Goal: Task Accomplishment & Management: Manage account settings

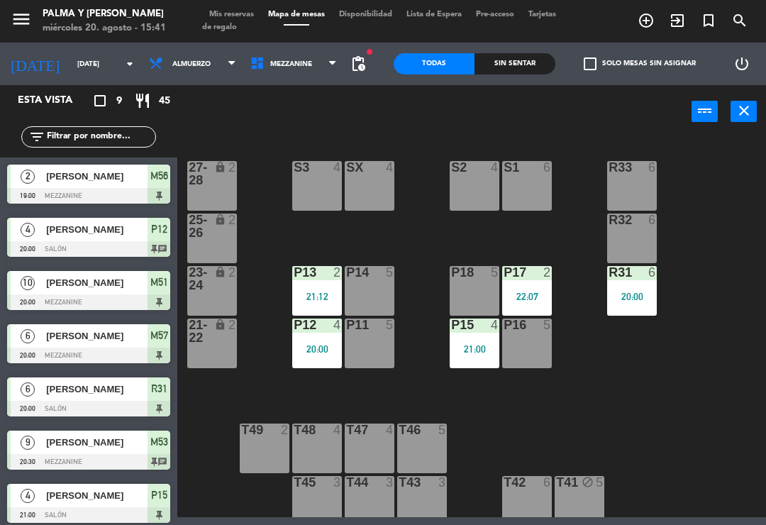
scroll to position [86, 0]
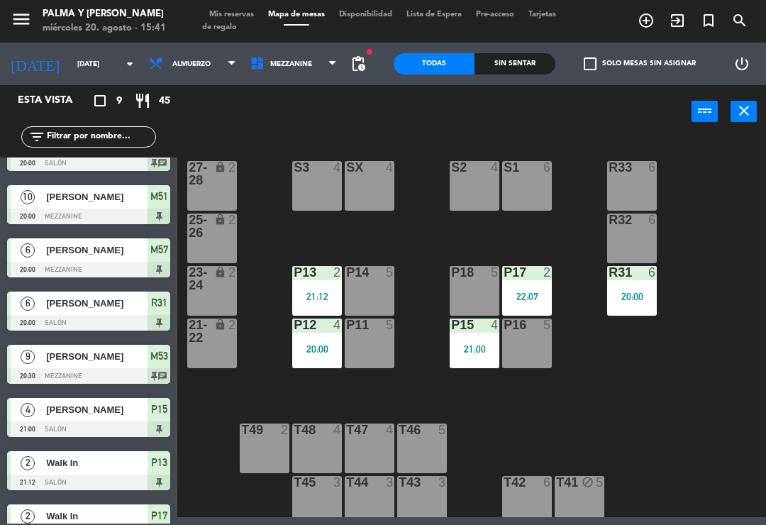
click at [90, 62] on input "[DATE]" at bounding box center [118, 64] width 97 height 22
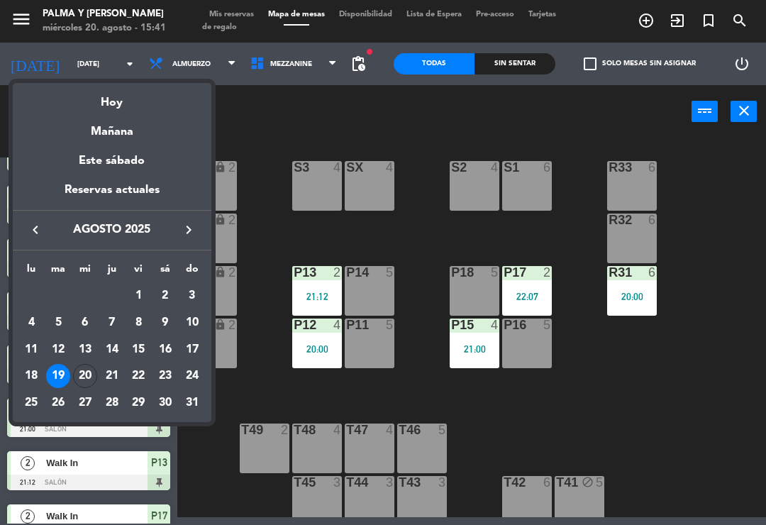
click at [114, 96] on div "Hoy" at bounding box center [112, 97] width 199 height 29
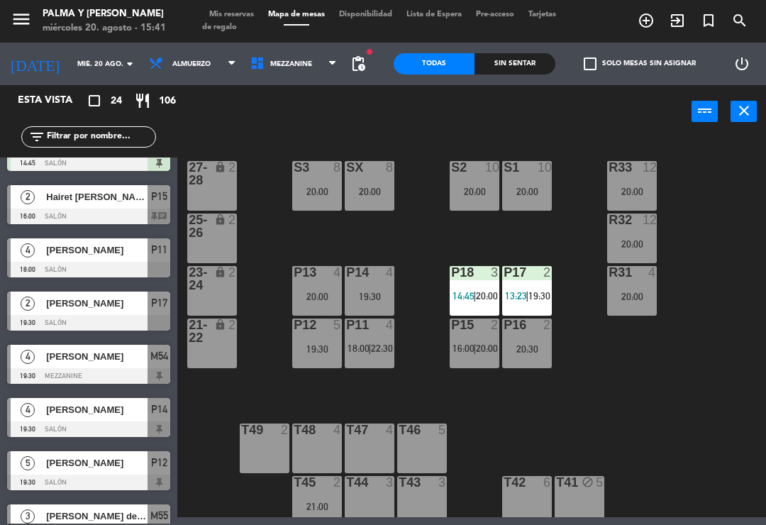
click at [70, 67] on input "mié. 20 ago." at bounding box center [118, 64] width 97 height 22
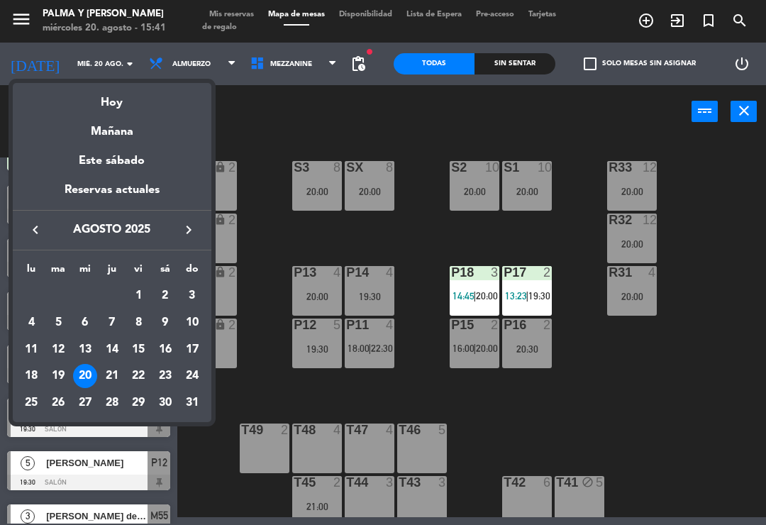
click at [115, 383] on div "21" at bounding box center [112, 376] width 24 height 24
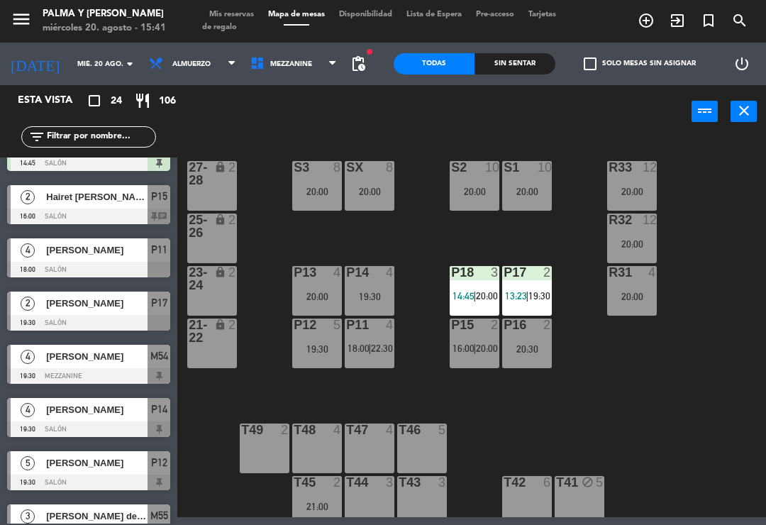
type input "jue. 21 ago."
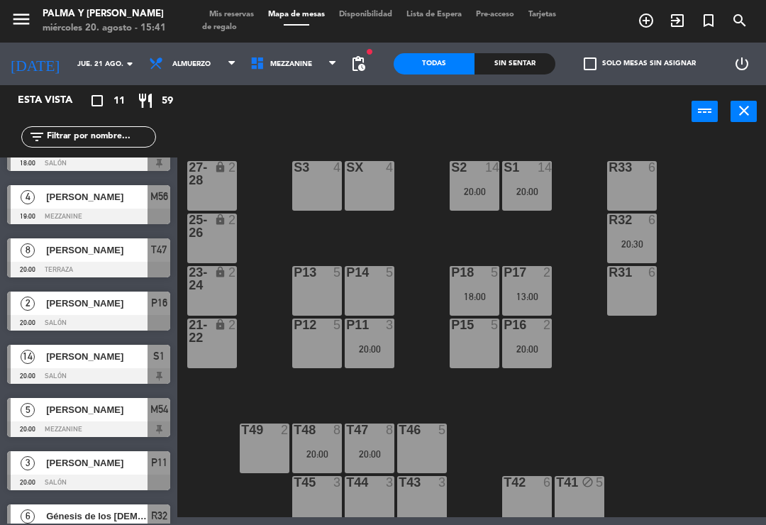
click at [270, 70] on span "Mezzanine" at bounding box center [293, 63] width 101 height 31
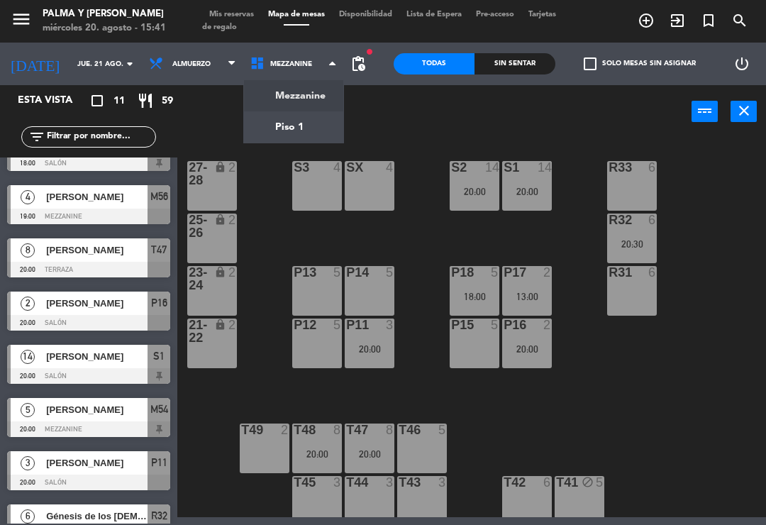
click at [268, 123] on ng-component "menu Palma y [PERSON_NAME][DATE] 20. agosto - 15:41 Mis reservas Mapa de mesas …" at bounding box center [383, 258] width 766 height 517
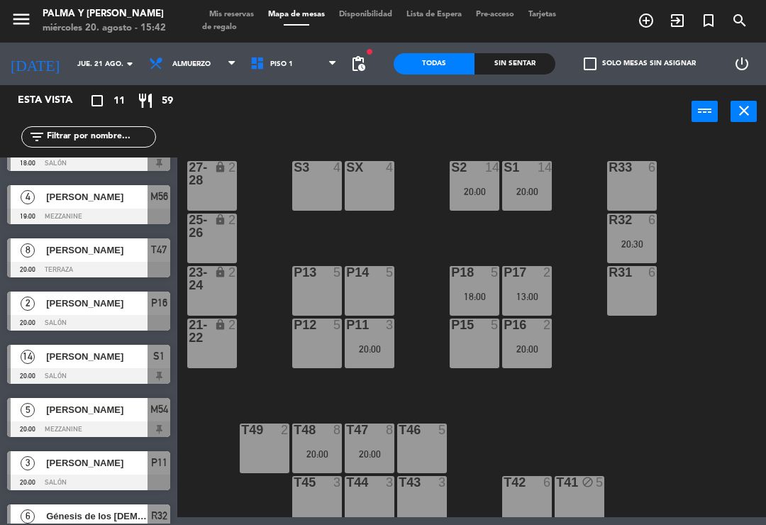
click at [255, 79] on span "Piso 1" at bounding box center [293, 63] width 101 height 31
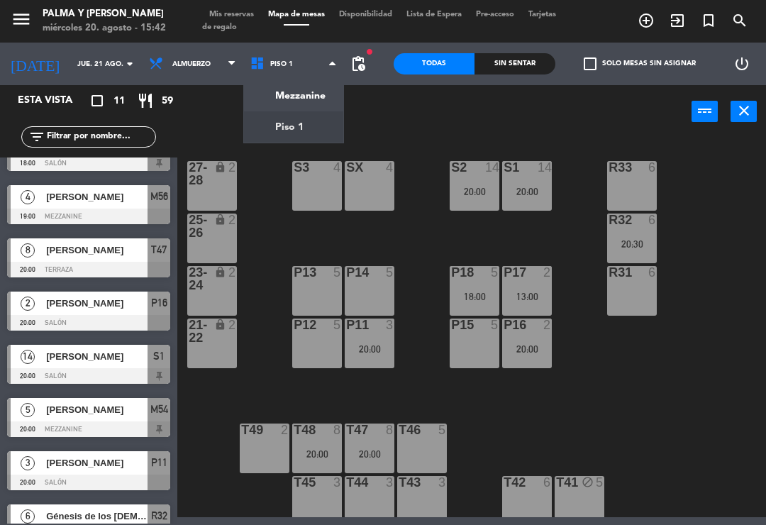
click at [256, 77] on span "Piso 1" at bounding box center [293, 63] width 101 height 31
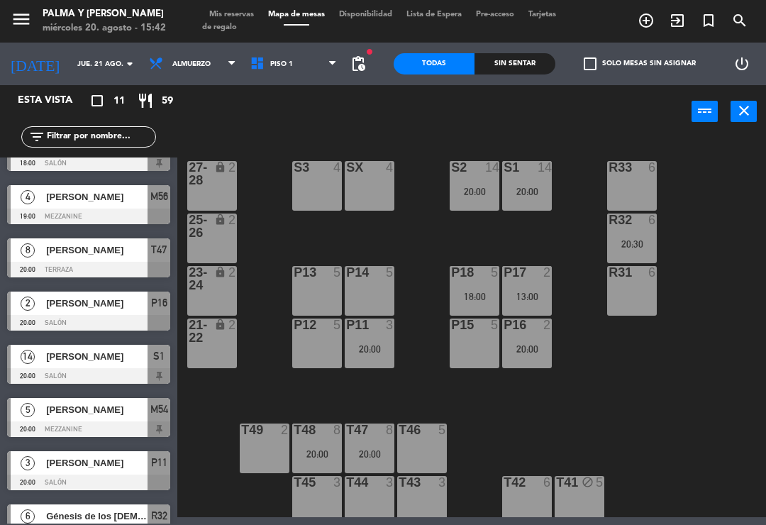
click at [253, 62] on icon at bounding box center [260, 64] width 21 height 16
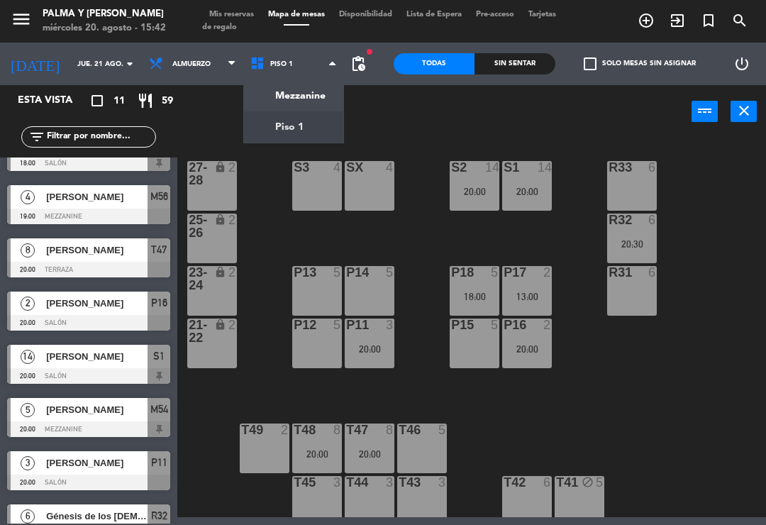
click at [275, 100] on ng-component "menu Palma y [PERSON_NAME][DATE] 20. agosto - 15:42 Mis reservas Mapa de mesas …" at bounding box center [383, 258] width 766 height 517
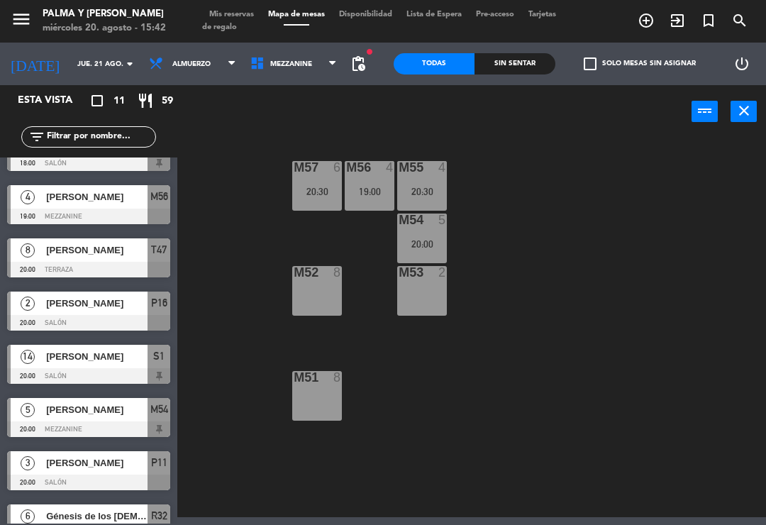
click at [327, 302] on div "M52 8" at bounding box center [317, 291] width 50 height 50
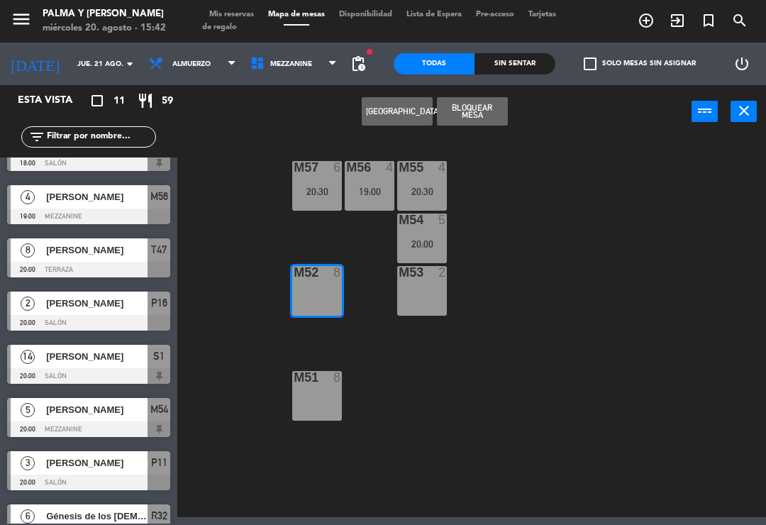
click at [402, 114] on button "[GEOGRAPHIC_DATA]" at bounding box center [397, 111] width 71 height 28
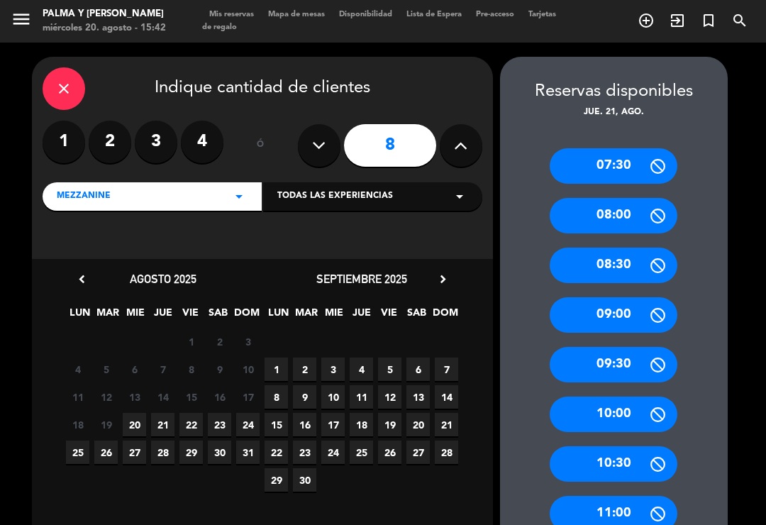
click at [166, 425] on span "21" at bounding box center [162, 424] width 23 height 23
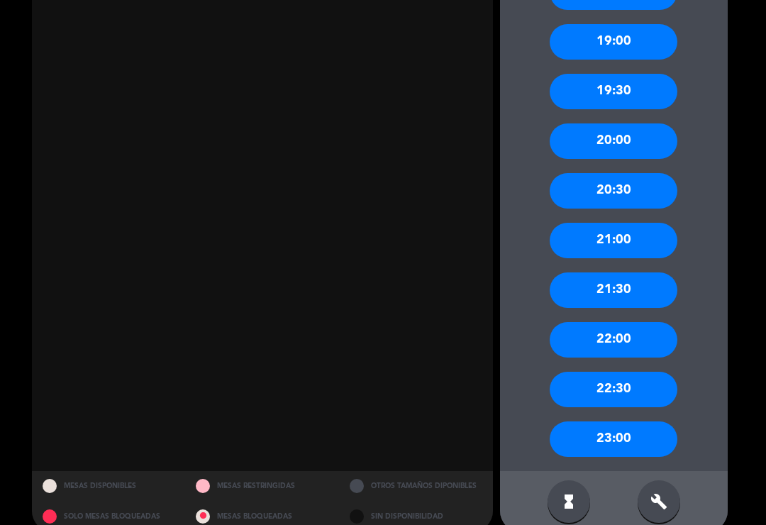
scroll to position [1265, 0]
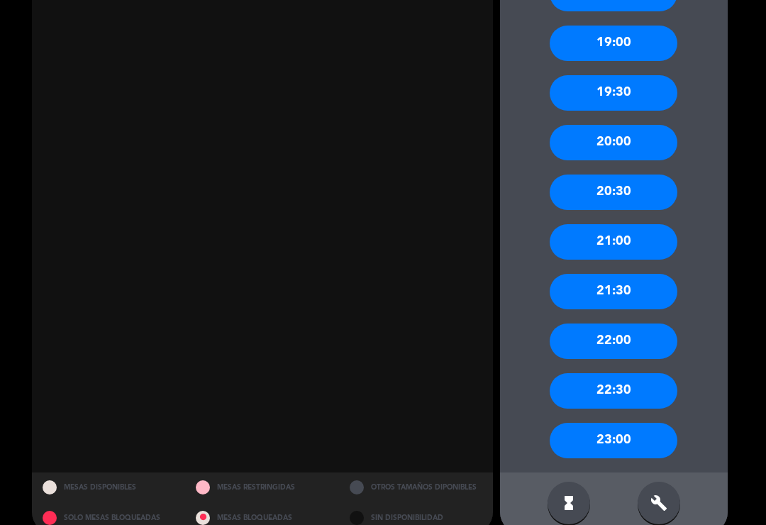
click at [640, 190] on div "20:30" at bounding box center [614, 192] width 128 height 35
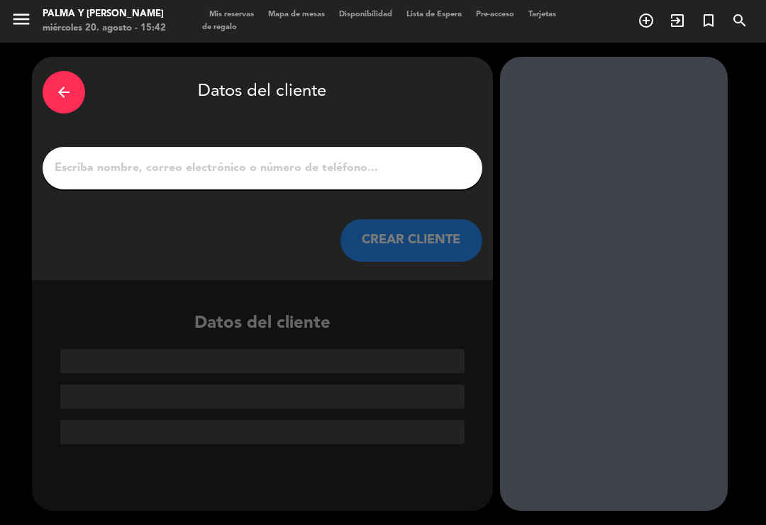
scroll to position [0, 0]
click at [373, 158] on input "1" at bounding box center [262, 168] width 419 height 20
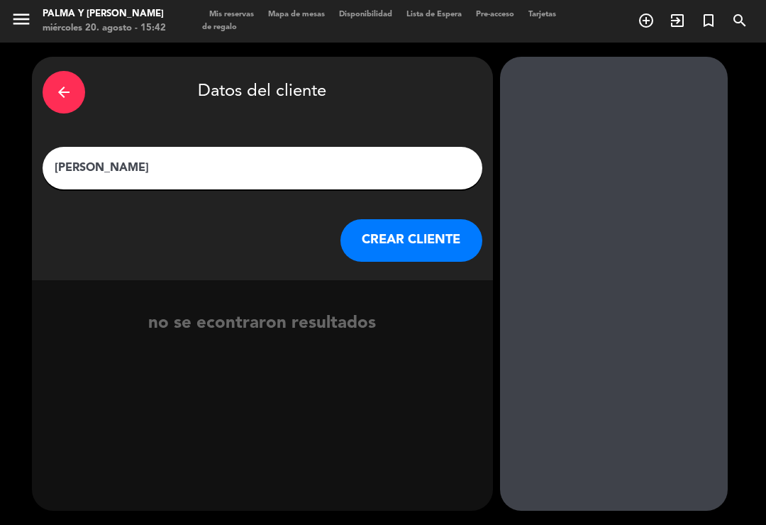
type input "[PERSON_NAME]"
click at [414, 215] on div "arrow_back Datos del cliente [PERSON_NAME] CREAR CLIENTE" at bounding box center [262, 169] width 461 height 224
click at [427, 231] on button "CREAR CLIENTE" at bounding box center [412, 240] width 142 height 43
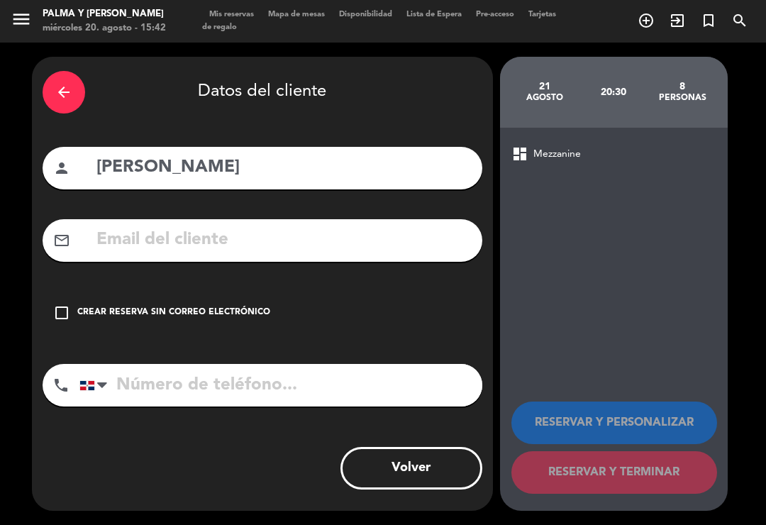
click at [206, 378] on input "tel" at bounding box center [280, 385] width 403 height 43
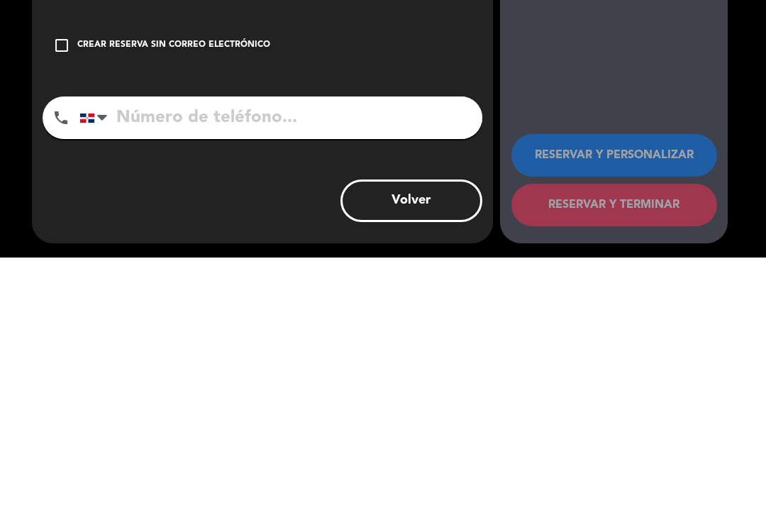
click at [61, 304] on icon "check_box_outline_blank" at bounding box center [61, 312] width 17 height 17
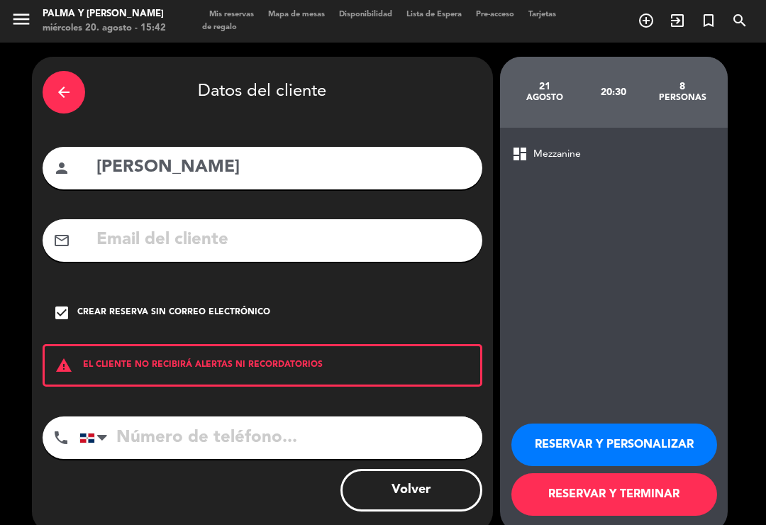
click at [247, 431] on input "tel" at bounding box center [280, 438] width 403 height 43
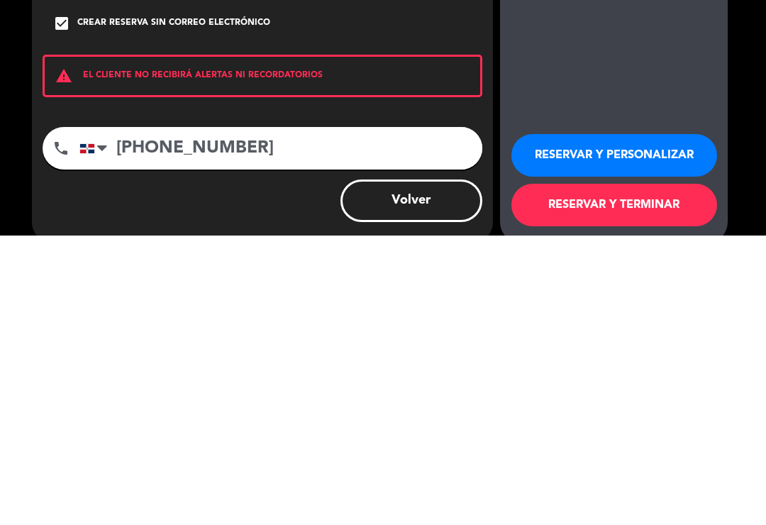
type input "[PHONE_NUMBER]"
click at [676, 473] on button "RESERVAR Y TERMINAR" at bounding box center [615, 494] width 206 height 43
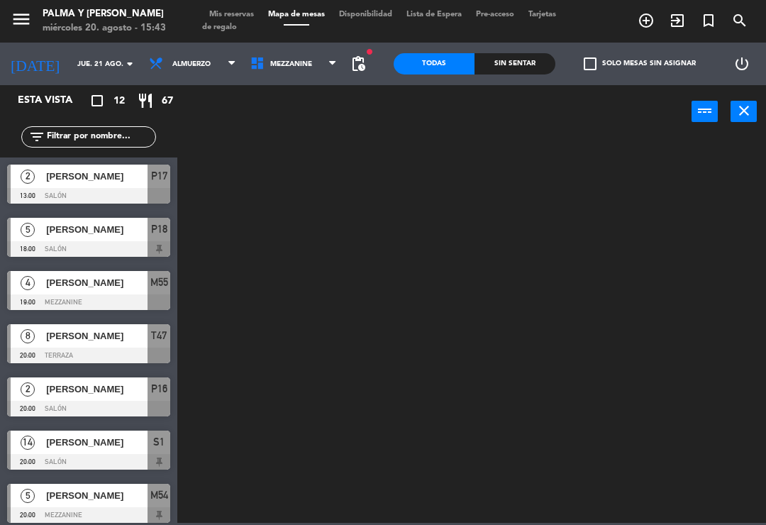
click at [91, 67] on input "jue. 21 ago." at bounding box center [118, 64] width 97 height 22
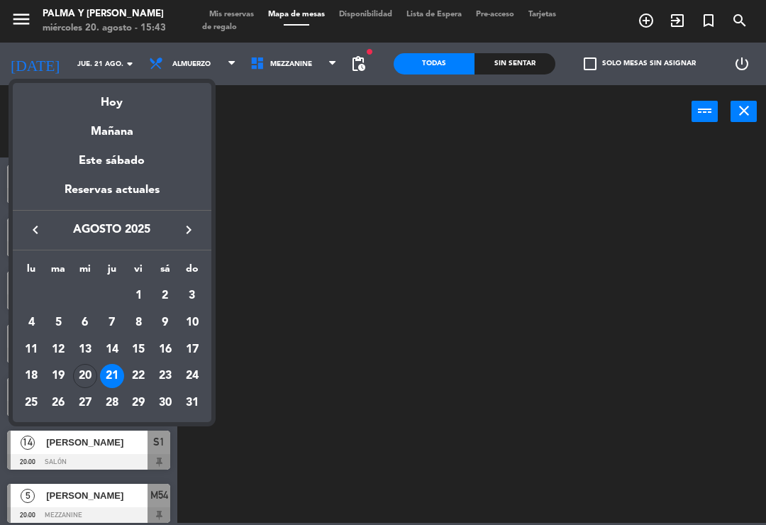
click at [105, 105] on div "Hoy" at bounding box center [112, 97] width 199 height 29
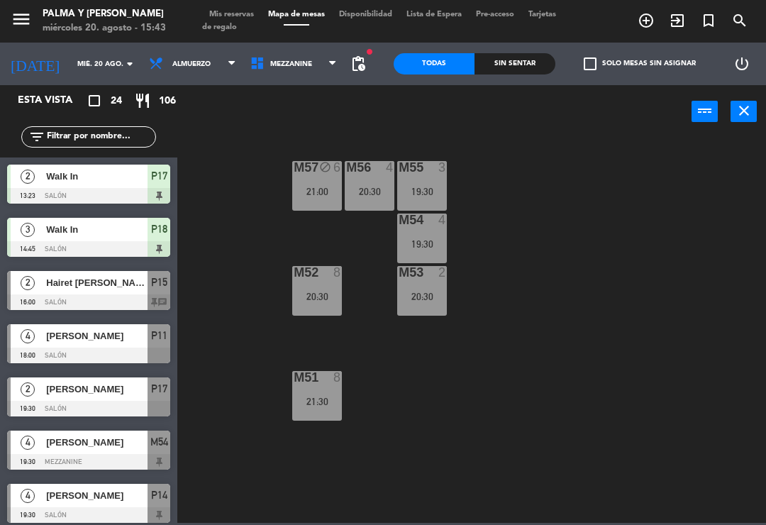
click at [282, 66] on span "Mezzanine" at bounding box center [291, 64] width 42 height 8
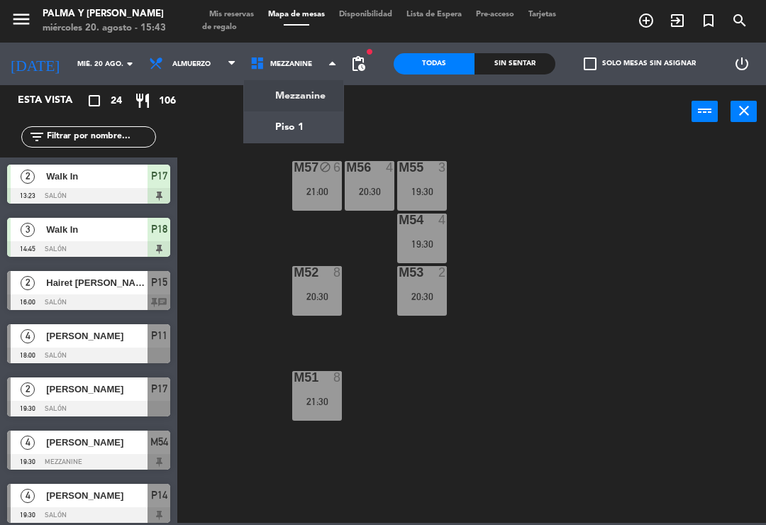
click at [243, 236] on div "M57 block 6 21:00 M56 4 20:30 M55 3 19:30 M54 4 19:30 M52 8 20:30 M53 2 20:30 M…" at bounding box center [475, 329] width 581 height 387
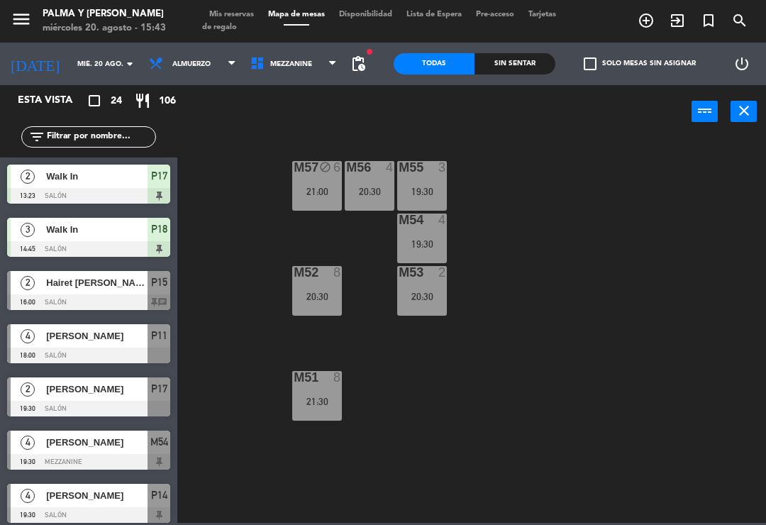
click at [76, 62] on input "mié. 20 ago." at bounding box center [118, 64] width 97 height 22
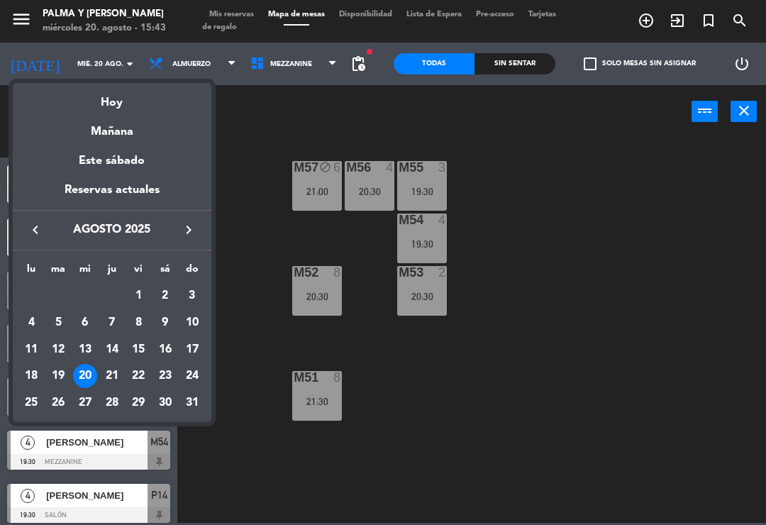
click at [133, 139] on div "Mañana" at bounding box center [112, 126] width 199 height 29
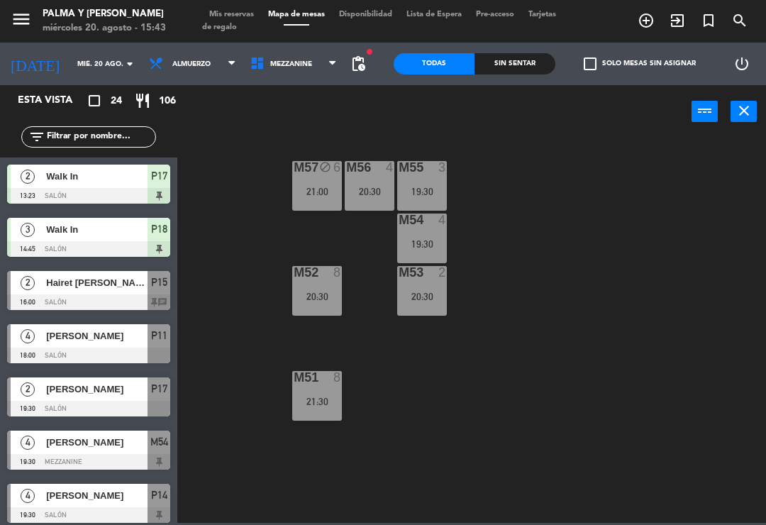
type input "jue. 21 ago."
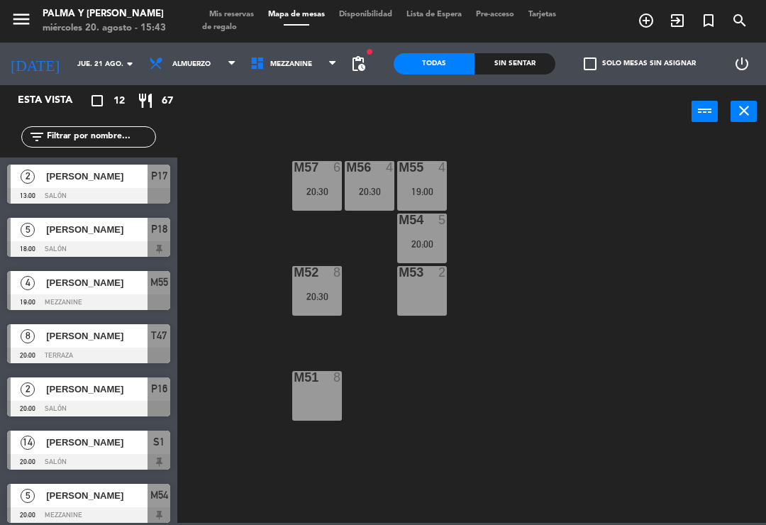
click at [309, 274] on div at bounding box center [317, 272] width 23 height 13
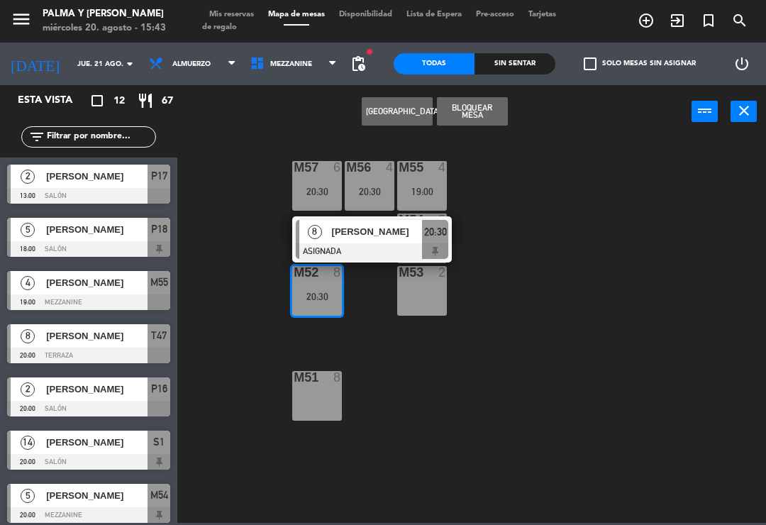
click at [386, 242] on div "[PERSON_NAME]" at bounding box center [377, 231] width 92 height 23
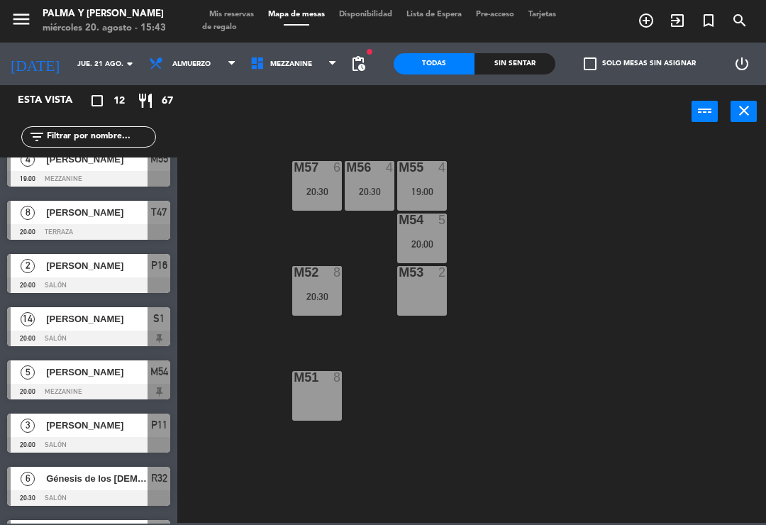
click at [316, 297] on div "20:30" at bounding box center [317, 297] width 50 height 10
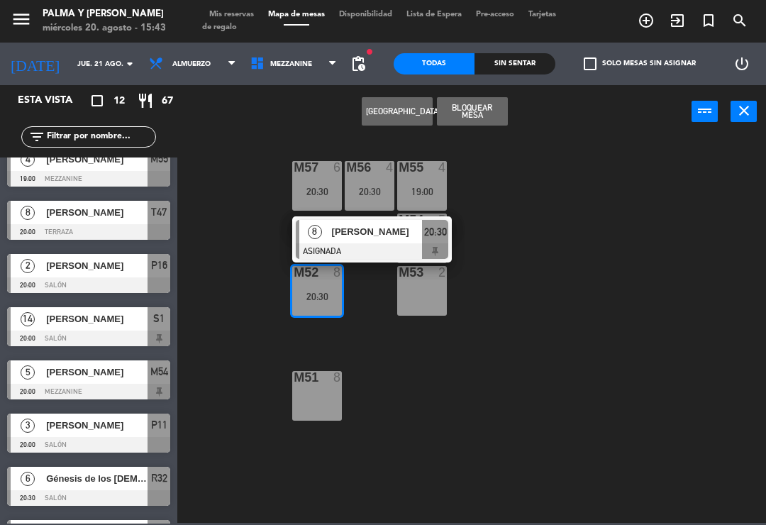
click at [364, 260] on div "8 [PERSON_NAME] ASIGNADA 20:30" at bounding box center [372, 239] width 160 height 46
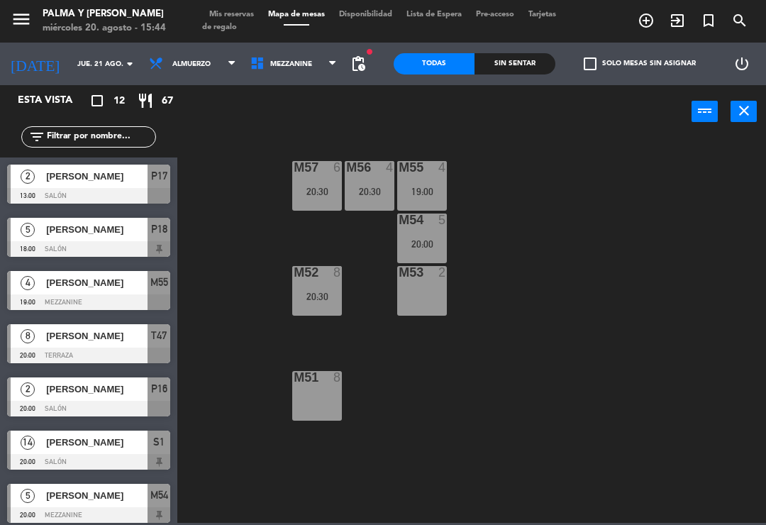
scroll to position [123, 0]
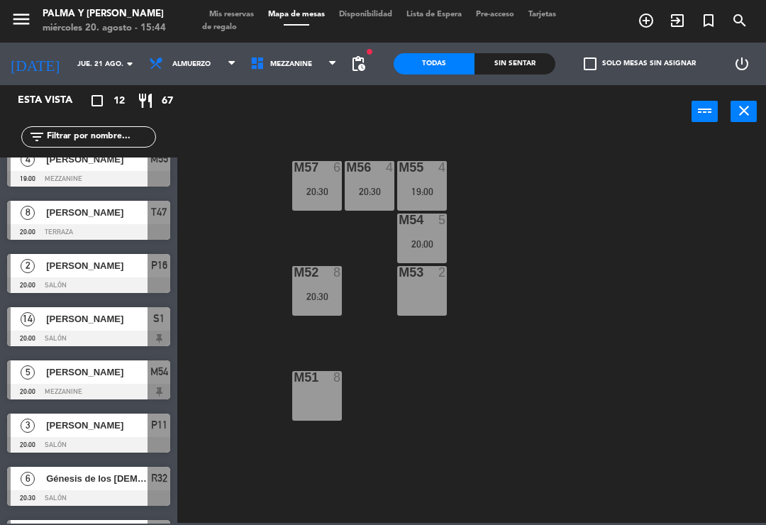
click at [307, 315] on div "M52 8 20:30" at bounding box center [317, 291] width 50 height 50
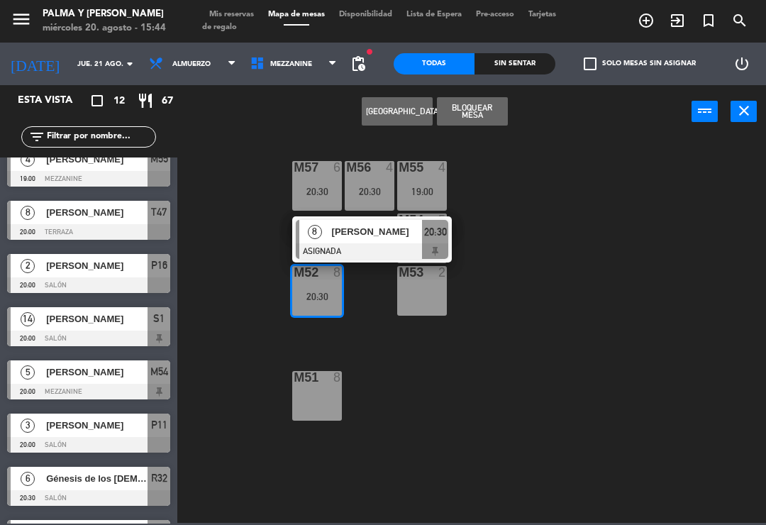
click at [391, 243] on div "[PERSON_NAME]" at bounding box center [377, 231] width 92 height 23
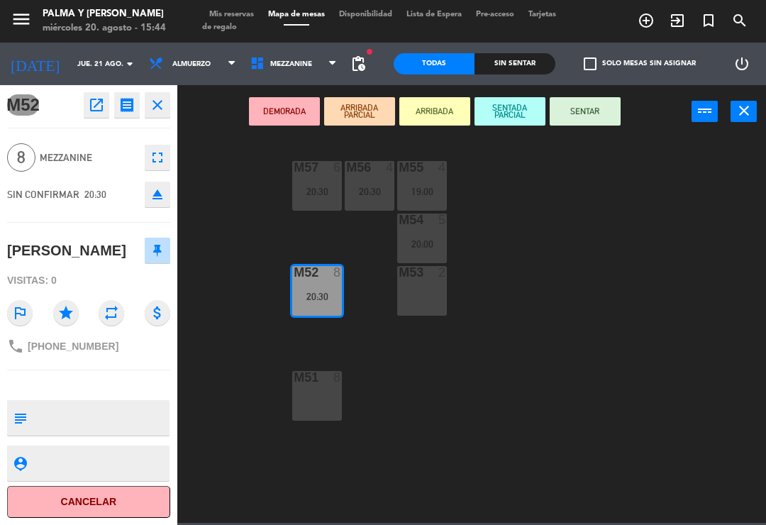
click at [92, 102] on icon "open_in_new" at bounding box center [96, 105] width 17 height 17
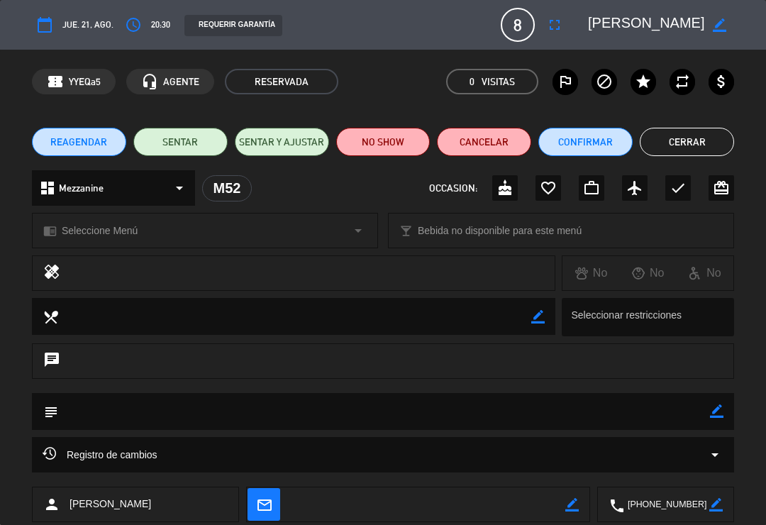
scroll to position [0, 0]
click at [716, 36] on div "border_color" at bounding box center [719, 25] width 29 height 26
click at [717, 24] on icon "border_color" at bounding box center [719, 24] width 13 height 13
click at [721, 21] on icon at bounding box center [719, 24] width 13 height 13
click at [718, 30] on icon "border_color" at bounding box center [719, 24] width 13 height 13
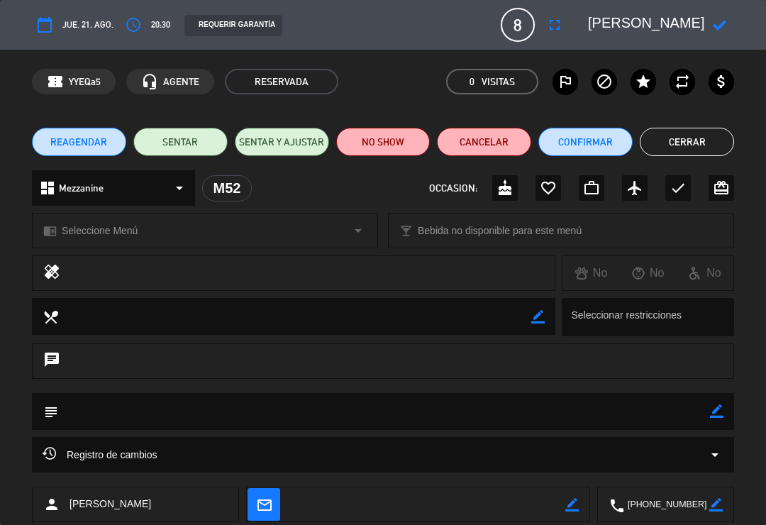
click at [616, 21] on textarea at bounding box center [646, 25] width 117 height 26
click at [691, 13] on textarea at bounding box center [646, 25] width 117 height 26
click at [636, 18] on textarea at bounding box center [646, 25] width 117 height 26
click at [624, 20] on textarea at bounding box center [646, 25] width 117 height 26
click at [720, 29] on icon at bounding box center [719, 24] width 13 height 13
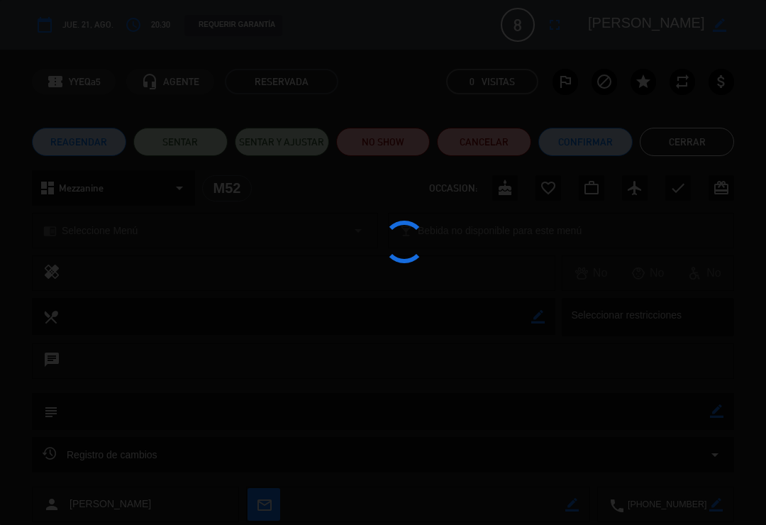
type textarea "[PERSON_NAME]"
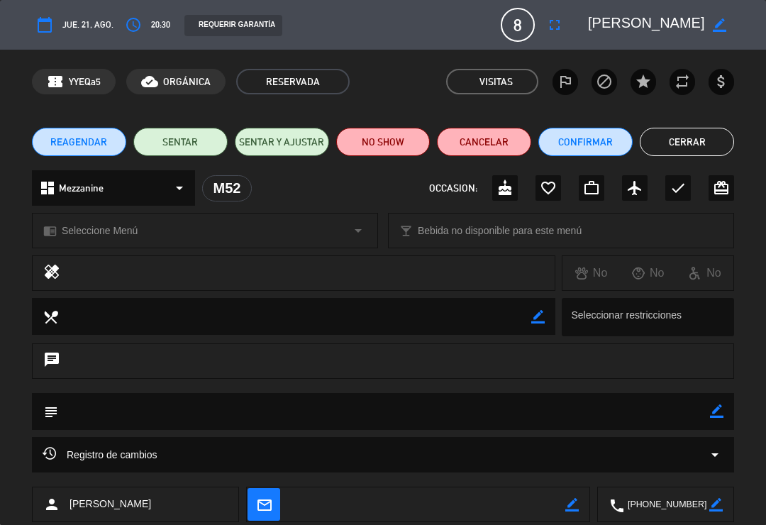
click at [696, 141] on button "Cerrar" at bounding box center [687, 142] width 94 height 28
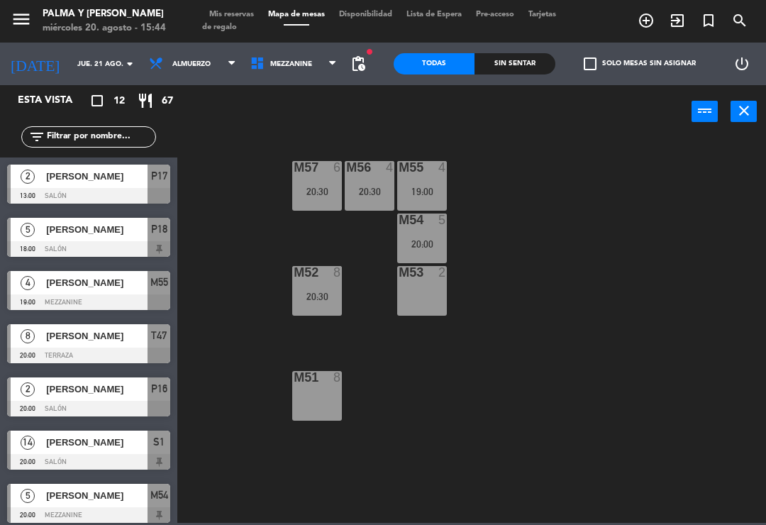
scroll to position [123, 0]
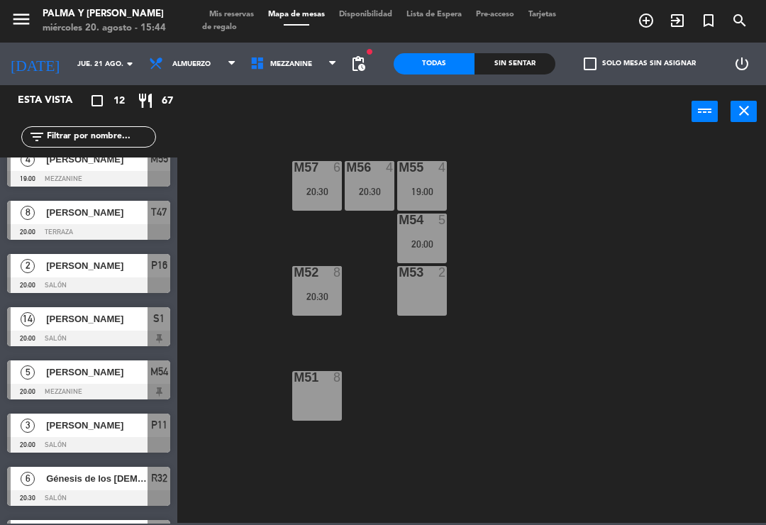
click at [314, 296] on div "20:30" at bounding box center [317, 297] width 50 height 10
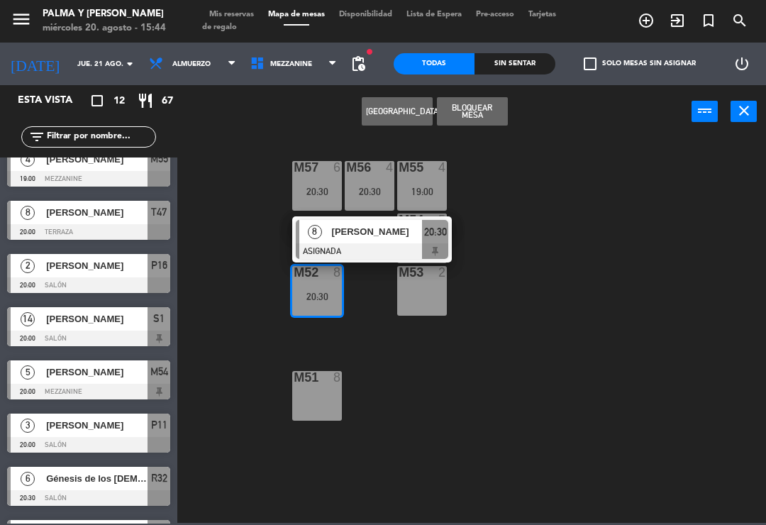
click at [373, 238] on span "[PERSON_NAME]" at bounding box center [377, 231] width 91 height 15
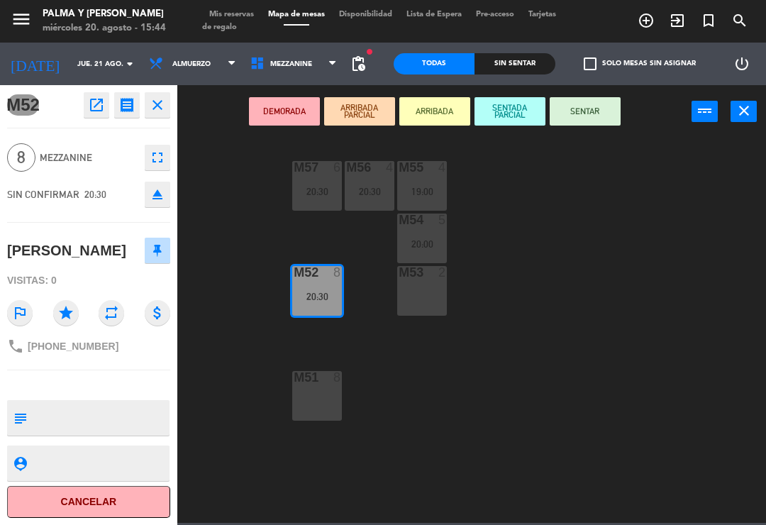
click at [82, 427] on textarea at bounding box center [101, 418] width 136 height 30
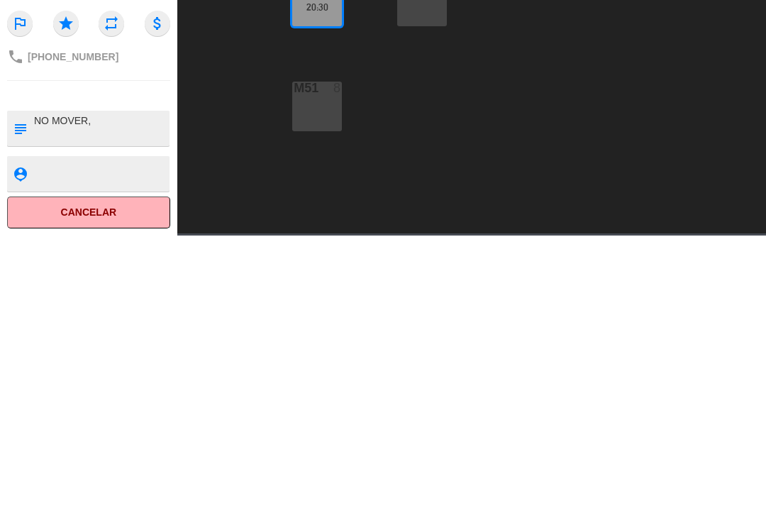
type textarea "NO MOVER, M"
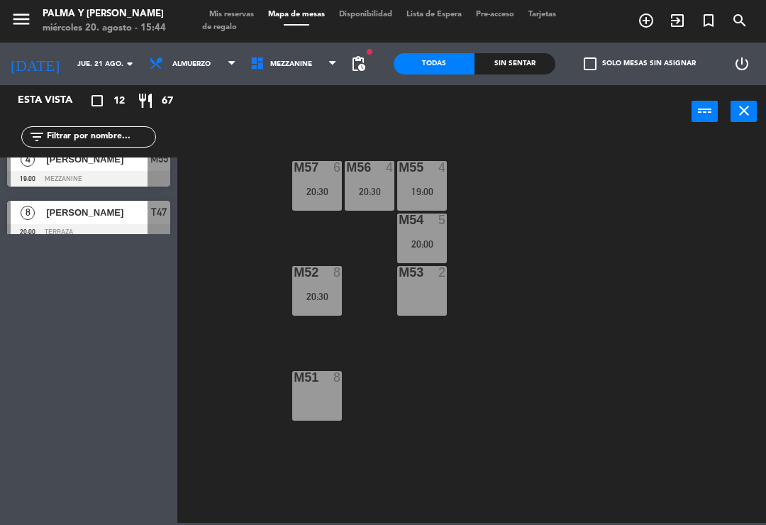
click at [320, 292] on div "20:30" at bounding box center [317, 297] width 50 height 10
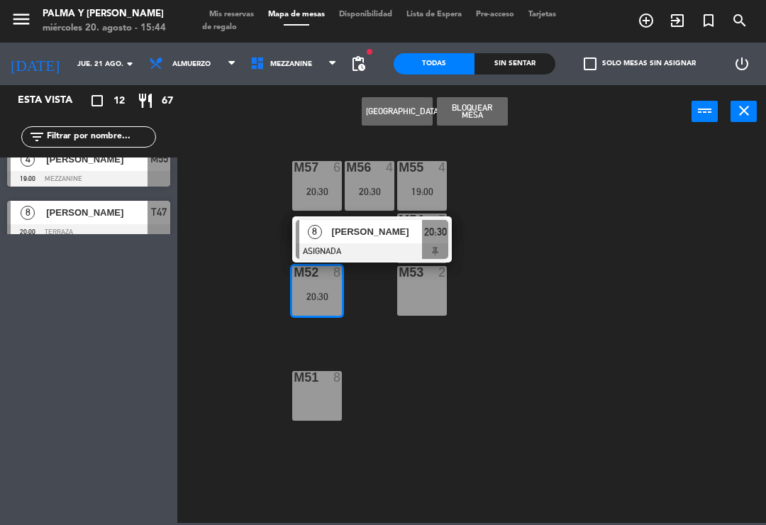
click at [401, 233] on span "[PERSON_NAME]" at bounding box center [377, 231] width 91 height 15
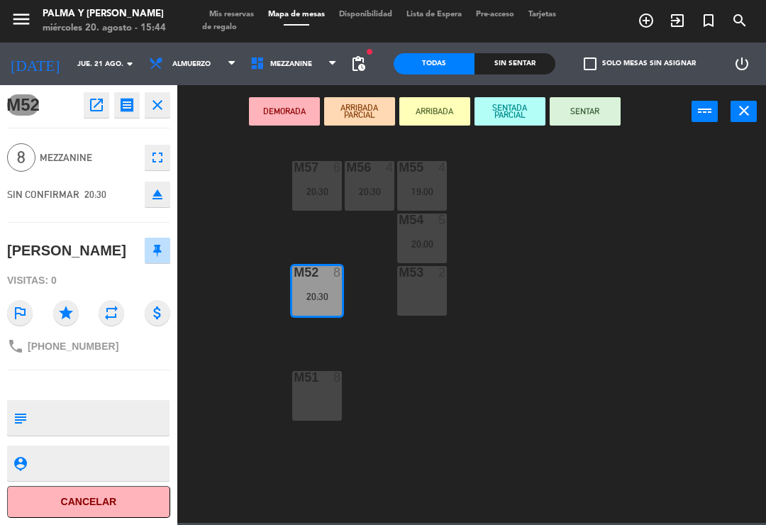
click at [47, 412] on textarea at bounding box center [101, 418] width 136 height 30
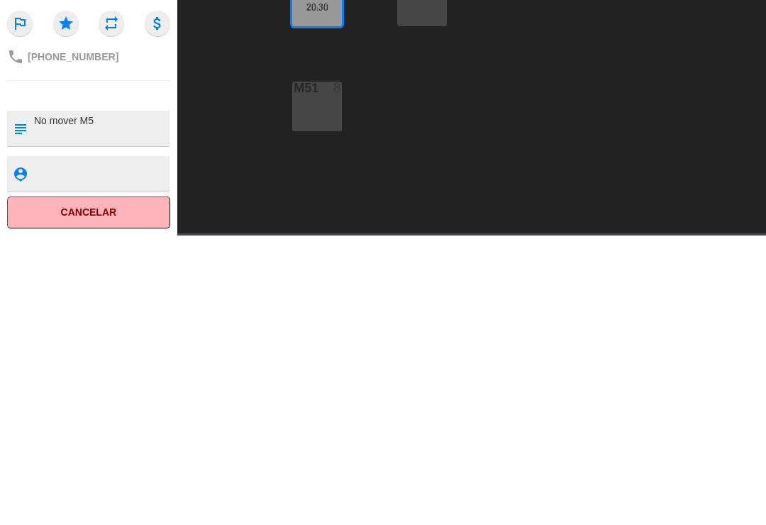
type textarea "No mover M52"
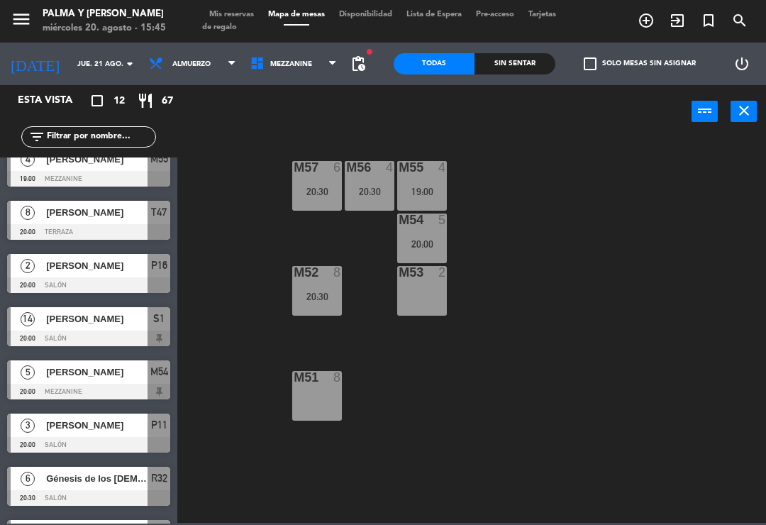
click at [325, 73] on span "Mezzanine" at bounding box center [293, 63] width 101 height 31
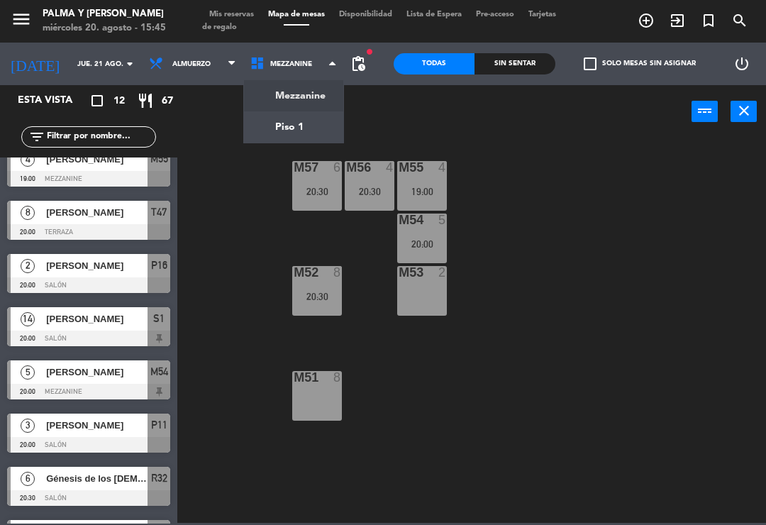
click at [318, 138] on ng-component "menu Palma y [PERSON_NAME][DATE] 20. agosto - 15:45 Mis reservas Mapa de mesas …" at bounding box center [383, 261] width 766 height 523
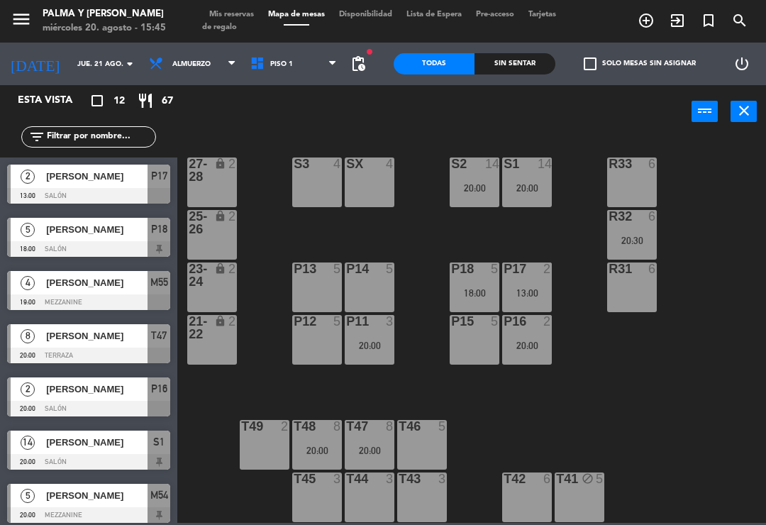
scroll to position [4, 0]
click at [733, 399] on div "R33 6 S1 14 20:00 S2 14 20:00 S3 4 SX 4 27-28 lock 2 R32 6 20:30 25-26 lock 2 P…" at bounding box center [475, 329] width 581 height 387
click at [87, 61] on input "jue. 21 ago." at bounding box center [118, 64] width 97 height 22
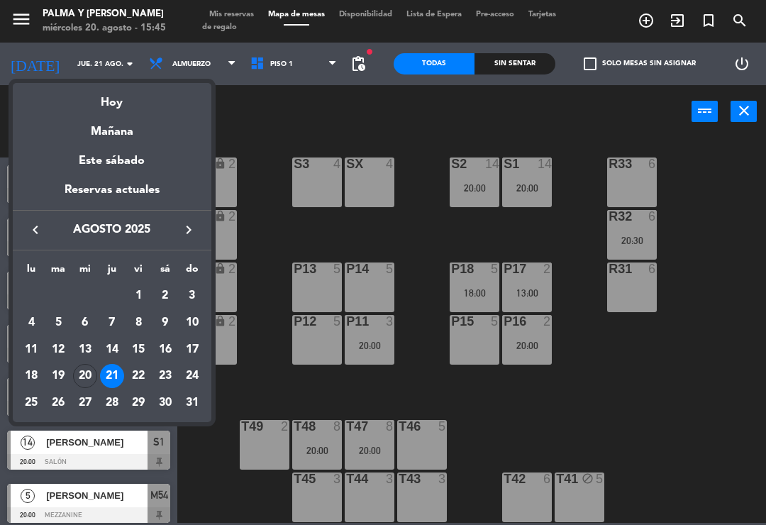
click at [145, 104] on div "Hoy" at bounding box center [112, 97] width 199 height 29
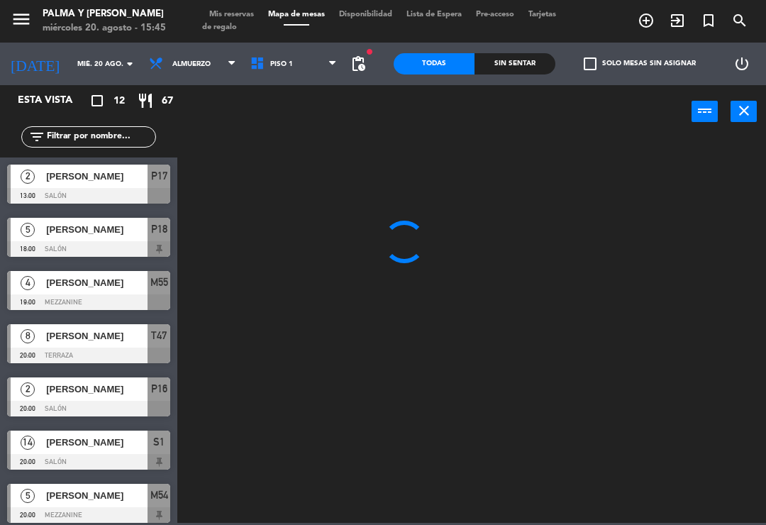
scroll to position [0, 0]
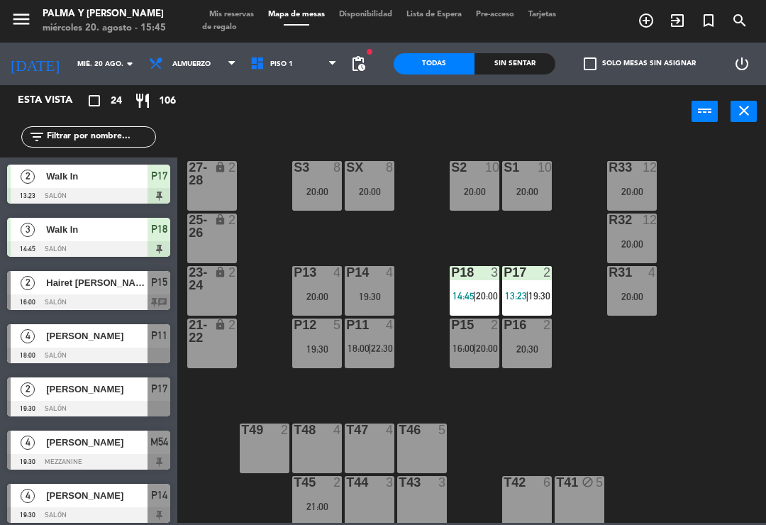
click at [483, 351] on span "20:00" at bounding box center [487, 348] width 22 height 11
click at [659, 344] on div "R33 12 20:00 S1 10 20:00 S2 10 20:00 S3 8 20:00 SX 8 20:00 27-28 lock 2 R32 12 …" at bounding box center [475, 329] width 581 height 387
click at [481, 343] on span "20:00" at bounding box center [487, 348] width 22 height 11
click at [600, 337] on div "R33 12 20:00 S1 10 20:00 S2 10 20:00 S3 8 20:00 SX 8 20:00 27-28 lock 2 R32 12 …" at bounding box center [475, 329] width 581 height 387
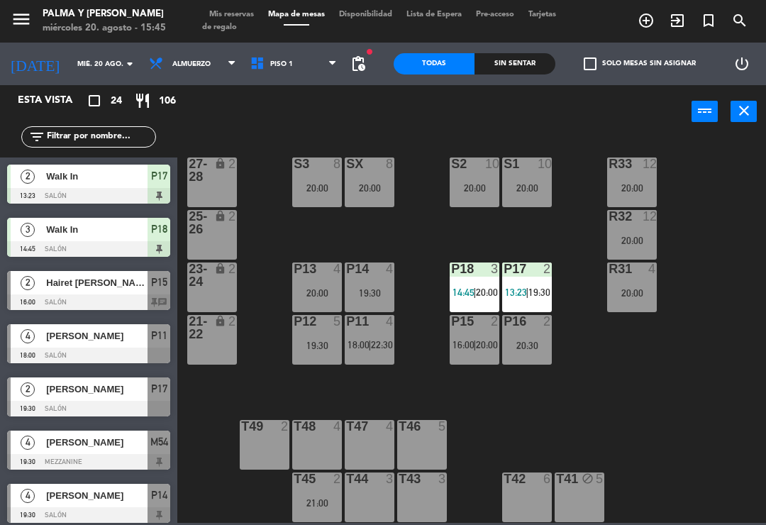
scroll to position [4, 0]
click at [626, 380] on div "R33 12 20:00 S1 10 20:00 S2 10 20:00 S3 8 20:00 SX 8 20:00 27-28 lock 2 R32 12 …" at bounding box center [475, 329] width 581 height 387
click at [477, 337] on div "P15 2 16:00 | 20:00" at bounding box center [475, 340] width 50 height 50
click at [576, 323] on div "R33 12 20:00 S1 10 20:00 S2 10 20:00 S3 8 20:00 SX 8 20:00 27-28 lock 2 R32 12 …" at bounding box center [475, 329] width 581 height 387
click at [683, 387] on div "R33 12 20:00 S1 10 20:00 S2 10 20:00 S3 8 20:00 SX 8 20:00 27-28 lock 2 R32 12 …" at bounding box center [475, 329] width 581 height 387
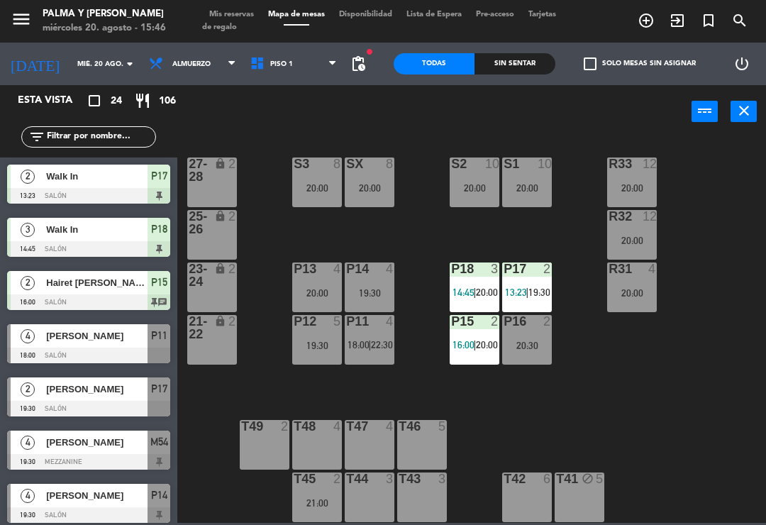
click at [378, 343] on span "22:30" at bounding box center [382, 344] width 22 height 11
click at [263, 407] on div "R33 12 20:00 S1 10 20:00 S2 10 20:00 S3 8 20:00 SX 8 20:00 27-28 lock 2 R32 12 …" at bounding box center [475, 329] width 581 height 387
click at [314, 344] on div "19:30" at bounding box center [317, 346] width 50 height 10
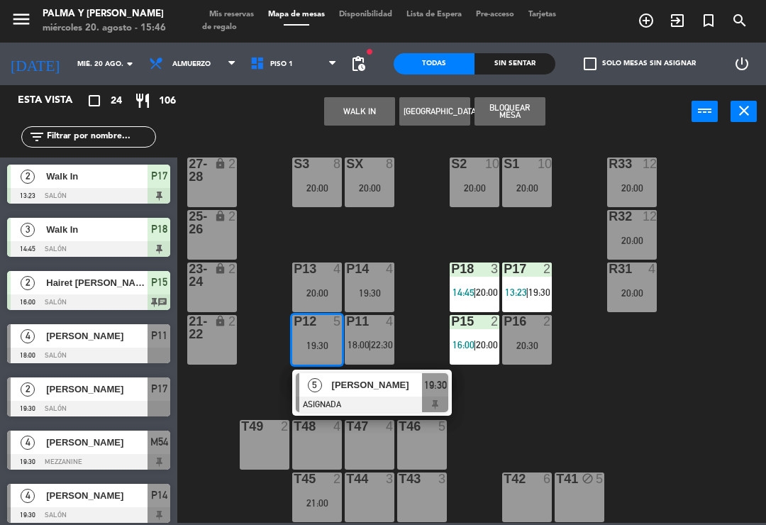
click at [566, 436] on div "R33 12 20:00 S1 10 20:00 S2 10 20:00 S3 8 20:00 SX 8 20:00 27-28 lock 2 R32 12 …" at bounding box center [475, 329] width 581 height 387
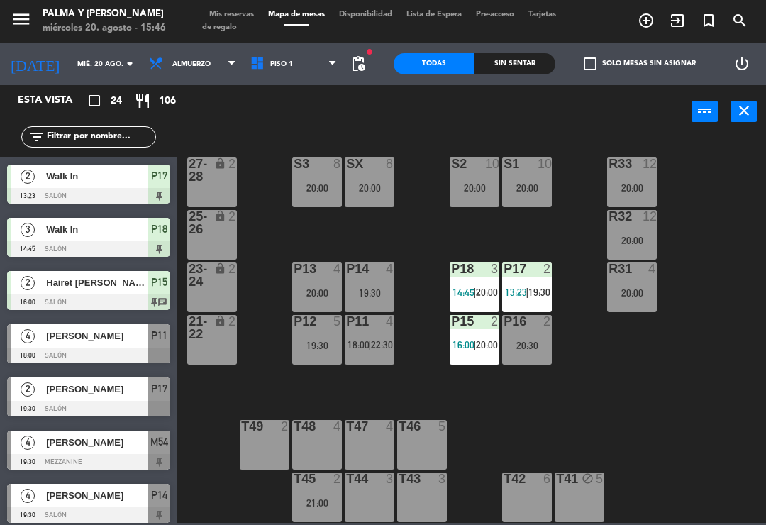
click at [404, 304] on div "R33 12 20:00 S1 10 20:00 S2 10 20:00 S3 8 20:00 SX 8 20:00 27-28 lock 2 R32 12 …" at bounding box center [475, 329] width 581 height 387
click at [341, 312] on div "P13 4 20:00" at bounding box center [317, 288] width 50 height 50
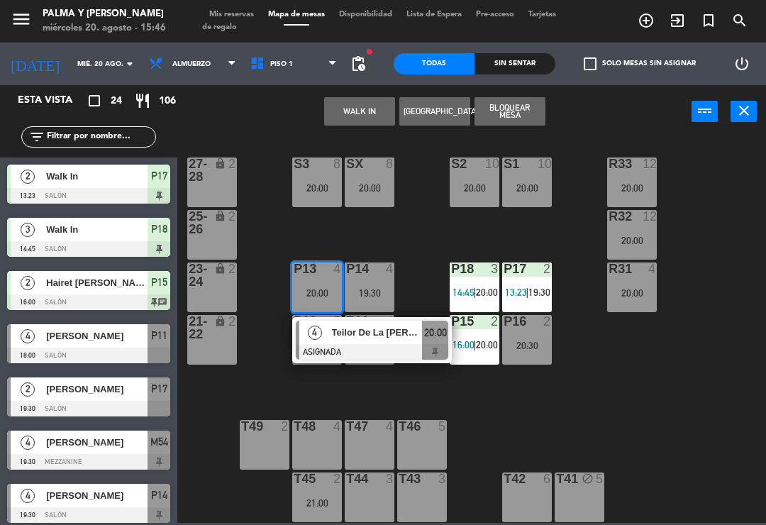
click at [233, 394] on div "R33 12 20:00 S1 10 20:00 S2 10 20:00 S3 8 20:00 SX 8 20:00 27-28 lock 2 R32 12 …" at bounding box center [475, 329] width 581 height 387
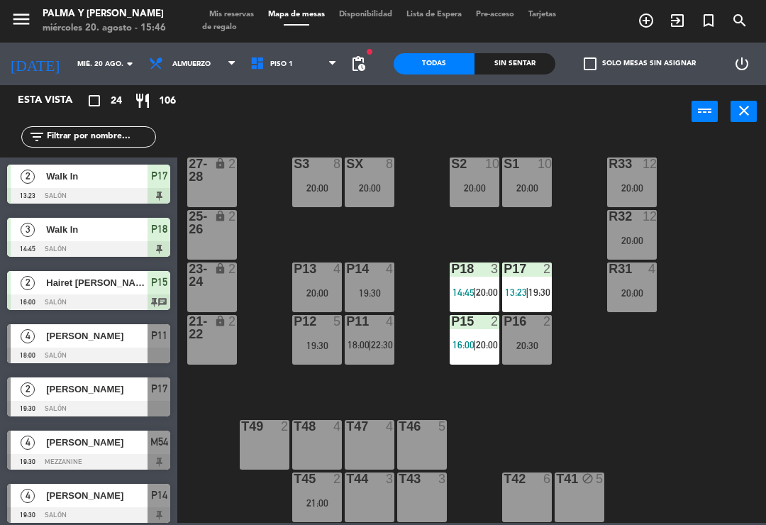
click at [648, 238] on div "20:00" at bounding box center [632, 241] width 50 height 10
click at [742, 236] on div "R33 12 20:00 S1 10 20:00 S2 10 20:00 S3 8 20:00 SX 8 20:00 27-28 lock 2 R32 12 …" at bounding box center [475, 329] width 581 height 387
click at [416, 230] on div "R33 12 20:00 S1 10 20:00 S2 10 20:00 S3 8 20:00 SX 8 20:00 27-28 lock 2 R32 12 …" at bounding box center [475, 329] width 581 height 387
click at [276, 57] on span "Piso 1" at bounding box center [293, 63] width 101 height 31
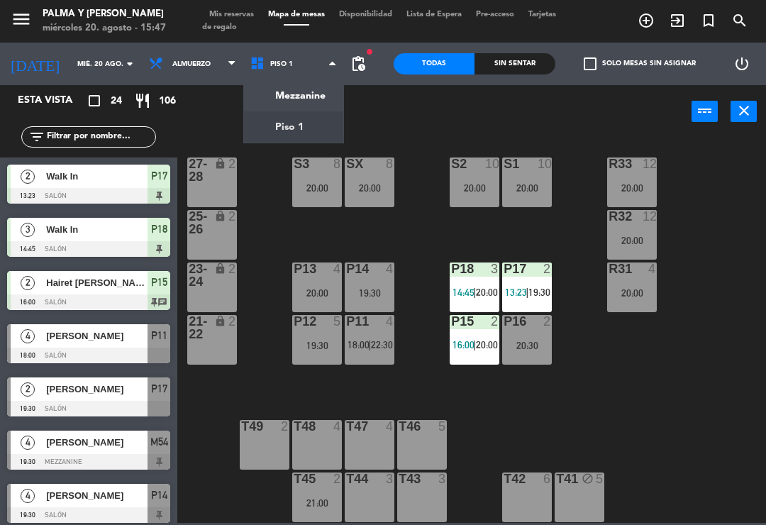
click at [299, 106] on ng-component "menu Palma y [PERSON_NAME][DATE] 20. agosto - 15:47 Mis reservas Mapa de mesas …" at bounding box center [383, 261] width 766 height 523
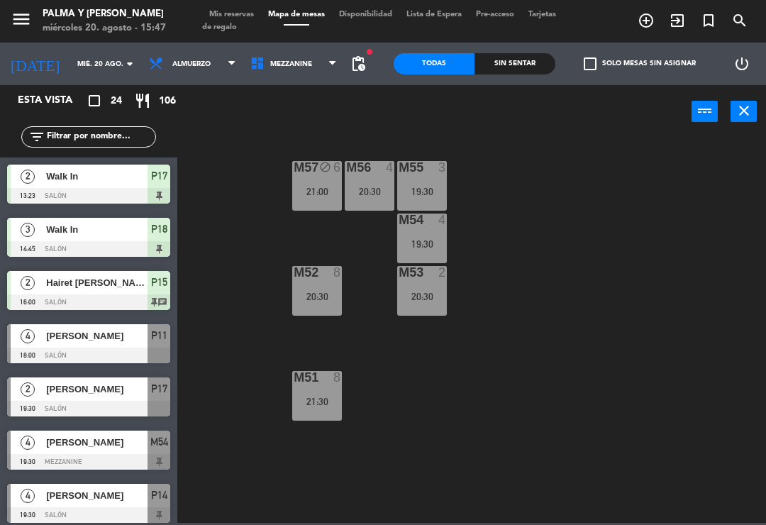
click at [284, 65] on span "Mezzanine" at bounding box center [291, 64] width 42 height 8
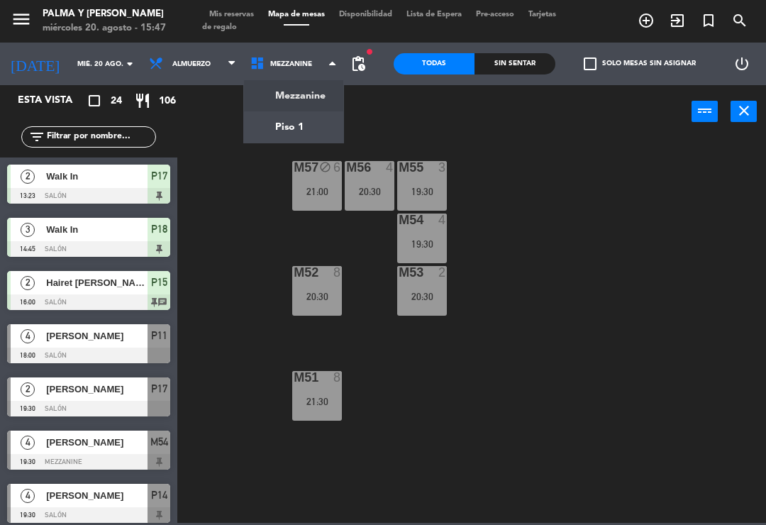
click at [295, 174] on div "M57" at bounding box center [294, 167] width 1 height 13
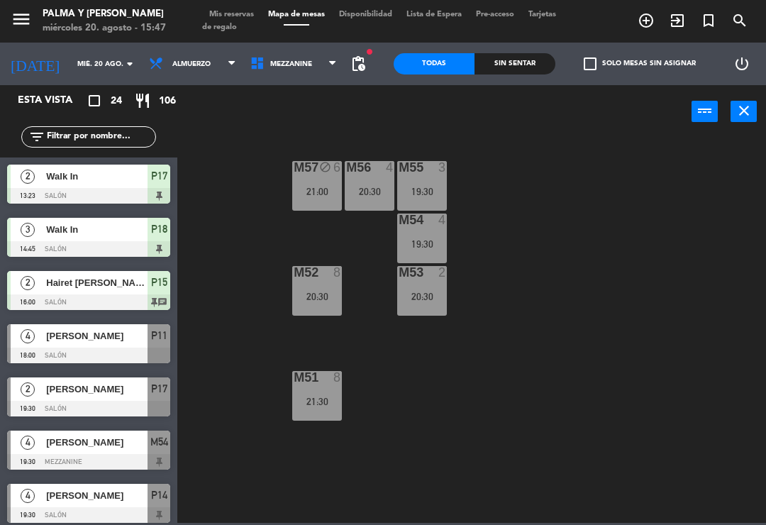
click at [544, 175] on div "M57 block 6 21:00 M56 4 20:30 M55 3 19:30 M54 4 19:30 M52 8 20:30 M53 2 20:30 M…" at bounding box center [475, 329] width 581 height 387
click at [319, 190] on div "21:00" at bounding box center [317, 192] width 50 height 10
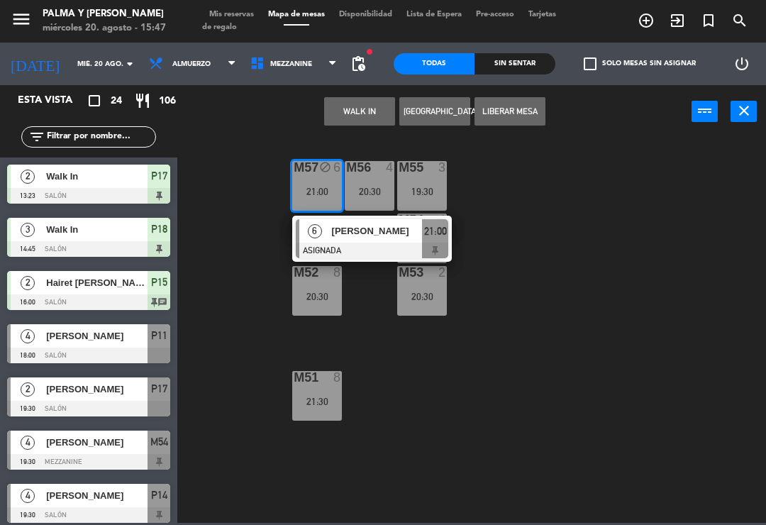
click at [519, 104] on button "Liberar Mesa" at bounding box center [510, 111] width 71 height 28
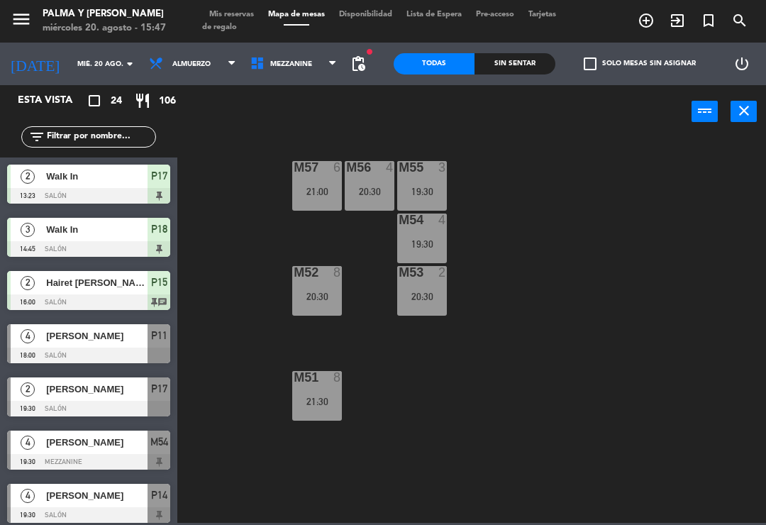
click at [309, 180] on div "M57 6 21:00" at bounding box center [317, 186] width 50 height 50
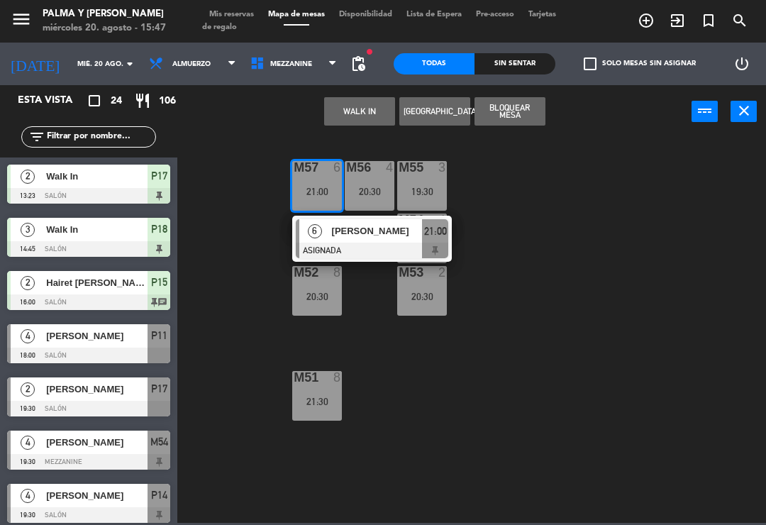
click at [387, 231] on span "[PERSON_NAME]" at bounding box center [377, 231] width 91 height 15
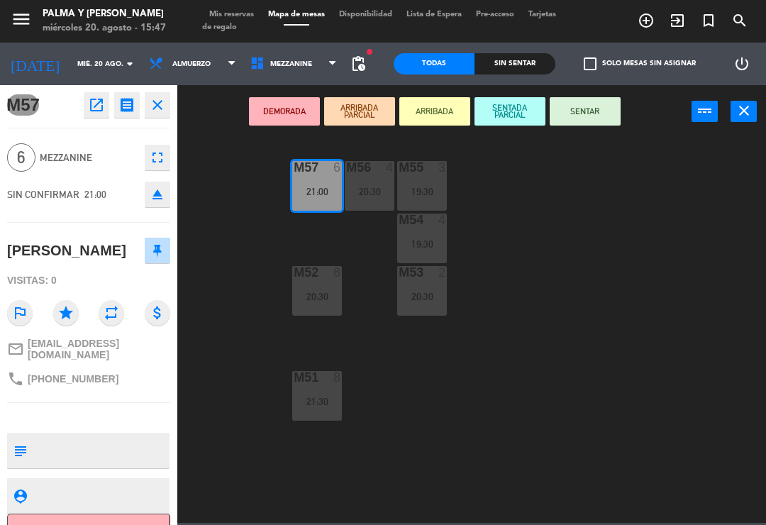
click at [84, 116] on button "open_in_new" at bounding box center [97, 105] width 26 height 26
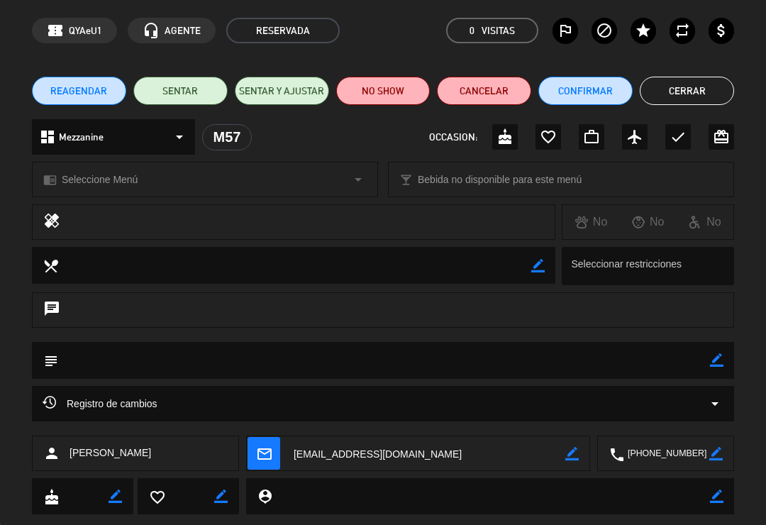
scroll to position [53, 0]
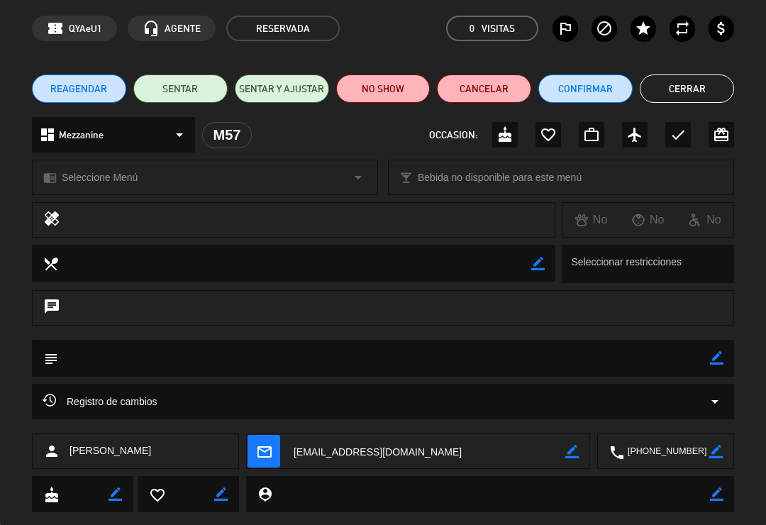
click at [605, 92] on button "Confirmar" at bounding box center [586, 89] width 94 height 28
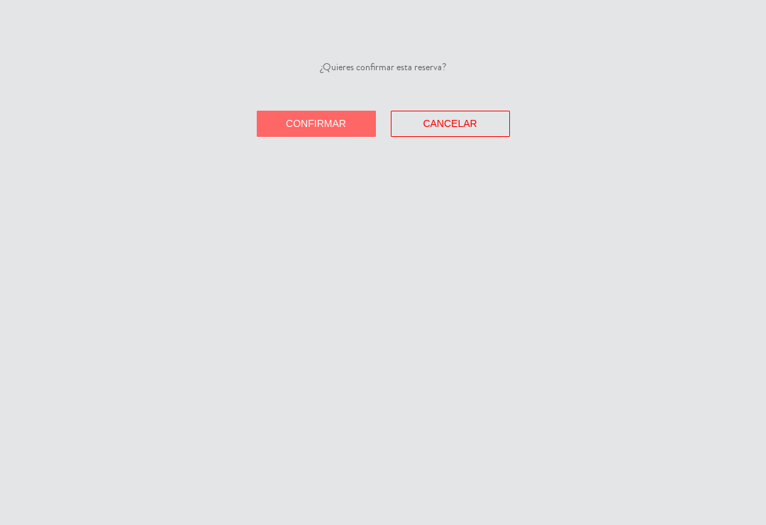
click at [337, 119] on span "Confirmar" at bounding box center [316, 123] width 60 height 11
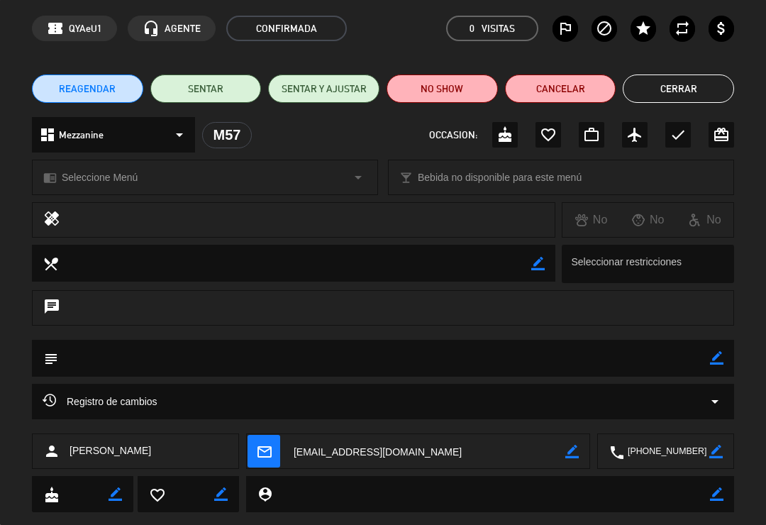
click at [681, 82] on button "Cerrar" at bounding box center [678, 89] width 111 height 28
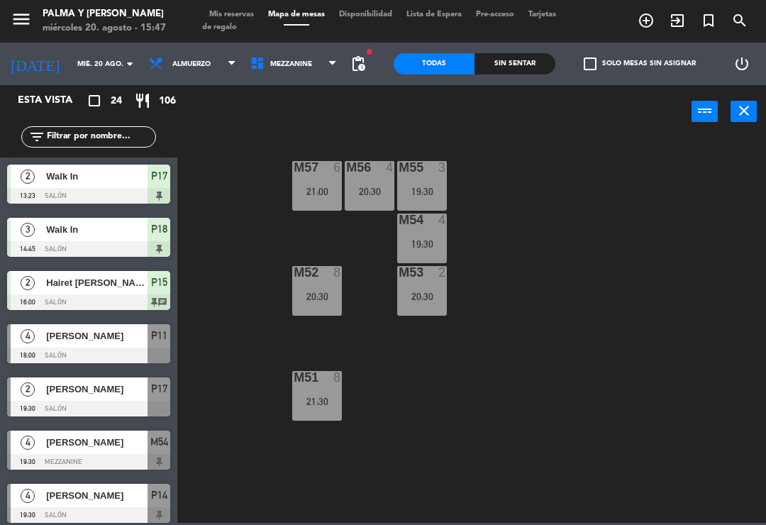
scroll to position [294, 0]
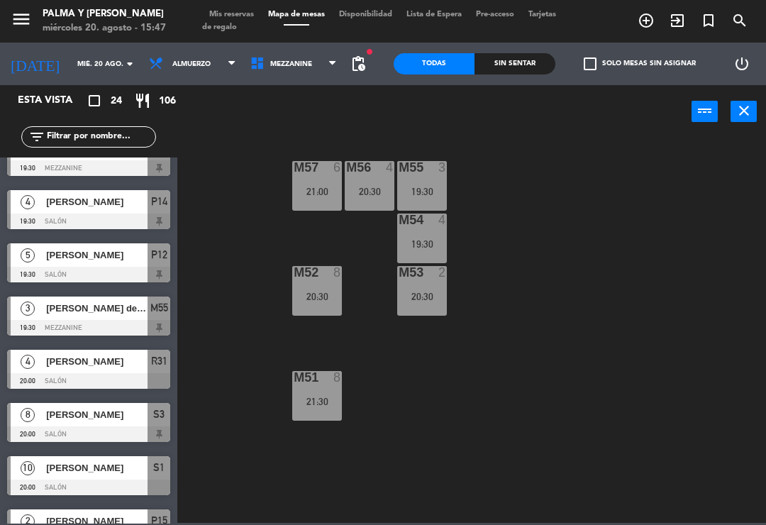
click at [458, 419] on div "M57 6 21:00 M56 4 20:30 M55 3 19:30 M54 4 19:30 M52 8 20:30 M53 2 20:30 M51 8 2…" at bounding box center [475, 329] width 581 height 387
click at [285, 62] on span "Mezzanine" at bounding box center [291, 64] width 42 height 8
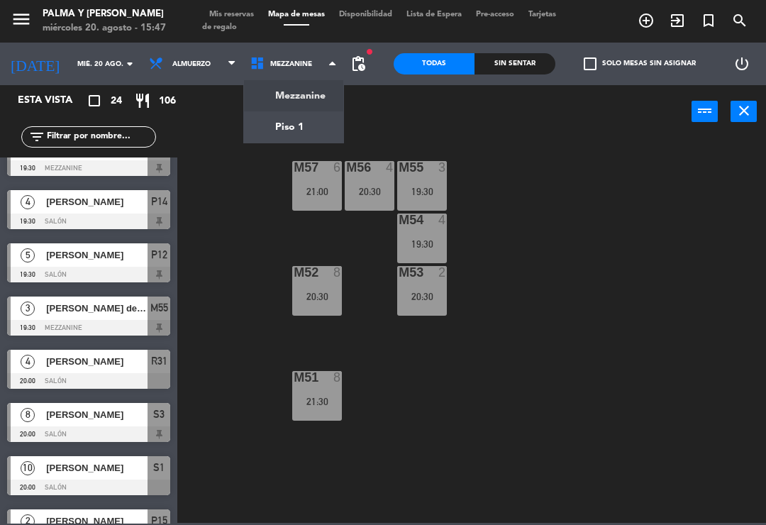
click at [316, 117] on ng-component "menu Palma y [PERSON_NAME][DATE] 20. agosto - 15:47 Mis reservas Mapa de mesas …" at bounding box center [383, 261] width 766 height 523
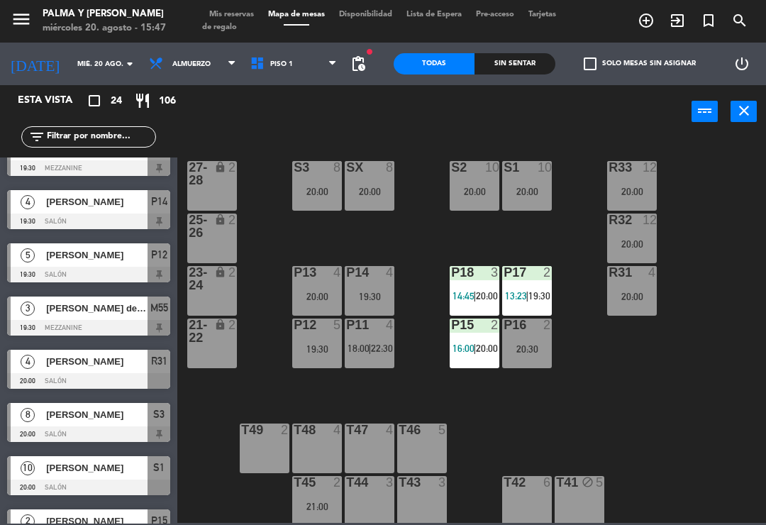
click at [70, 75] on input "mié. 20 ago." at bounding box center [118, 64] width 97 height 22
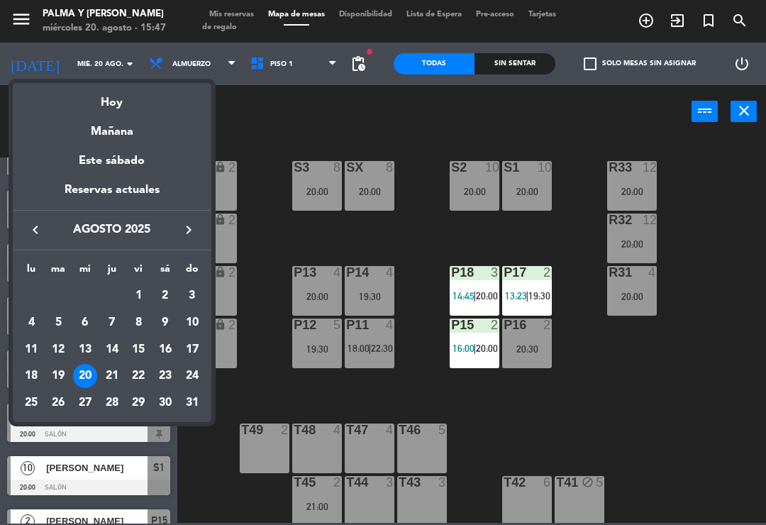
click at [117, 369] on div "21" at bounding box center [112, 376] width 24 height 24
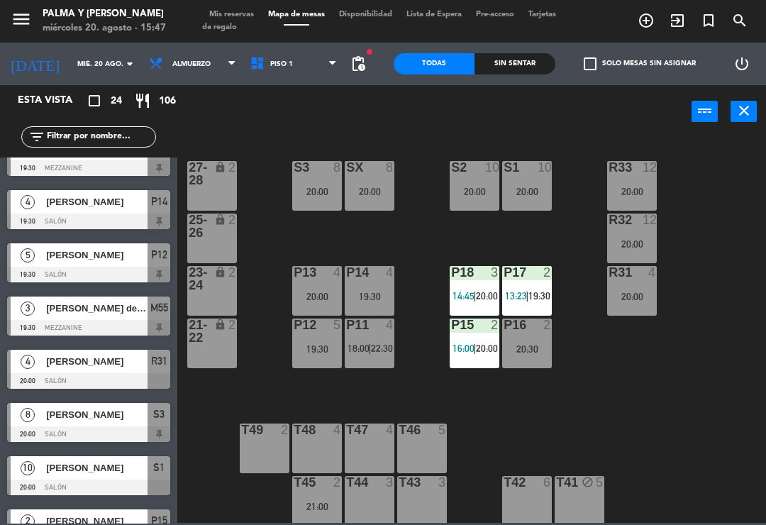
type input "jue. 21 ago."
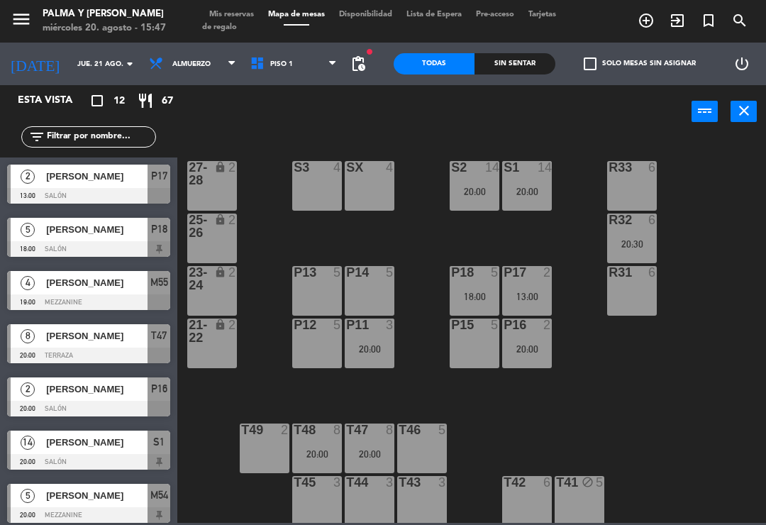
scroll to position [0, 0]
click at [100, 243] on div at bounding box center [88, 249] width 163 height 16
click at [379, 429] on div at bounding box center [369, 430] width 23 height 13
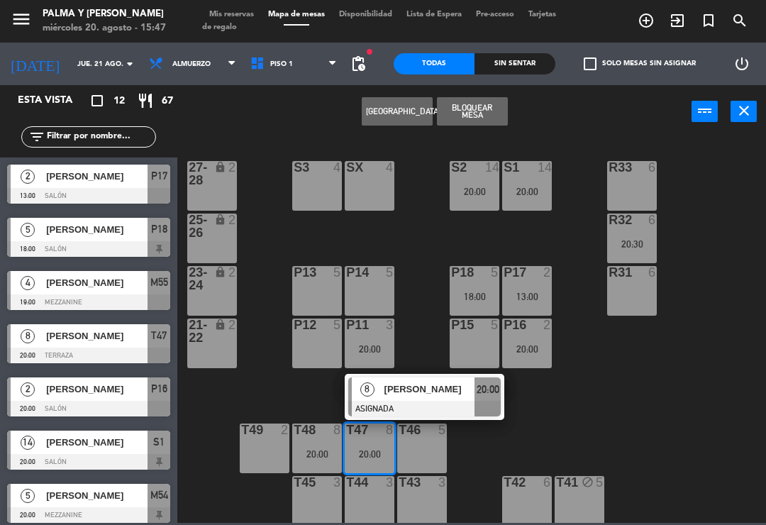
click at [440, 387] on span "[PERSON_NAME]" at bounding box center [430, 389] width 91 height 15
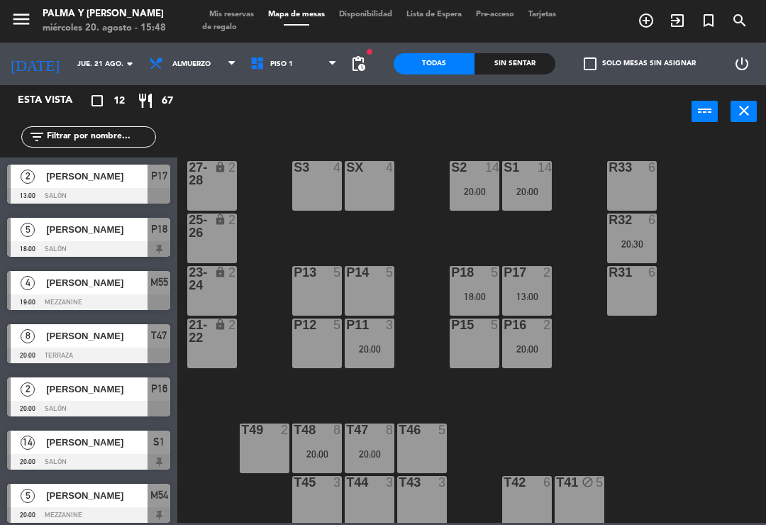
click at [371, 442] on div "T47 8 20:00" at bounding box center [370, 449] width 50 height 50
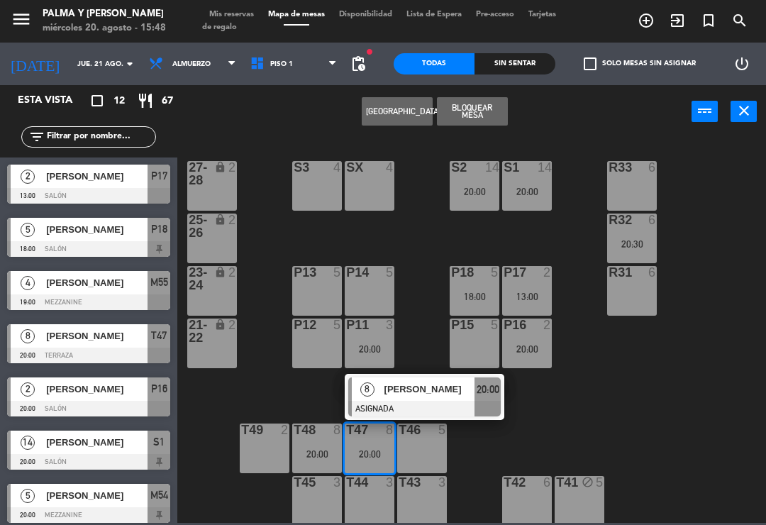
click at [447, 395] on span "[PERSON_NAME]" at bounding box center [430, 389] width 91 height 15
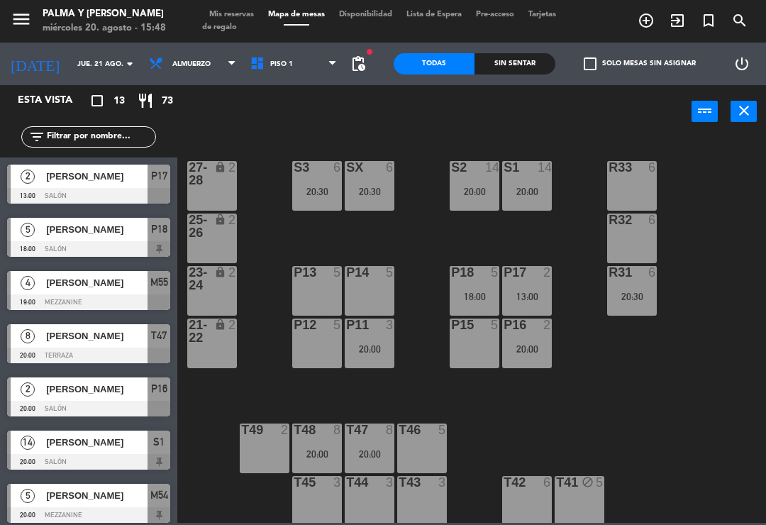
click at [328, 450] on div "20:00" at bounding box center [317, 454] width 50 height 10
click at [431, 325] on div "R33 6 S1 14 20:00 S2 14 20:00 S3 6 20:30 SX 6 20:30 27-28 lock 2 R32 6 25-26 lo…" at bounding box center [475, 329] width 581 height 387
click at [376, 190] on div "20:30" at bounding box center [370, 192] width 50 height 10
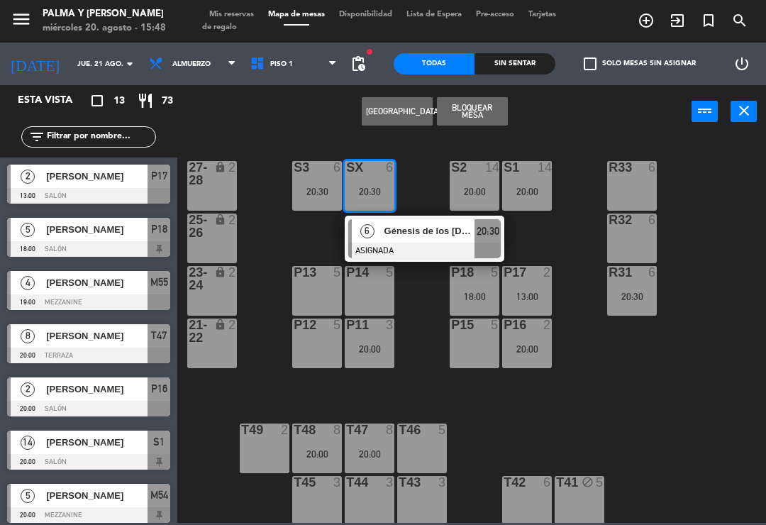
click at [438, 237] on span "Génesis de los [DEMOGRAPHIC_DATA]" at bounding box center [430, 231] width 91 height 15
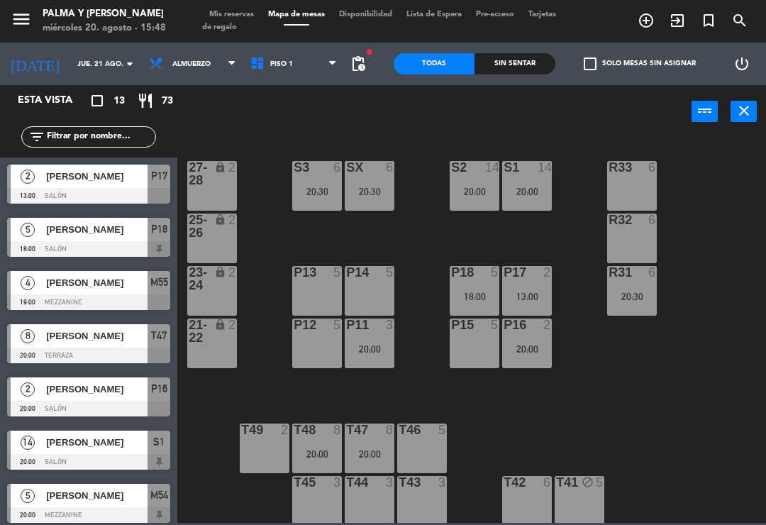
scroll to position [35, 0]
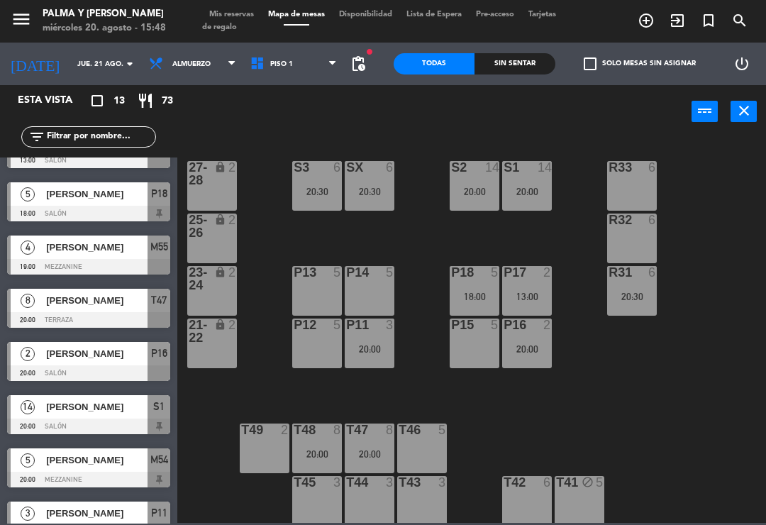
click at [378, 204] on div "SX 6 20:30" at bounding box center [370, 186] width 50 height 50
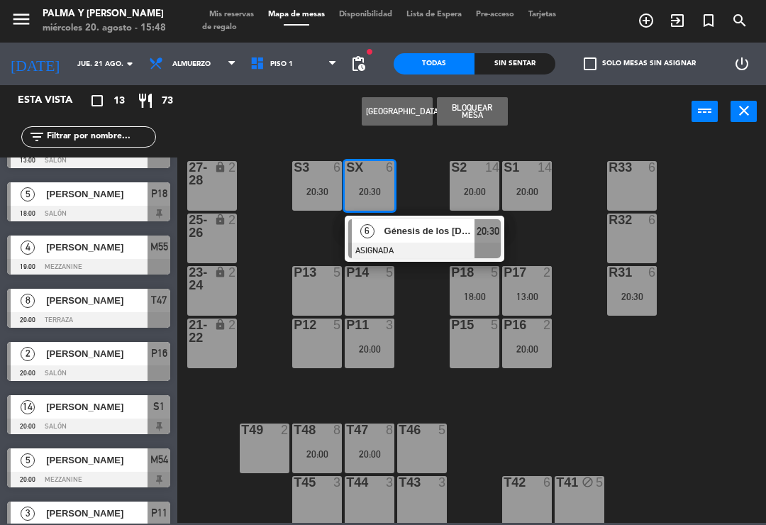
click at [429, 239] on div "Génesis de los [DEMOGRAPHIC_DATA]" at bounding box center [429, 230] width 92 height 23
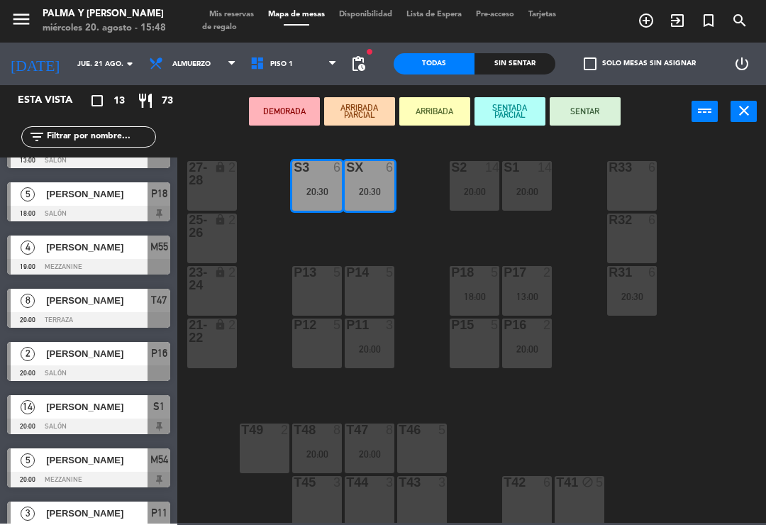
click at [627, 240] on div "R32 6" at bounding box center [632, 239] width 50 height 50
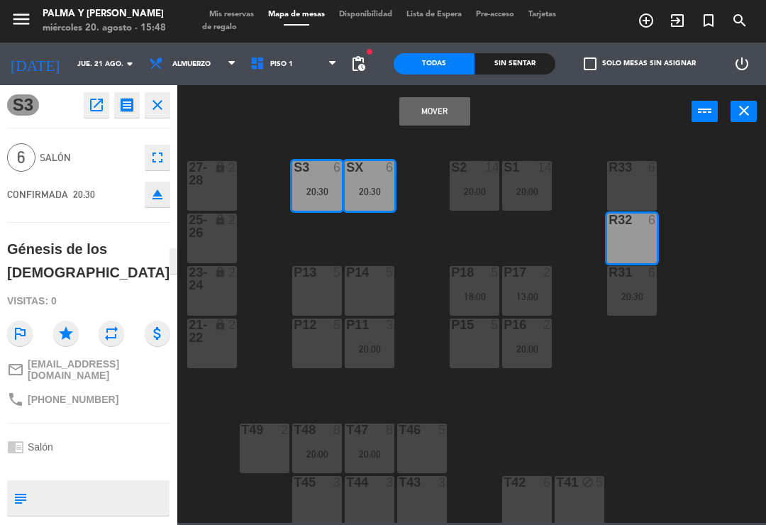
click at [437, 118] on button "Mover" at bounding box center [435, 111] width 71 height 28
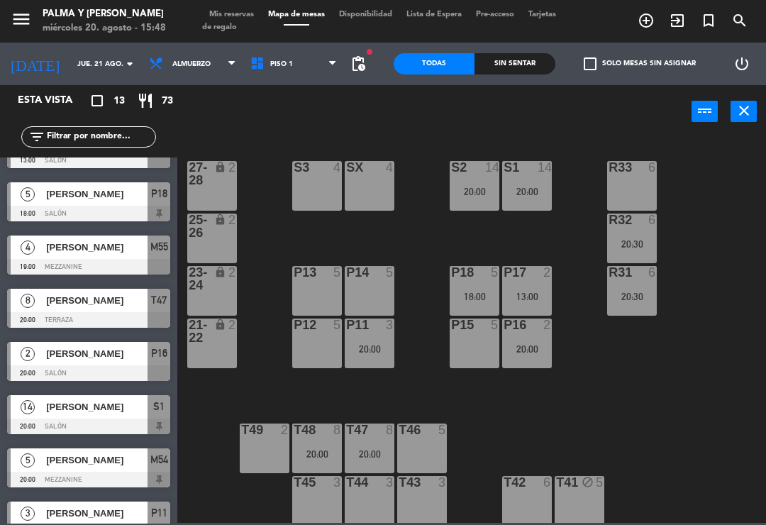
click at [360, 436] on div at bounding box center [369, 430] width 23 height 13
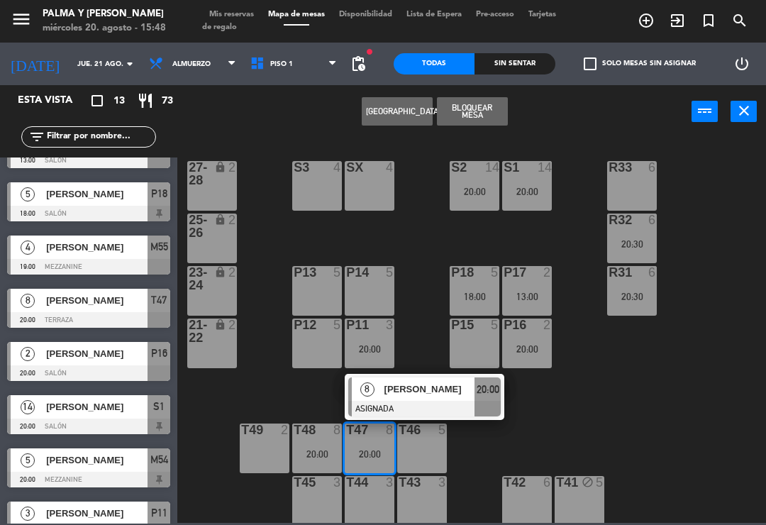
click at [426, 395] on span "[PERSON_NAME]" at bounding box center [430, 389] width 91 height 15
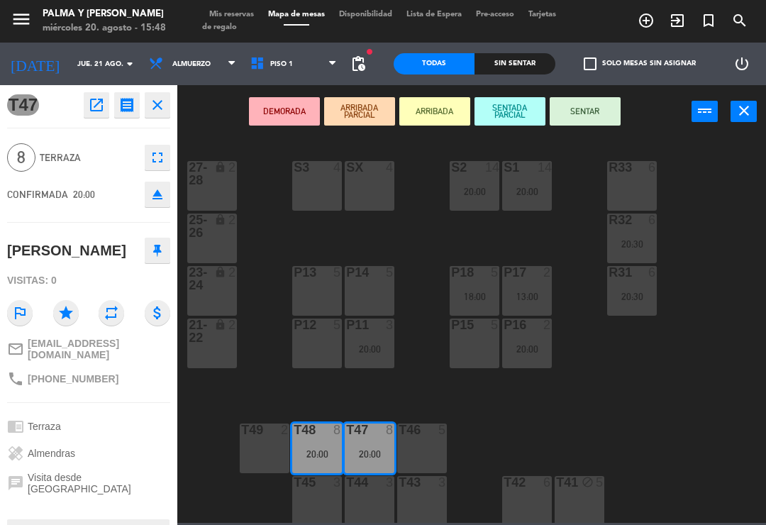
click at [374, 204] on div "SX 4" at bounding box center [370, 186] width 50 height 50
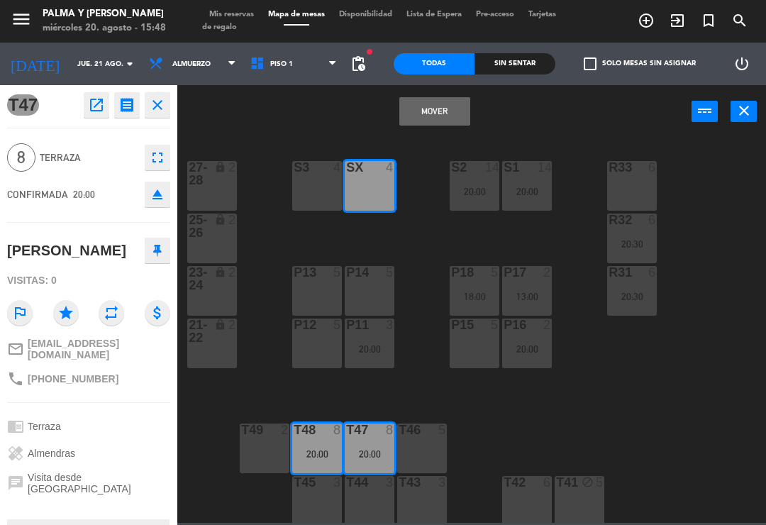
click at [436, 124] on button "Mover" at bounding box center [435, 111] width 71 height 28
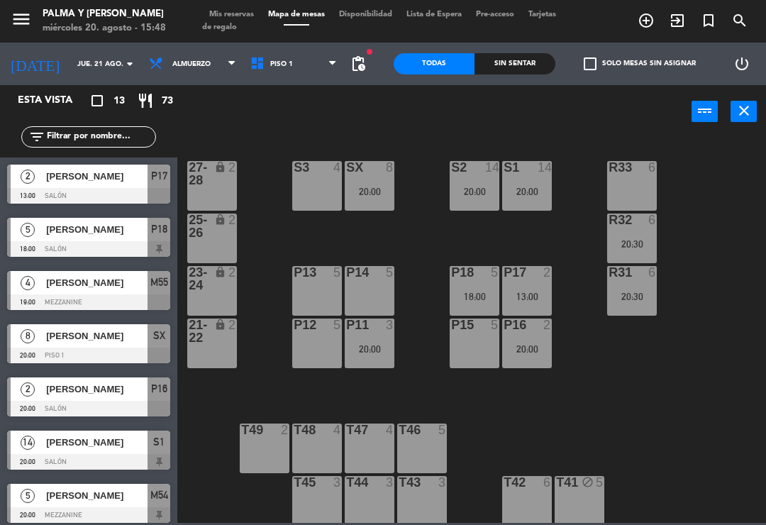
click at [376, 187] on div "20:00" at bounding box center [370, 192] width 50 height 10
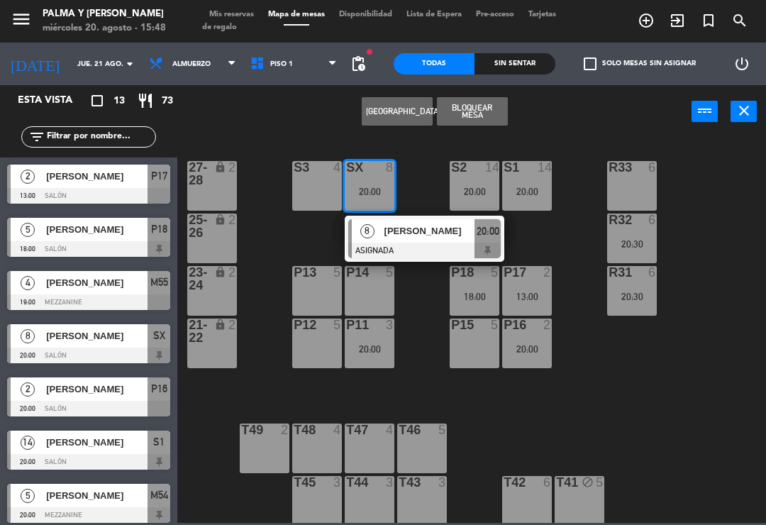
click at [429, 251] on div at bounding box center [424, 251] width 153 height 16
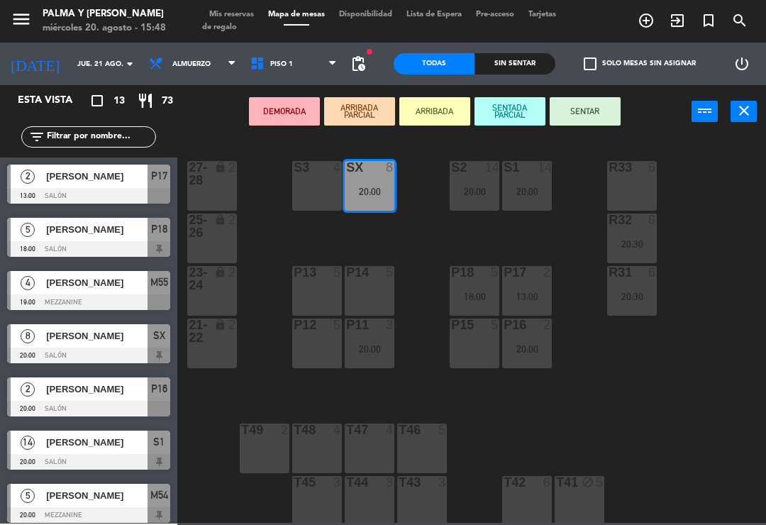
click at [317, 186] on div "S3 4" at bounding box center [317, 186] width 50 height 50
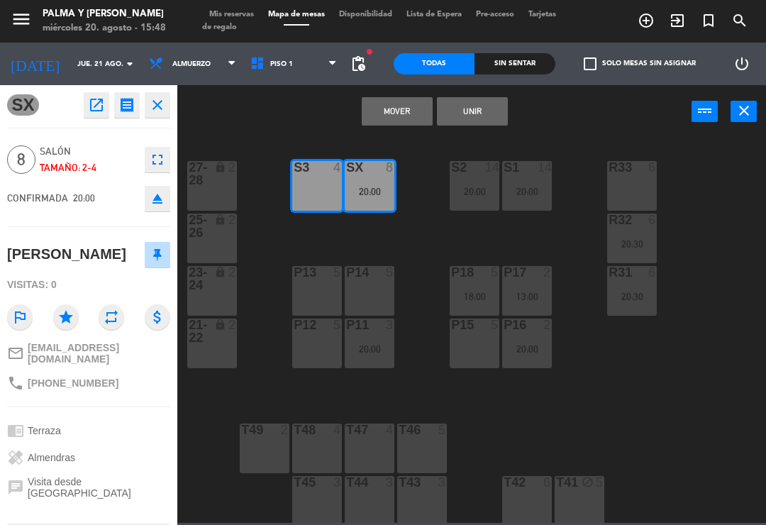
click at [414, 109] on button "Mover" at bounding box center [397, 111] width 71 height 28
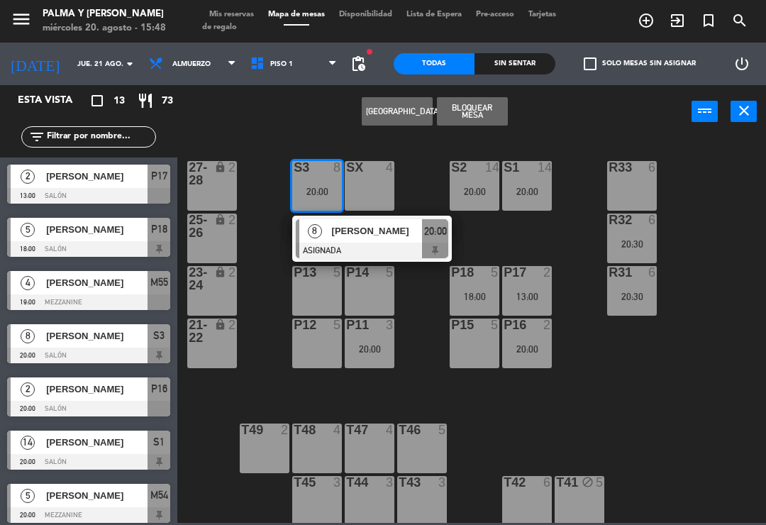
click at [359, 254] on div at bounding box center [372, 251] width 153 height 16
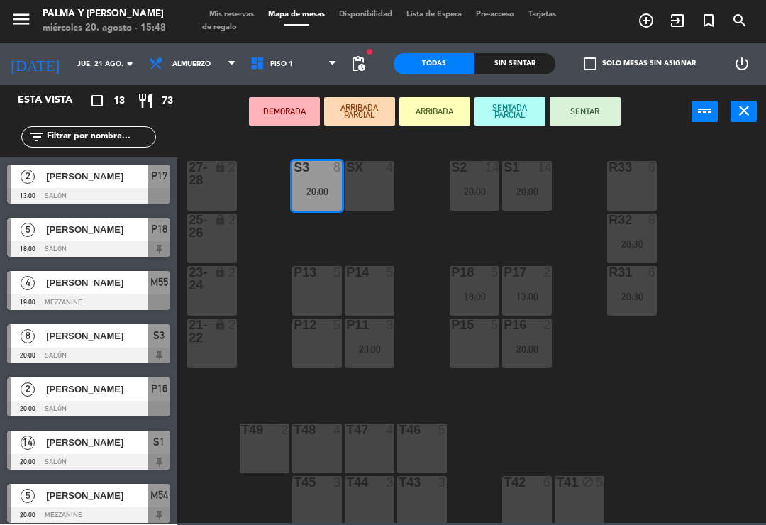
click at [370, 188] on div "SX 4" at bounding box center [370, 186] width 50 height 50
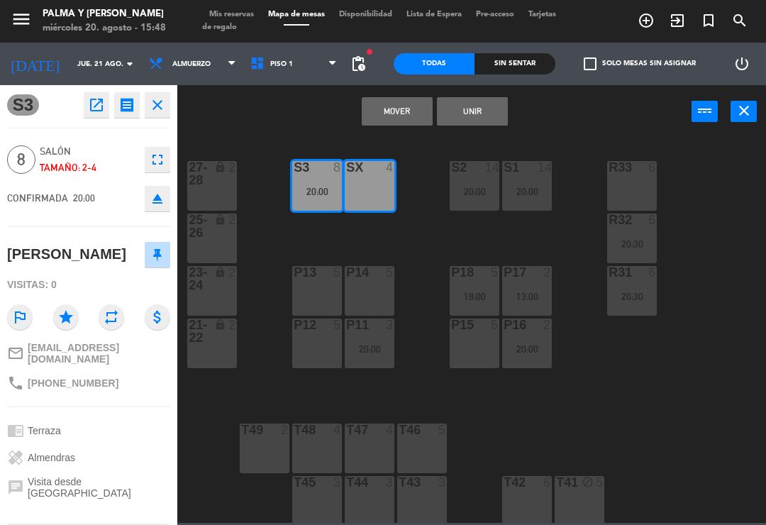
click at [499, 103] on button "Unir" at bounding box center [472, 111] width 71 height 28
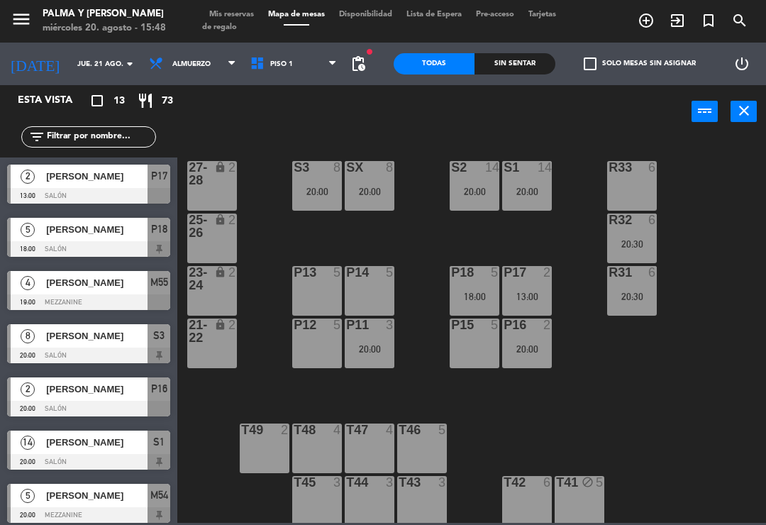
click at [266, 366] on div "R33 6 S1 14 20:00 S2 14 20:00 S3 8 20:00 SX 8 20:00 27-28 lock 2 R32 6 20:30 25…" at bounding box center [475, 329] width 581 height 387
click at [321, 177] on div "S3 8 20:00" at bounding box center [317, 186] width 50 height 50
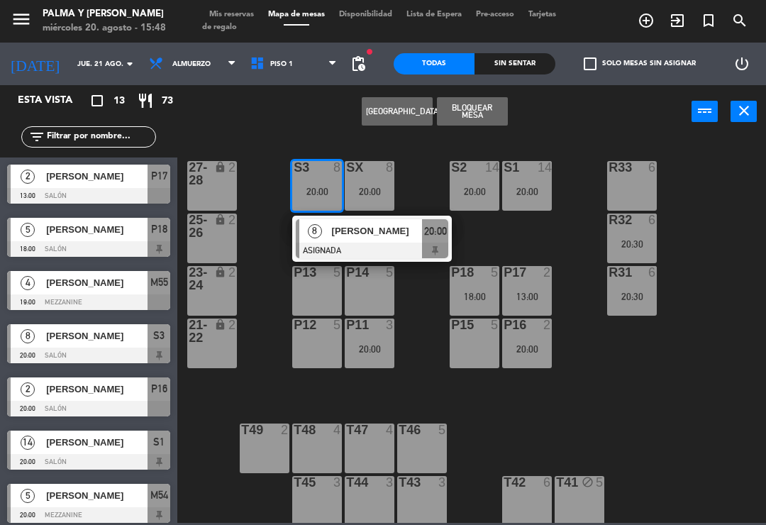
click at [321, 236] on div "8" at bounding box center [314, 230] width 31 height 23
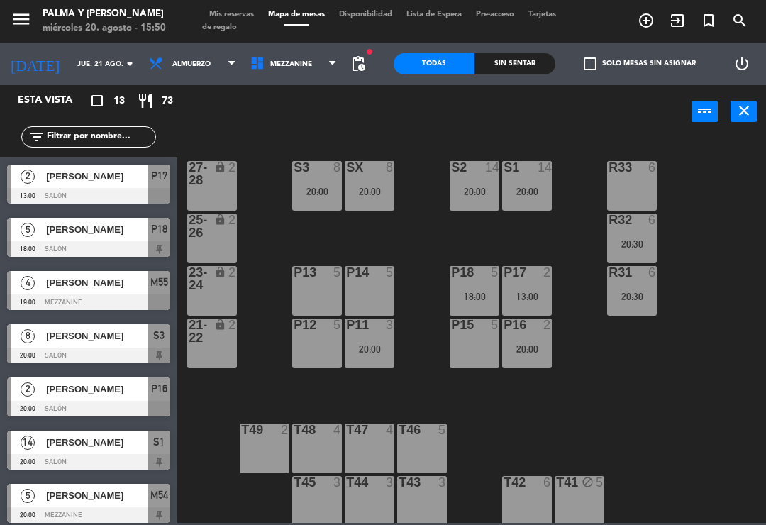
click at [81, 58] on input "jue. 21 ago." at bounding box center [118, 64] width 97 height 22
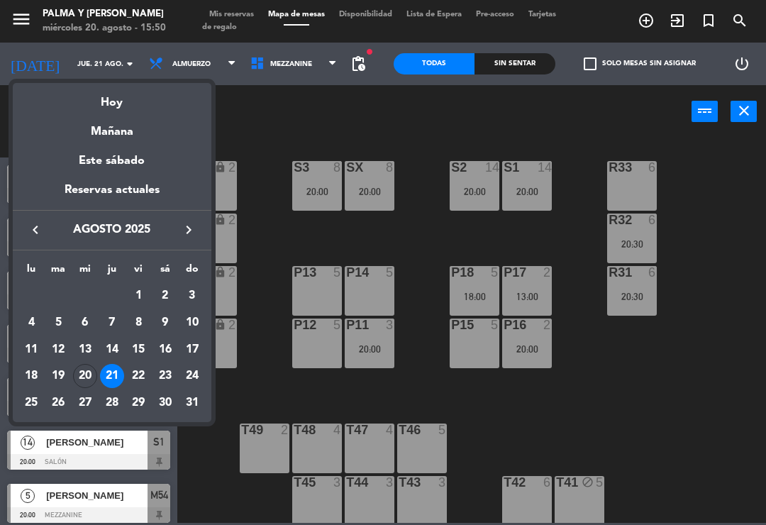
click at [99, 97] on div "Hoy" at bounding box center [112, 97] width 199 height 29
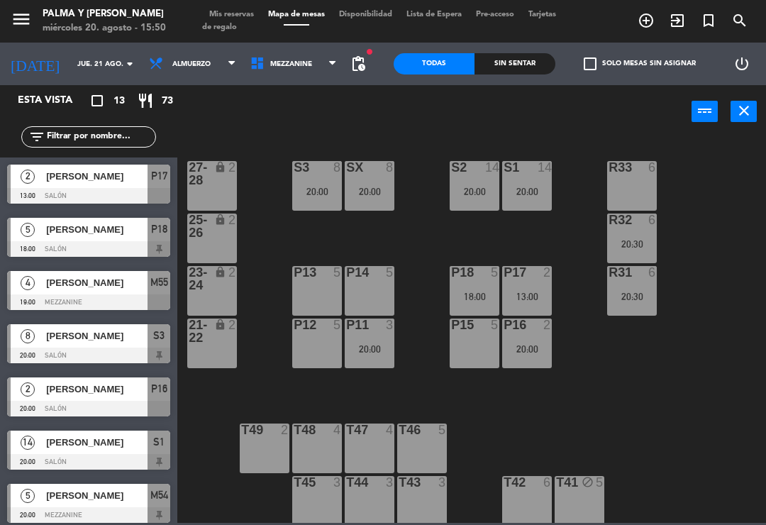
type input "mié. 20 ago."
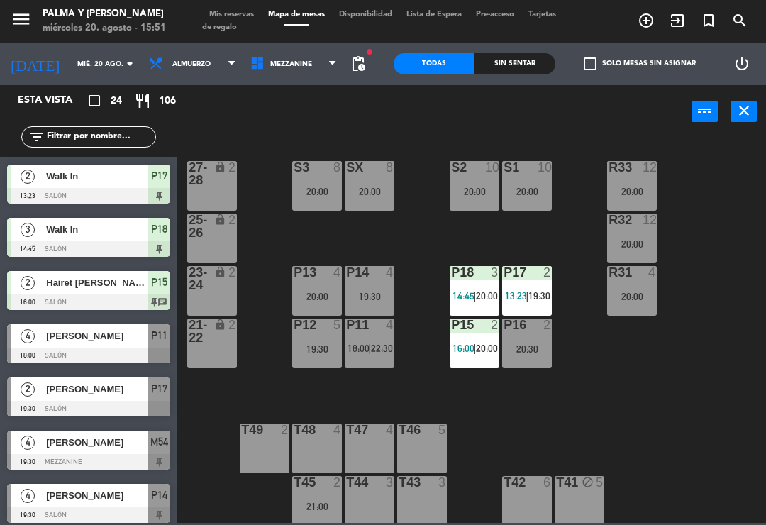
click at [461, 308] on div "P18 3 14:45 | 20:00" at bounding box center [475, 291] width 50 height 50
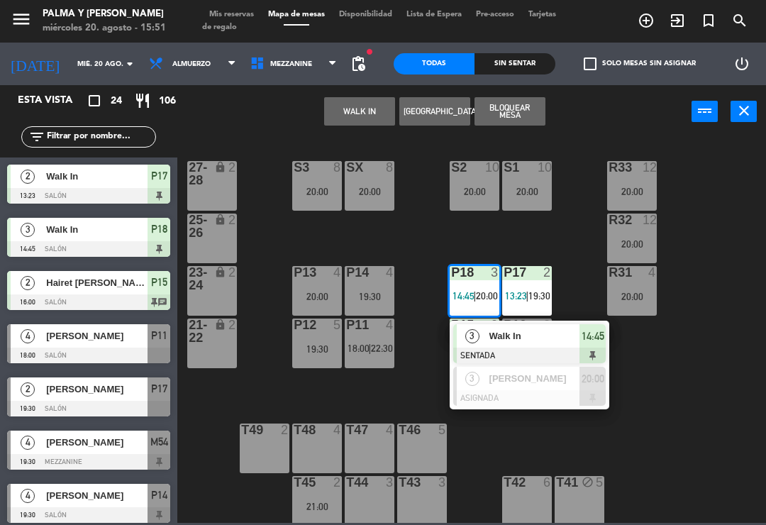
click at [414, 248] on div "R33 12 20:00 S1 10 20:00 S2 10 20:00 S3 8 20:00 SX 8 20:00 27-28 lock 2 R32 12 …" at bounding box center [475, 329] width 581 height 387
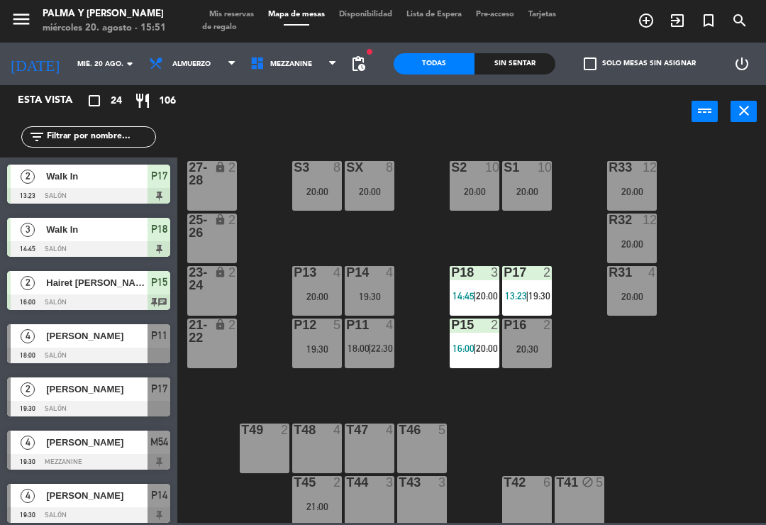
click at [468, 287] on div "P18 3 14:45 | 20:00" at bounding box center [475, 291] width 50 height 50
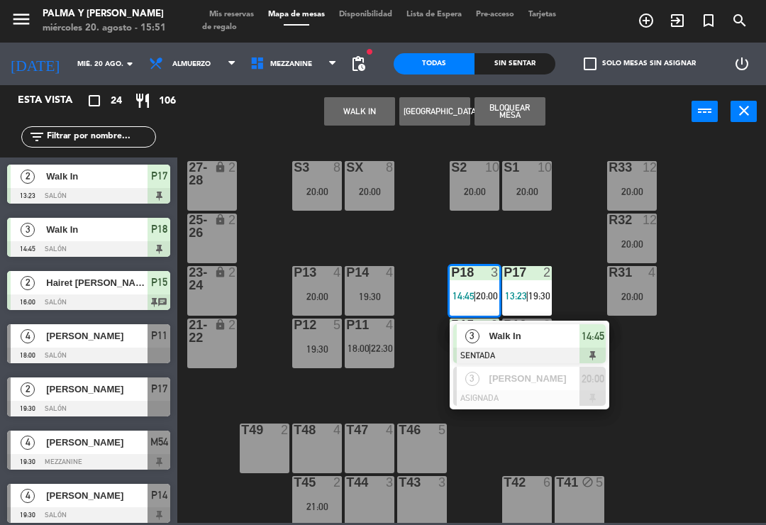
click at [479, 334] on span "3" at bounding box center [473, 336] width 14 height 14
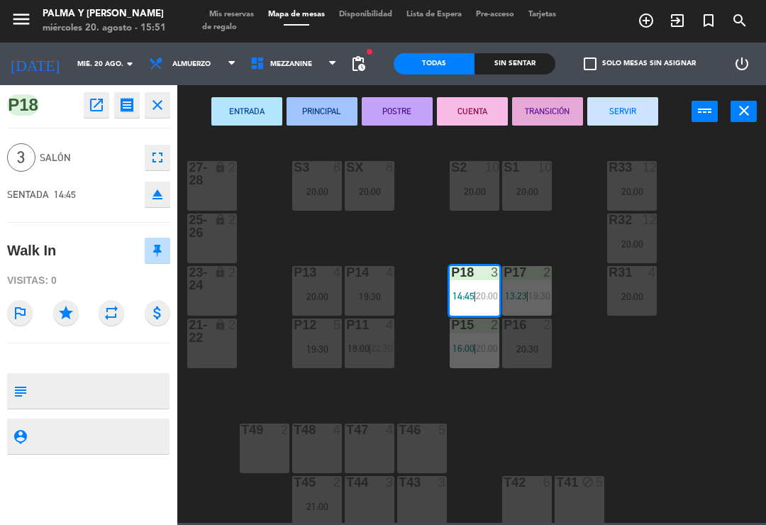
click at [461, 104] on button "CUENTA" at bounding box center [472, 111] width 71 height 28
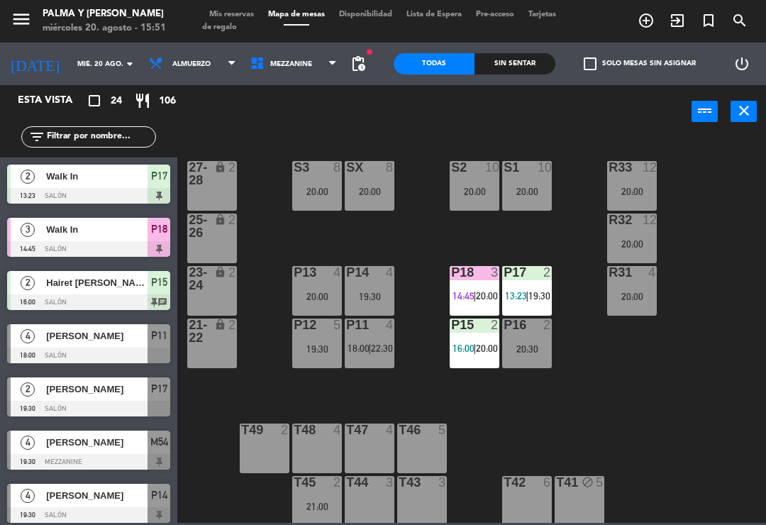
click at [701, 420] on div "R33 12 20:00 S1 10 20:00 S2 10 20:00 S3 8 20:00 SX 8 20:00 27-28 lock 2 R32 12 …" at bounding box center [475, 329] width 581 height 387
click at [239, 18] on span "Mis reservas" at bounding box center [231, 15] width 59 height 8
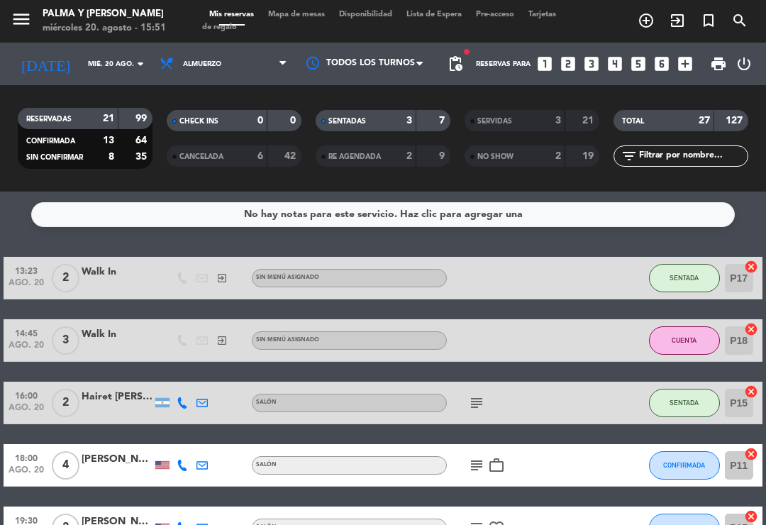
click at [559, 123] on strong "3" at bounding box center [559, 121] width 6 height 10
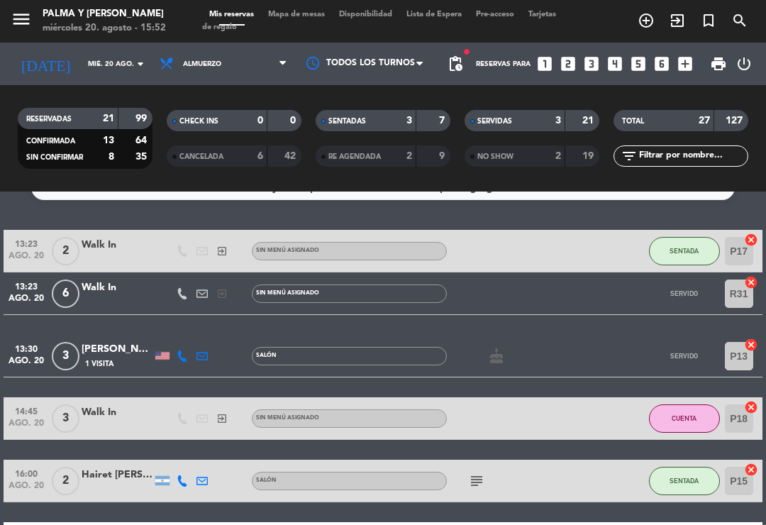
scroll to position [25, 0]
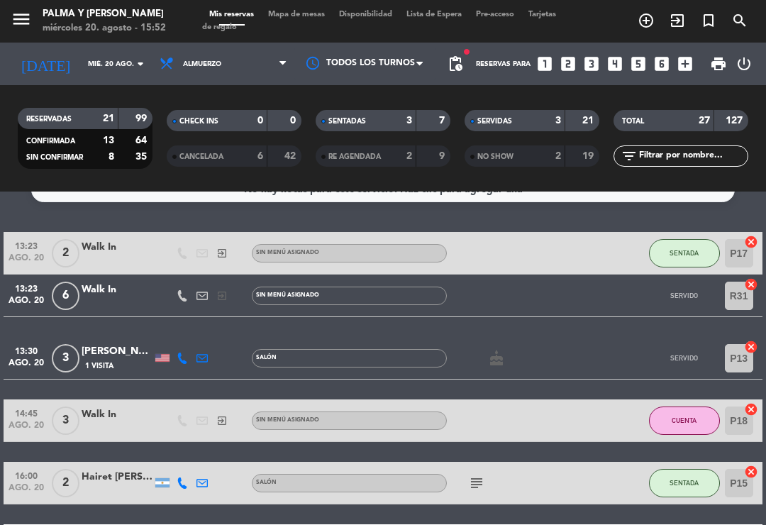
click at [141, 303] on div at bounding box center [117, 303] width 71 height 11
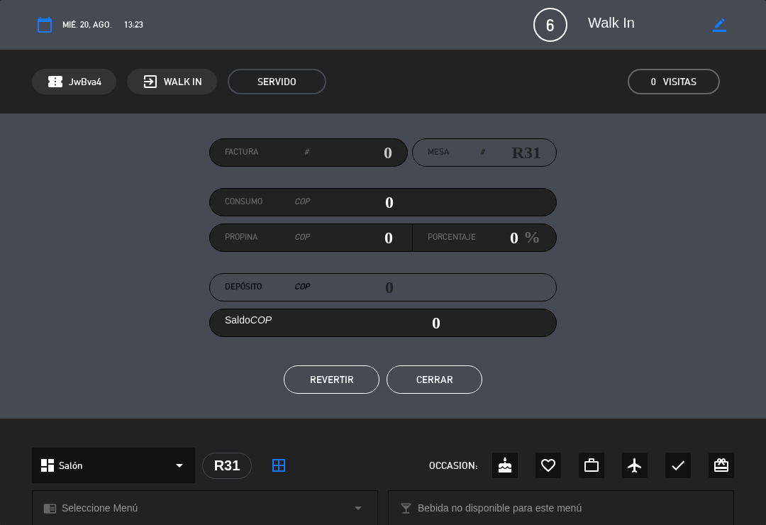
click at [627, 20] on textarea at bounding box center [646, 25] width 117 height 26
click at [550, 31] on span "6" at bounding box center [551, 25] width 34 height 34
click at [454, 375] on button "Cerrar" at bounding box center [435, 379] width 96 height 28
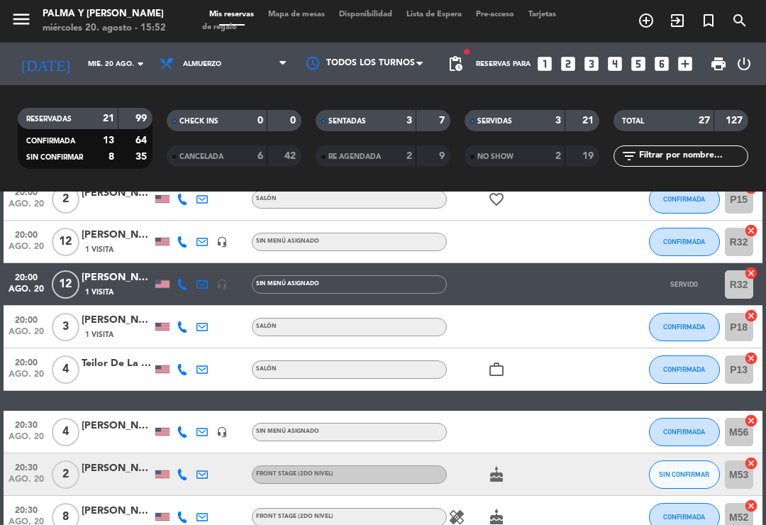
scroll to position [800, 0]
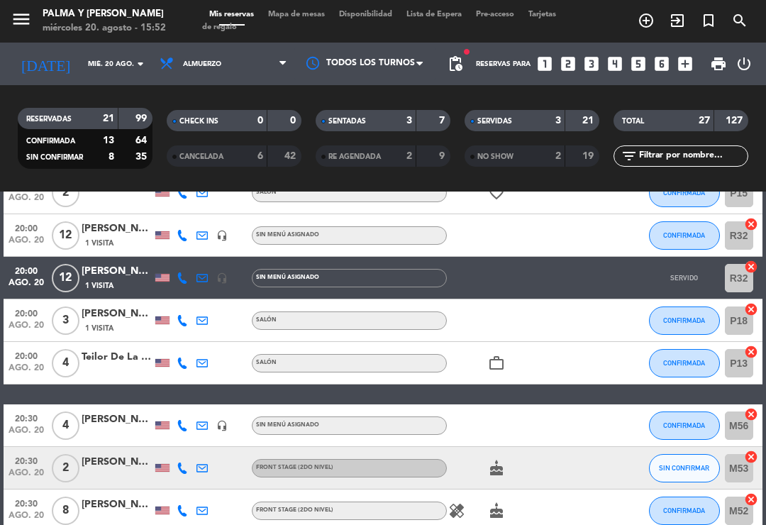
click at [115, 275] on div "[PERSON_NAME]" at bounding box center [117, 271] width 71 height 16
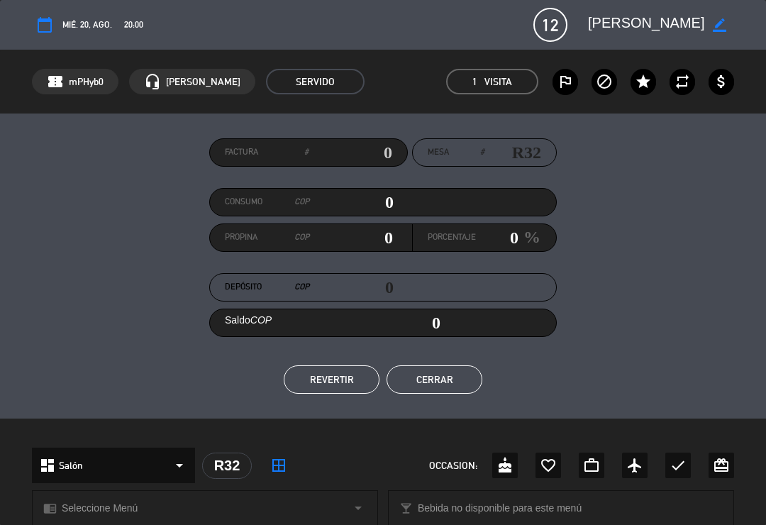
click at [443, 378] on button "Cerrar" at bounding box center [435, 379] width 96 height 28
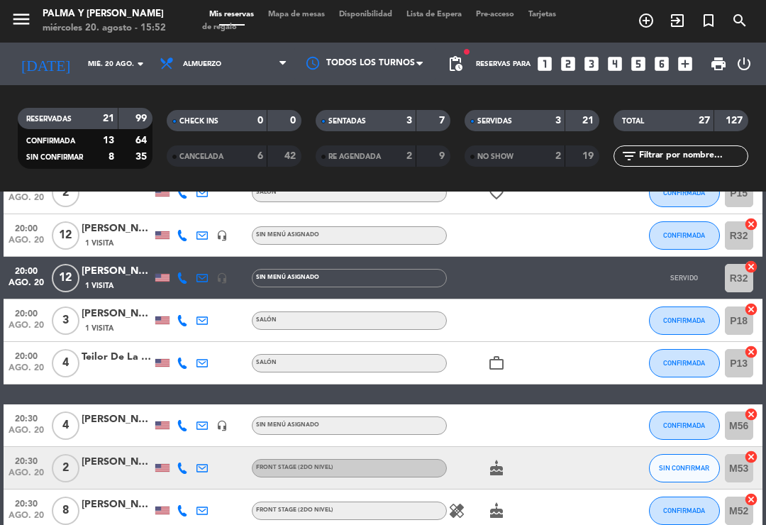
click at [116, 283] on div "1 Visita" at bounding box center [117, 286] width 71 height 12
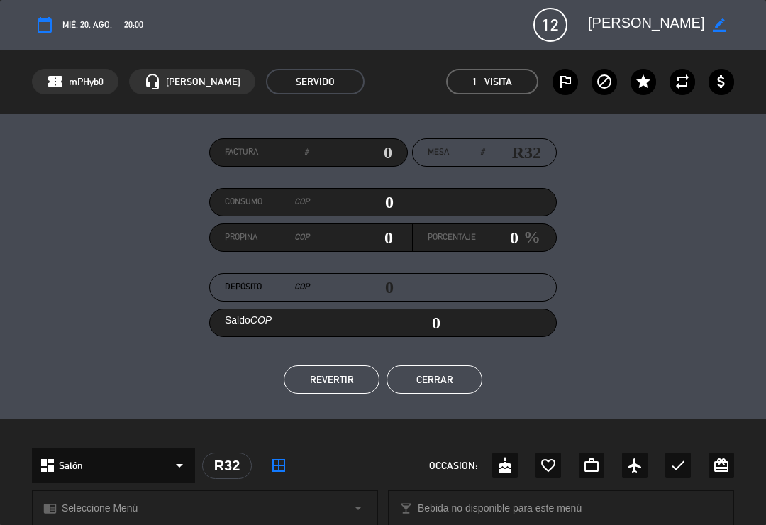
click at [441, 380] on button "Cerrar" at bounding box center [435, 379] width 96 height 28
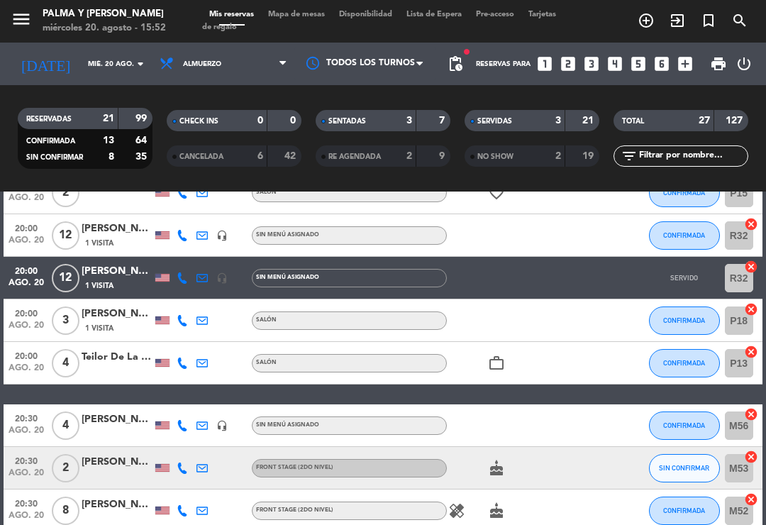
click at [207, 230] on icon at bounding box center [202, 235] width 11 height 11
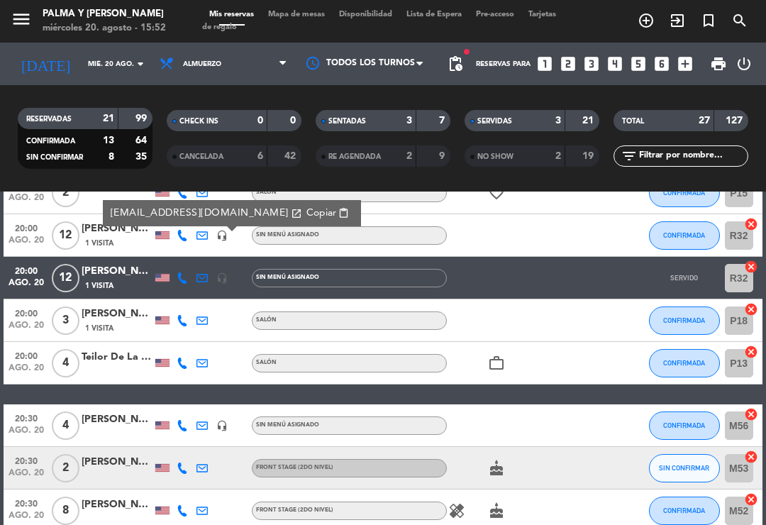
click at [207, 282] on icon at bounding box center [202, 278] width 11 height 11
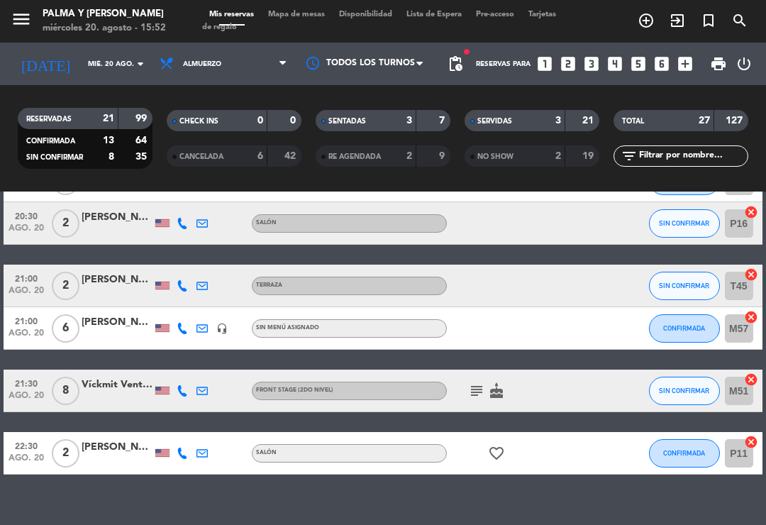
scroll to position [1129, 0]
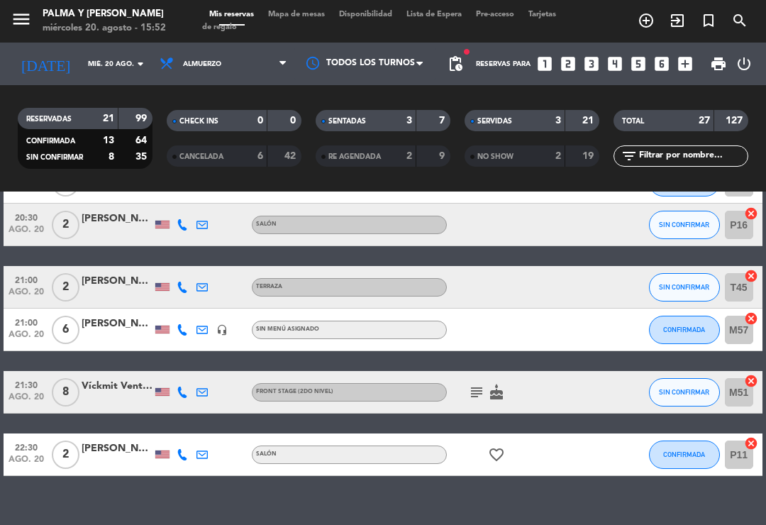
click at [581, 119] on div "21" at bounding box center [582, 121] width 27 height 16
click at [539, 116] on div "3" at bounding box center [548, 121] width 28 height 16
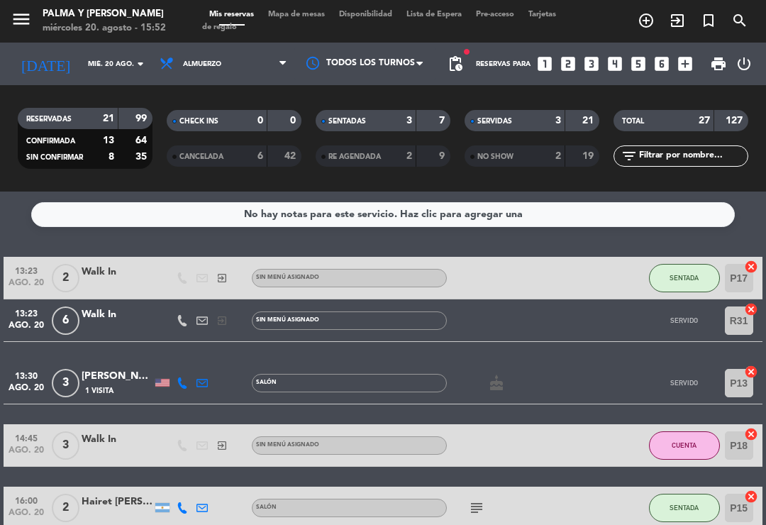
click at [509, 123] on span "SERVIDAS" at bounding box center [495, 121] width 35 height 7
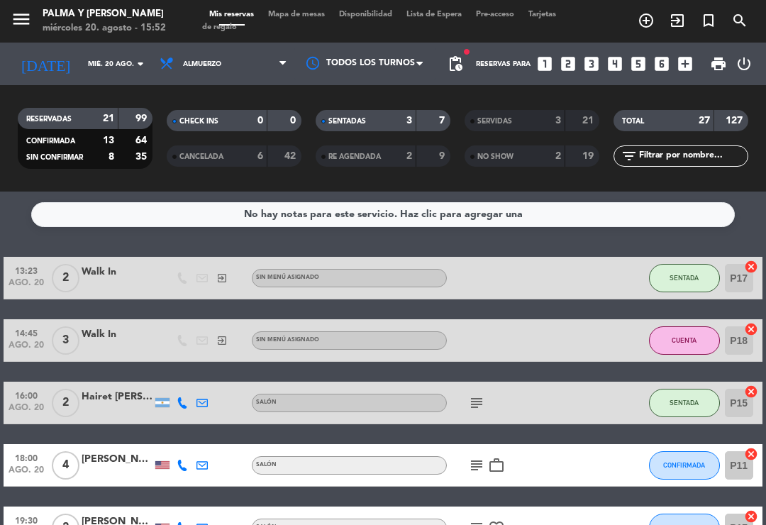
scroll to position [0, 0]
click at [383, 112] on div "SENTADAS 3 7" at bounding box center [383, 120] width 135 height 21
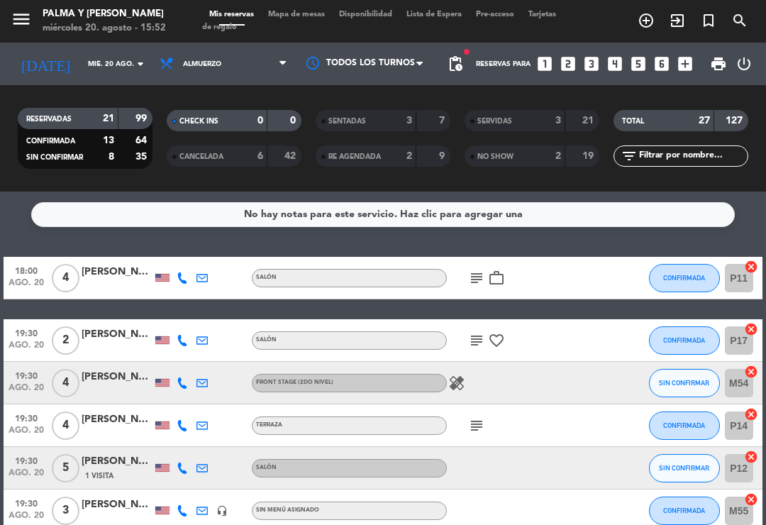
click at [378, 119] on div "SENTADAS" at bounding box center [351, 121] width 65 height 16
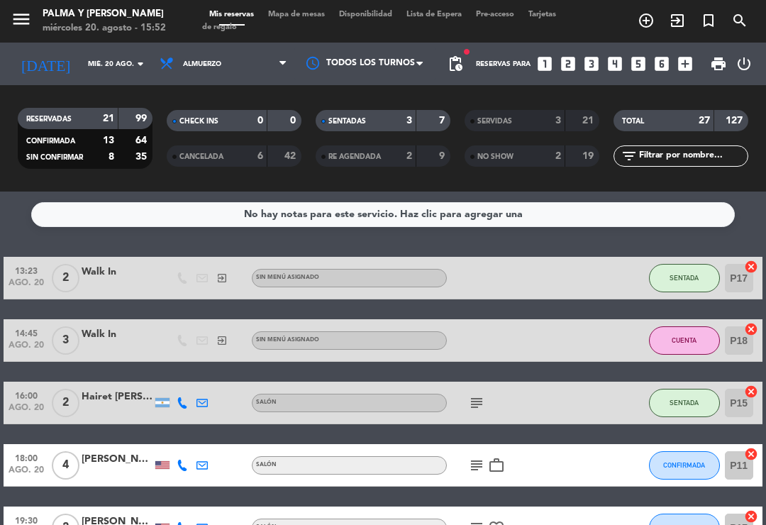
click at [234, 121] on div "CHECK INS" at bounding box center [202, 121] width 65 height 16
click at [97, 117] on div "21" at bounding box center [101, 119] width 28 height 16
click at [75, 118] on div "RESERVADAS" at bounding box center [53, 119] width 65 height 16
click at [373, 121] on div "SENTADAS" at bounding box center [351, 121] width 65 height 16
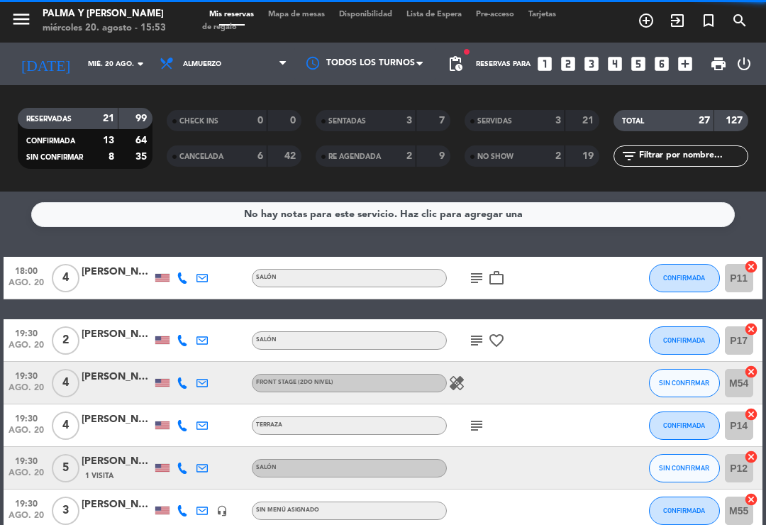
click at [372, 121] on div "SENTADAS" at bounding box center [351, 121] width 65 height 16
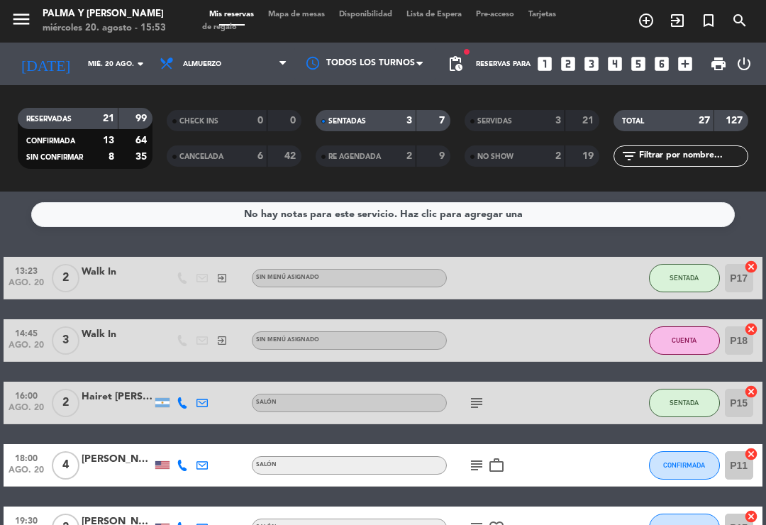
click at [537, 126] on div "3" at bounding box center [548, 121] width 28 height 16
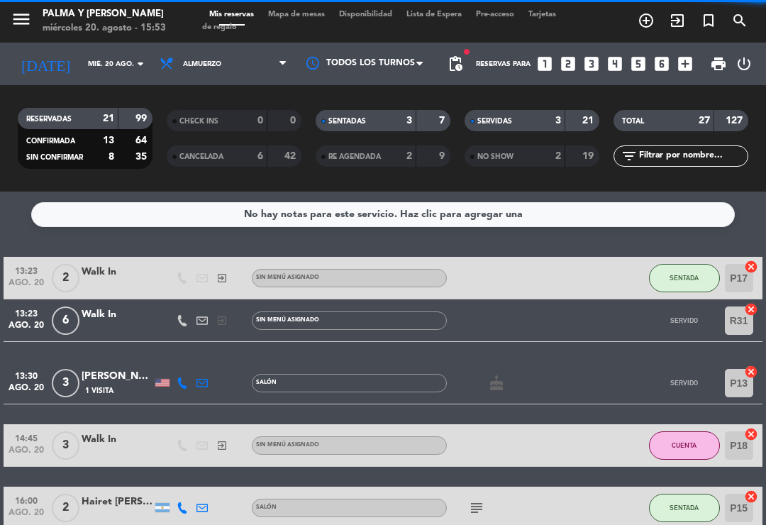
click at [374, 121] on div "SENTADAS" at bounding box center [351, 121] width 65 height 16
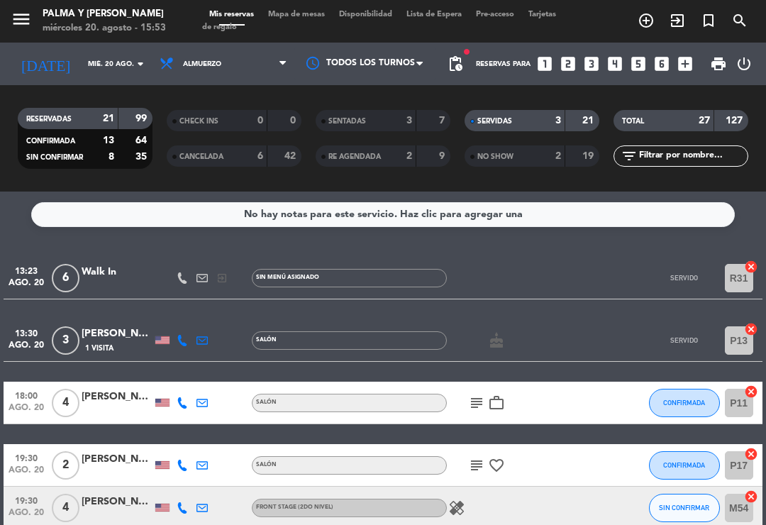
click at [47, 283] on div "13:23 [DATE]" at bounding box center [26, 278] width 45 height 42
click at [445, 338] on div "Salón" at bounding box center [349, 340] width 195 height 18
click at [67, 346] on span "3" at bounding box center [66, 340] width 28 height 28
click at [576, 346] on div at bounding box center [585, 340] width 38 height 42
click at [30, 343] on span "ago. 20" at bounding box center [26, 349] width 35 height 16
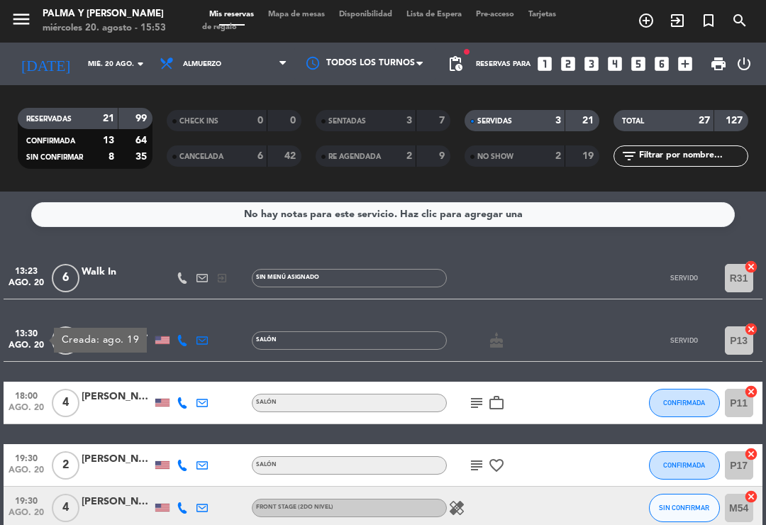
click at [506, 356] on div "cake" at bounding box center [506, 340] width 119 height 42
click at [89, 341] on div "[PERSON_NAME]" at bounding box center [117, 334] width 71 height 16
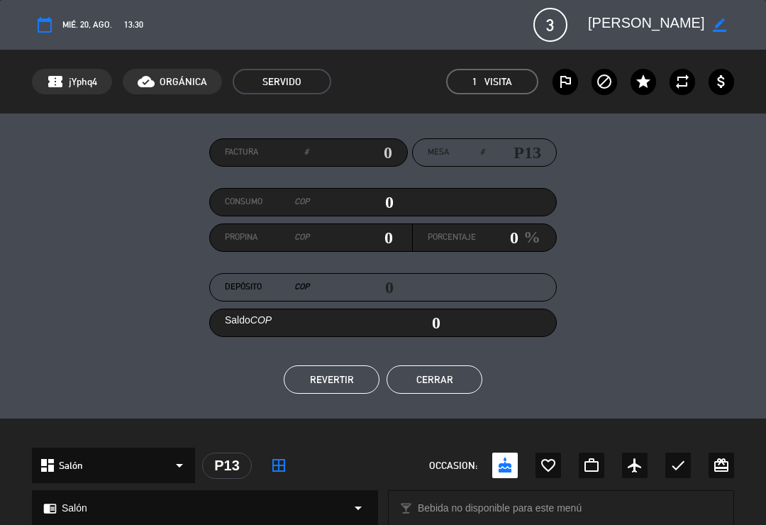
click at [446, 383] on button "Cerrar" at bounding box center [435, 379] width 96 height 28
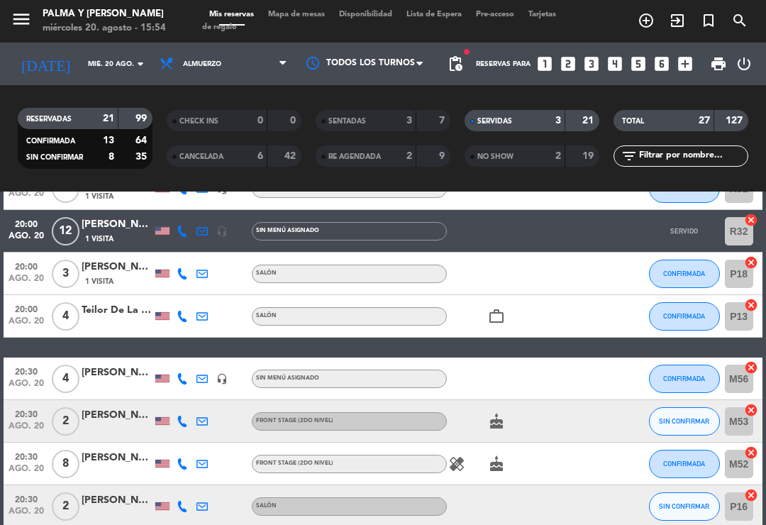
scroll to position [681, 0]
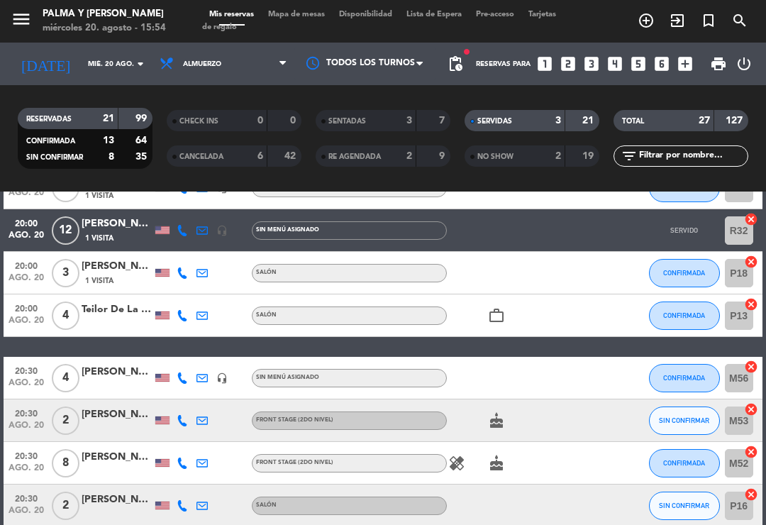
click at [116, 229] on div "[PERSON_NAME]" at bounding box center [117, 224] width 71 height 16
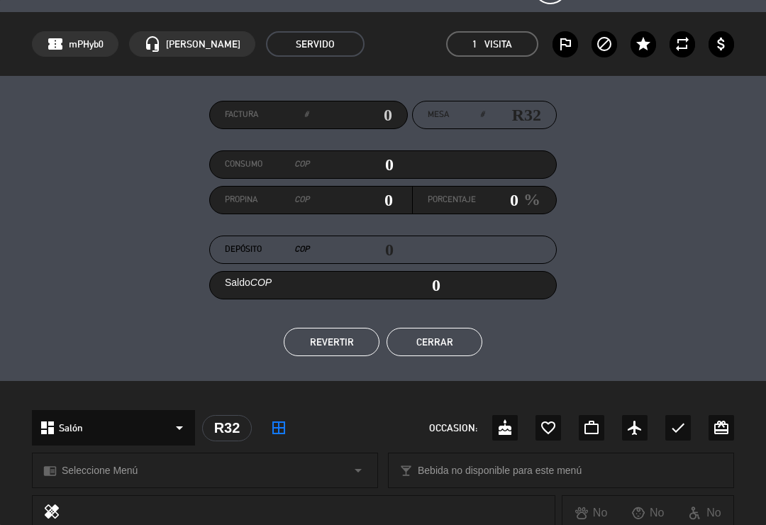
scroll to position [39, 0]
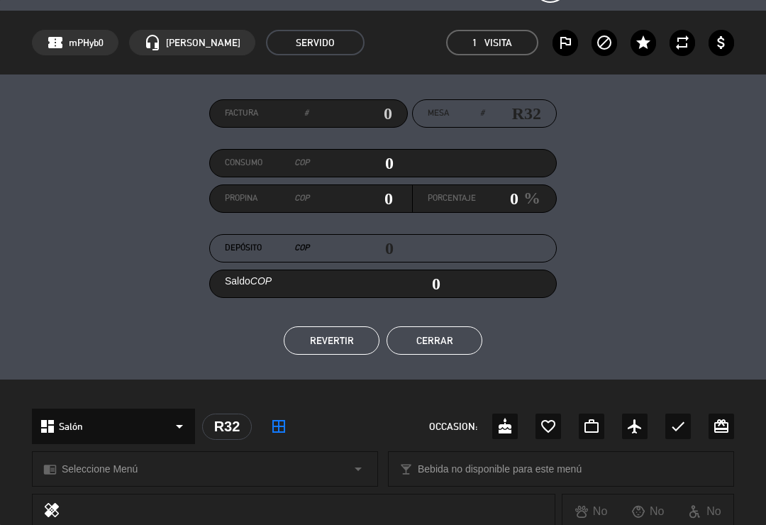
click at [343, 344] on button "REVERTIR" at bounding box center [332, 340] width 96 height 28
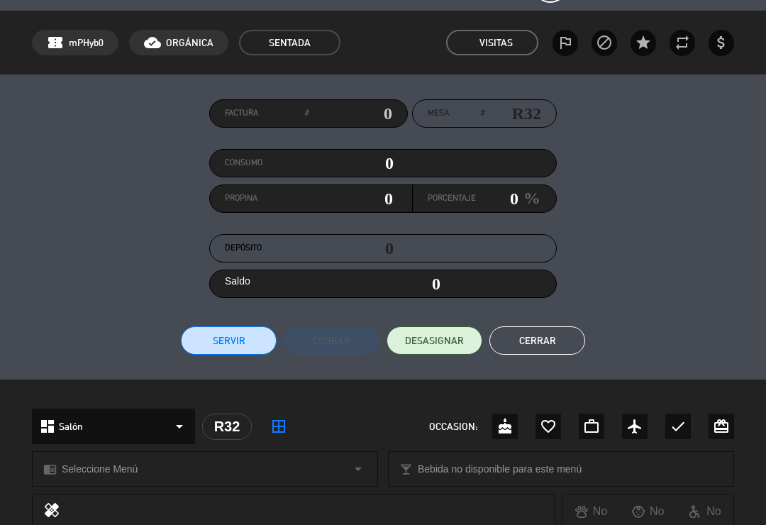
click at [543, 346] on button "Cerrar" at bounding box center [538, 340] width 96 height 28
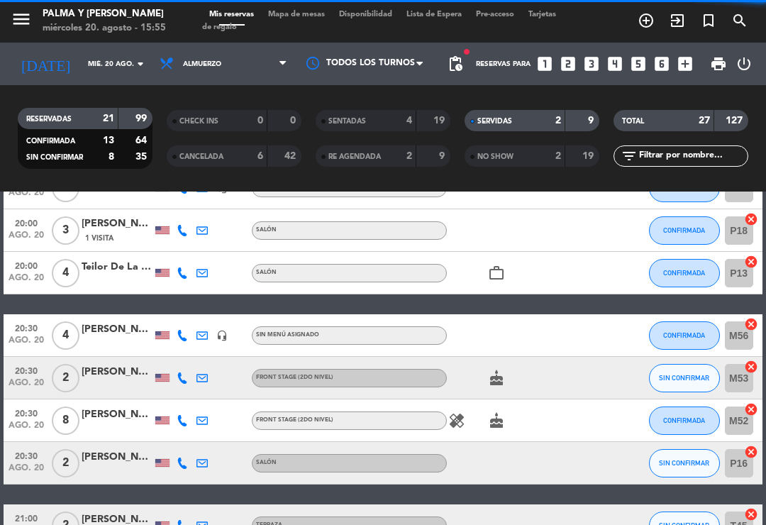
click at [299, 15] on span "Mapa de mesas" at bounding box center [296, 15] width 71 height 8
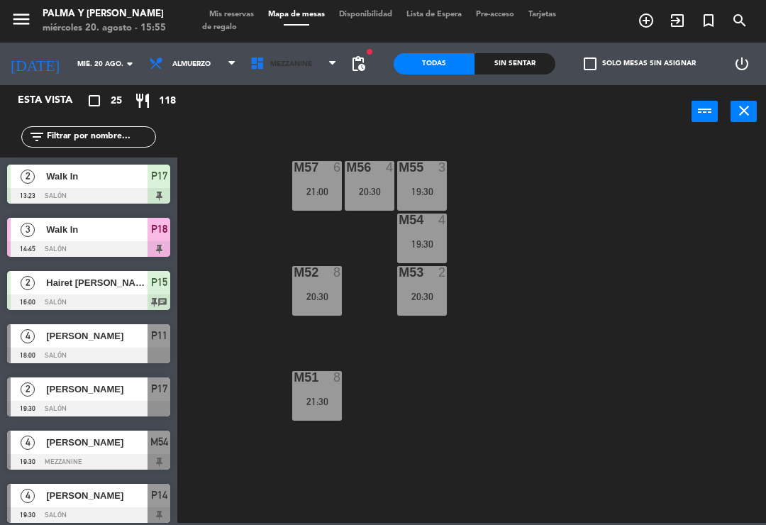
click at [275, 70] on span "Mezzanine" at bounding box center [293, 63] width 101 height 31
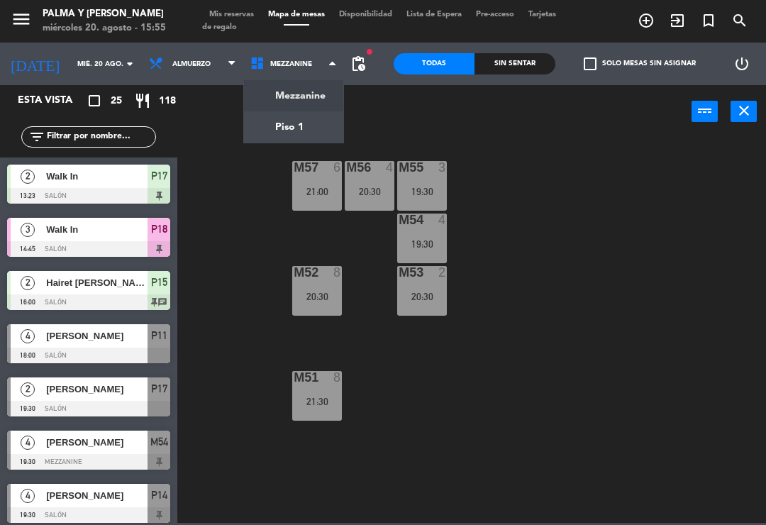
click at [292, 124] on ng-component "menu Palma y [PERSON_NAME][DATE] 20. agosto - 15:55 Mis reservas Mapa de mesas …" at bounding box center [383, 261] width 766 height 523
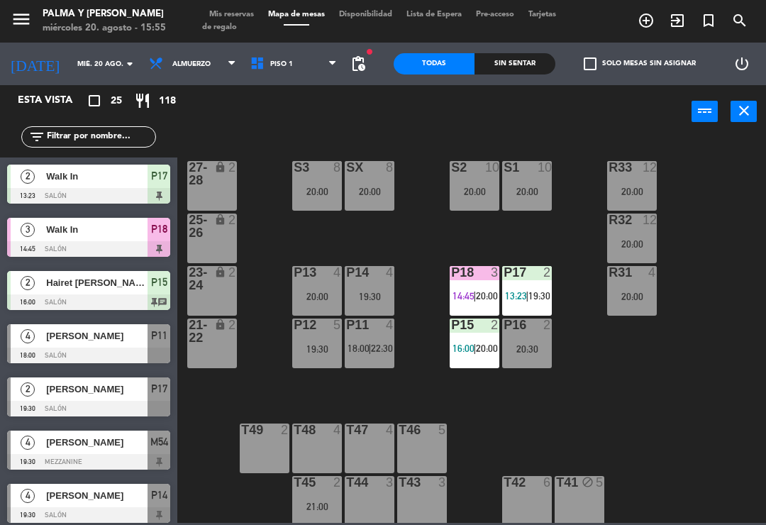
click at [642, 287] on div "R31 4 20:00" at bounding box center [632, 291] width 50 height 50
click at [736, 263] on div "R33 12 20:00 S1 10 20:00 S2 10 20:00 S3 8 20:00 SX 8 20:00 27-28 lock 2 R32 12 …" at bounding box center [475, 329] width 581 height 387
click at [642, 239] on div "20:00" at bounding box center [632, 244] width 50 height 10
click at [736, 197] on div "R33 12 20:00 S1 10 20:00 S2 10 20:00 S3 8 20:00 SX 8 20:00 27-28 lock 2 R32 12 …" at bounding box center [475, 329] width 581 height 387
click at [101, 133] on input "text" at bounding box center [100, 137] width 110 height 16
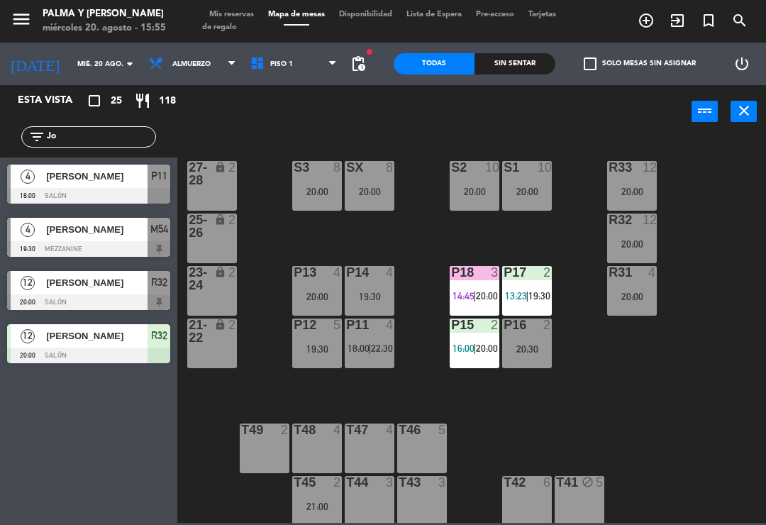
type input "J"
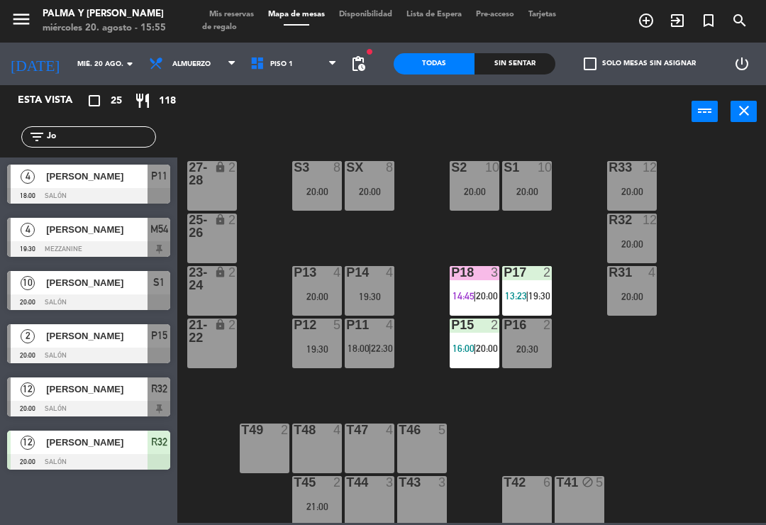
type input "Jo"
click at [116, 188] on div at bounding box center [88, 196] width 163 height 16
click at [99, 140] on input "Jo" at bounding box center [100, 137] width 110 height 16
type input "J"
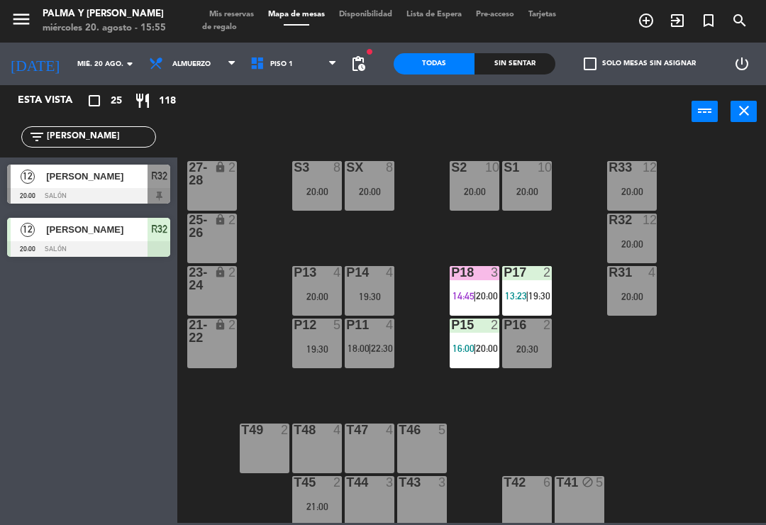
type input "[PERSON_NAME]"
click at [124, 199] on div at bounding box center [88, 196] width 163 height 16
click at [99, 130] on input "[PERSON_NAME]" at bounding box center [100, 137] width 110 height 16
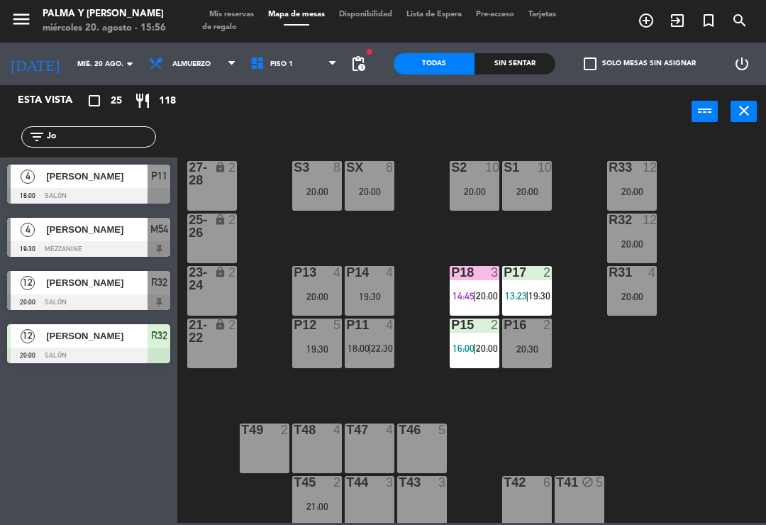
type input "J"
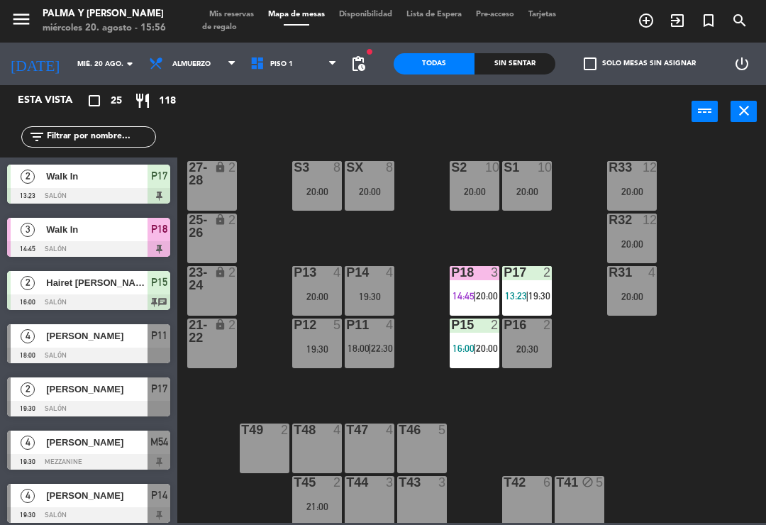
click at [727, 187] on div "R33 12 20:00 S1 10 20:00 S2 10 20:00 S3 8 20:00 SX 8 20:00 27-28 lock 2 R32 12 …" at bounding box center [475, 329] width 581 height 387
click at [92, 129] on input "text" at bounding box center [100, 137] width 110 height 16
click at [217, 126] on div "power_input close" at bounding box center [434, 112] width 515 height 54
click at [70, 59] on input "mié. 20 ago." at bounding box center [118, 64] width 97 height 22
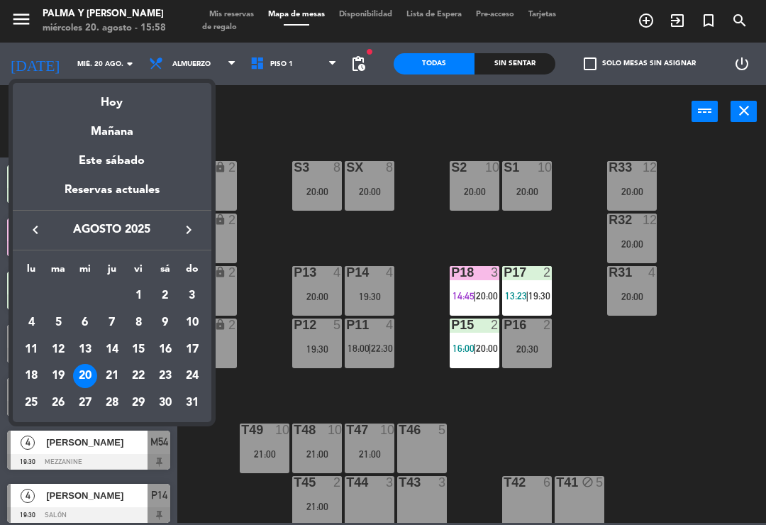
click at [109, 99] on div "Hoy" at bounding box center [112, 97] width 199 height 29
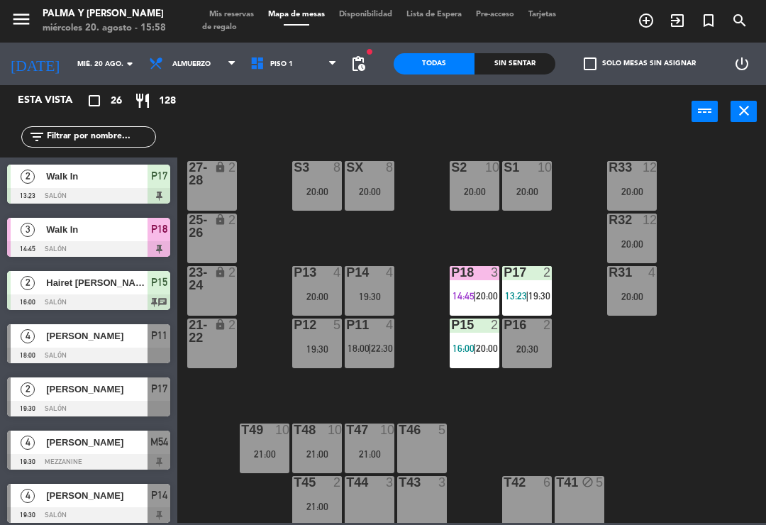
click at [73, 133] on input "text" at bounding box center [100, 137] width 110 height 16
click at [698, 165] on div "R33 12 20:00 S1 10 20:00 S2 10 20:00 S3 8 20:00 SX 8 20:00 27-28 lock 2 R32 12 …" at bounding box center [475, 329] width 581 height 387
click at [495, 289] on div "P18 3 14:45 | 20:00" at bounding box center [475, 291] width 50 height 50
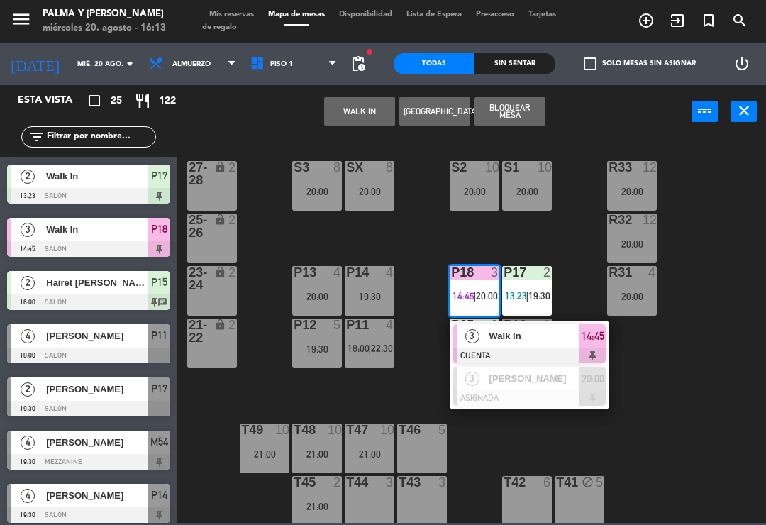
click at [539, 340] on span "Walk In" at bounding box center [535, 336] width 91 height 15
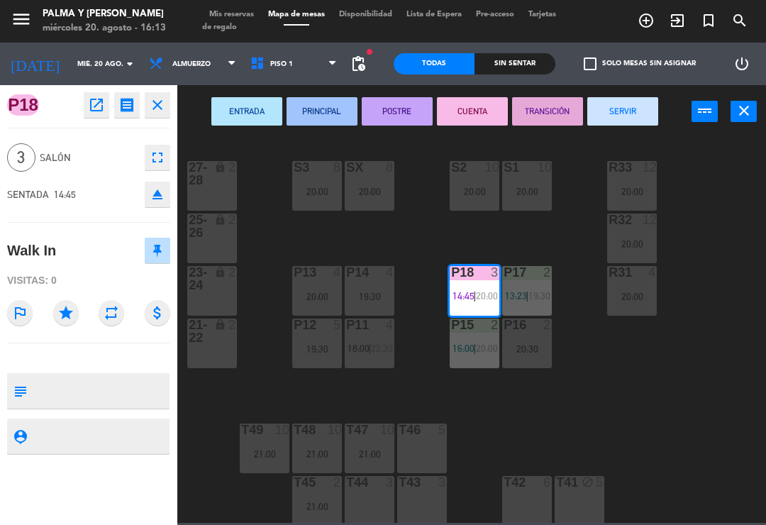
click at [622, 99] on button "SERVIR" at bounding box center [623, 111] width 71 height 28
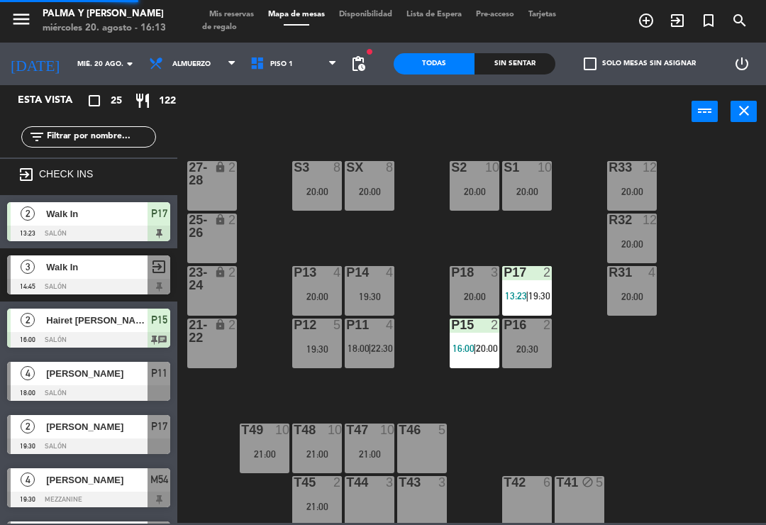
click at [671, 403] on div "R33 12 20:00 S1 10 20:00 S2 10 20:00 S3 8 20:00 SX 8 20:00 27-28 lock 2 R32 12 …" at bounding box center [475, 329] width 581 height 387
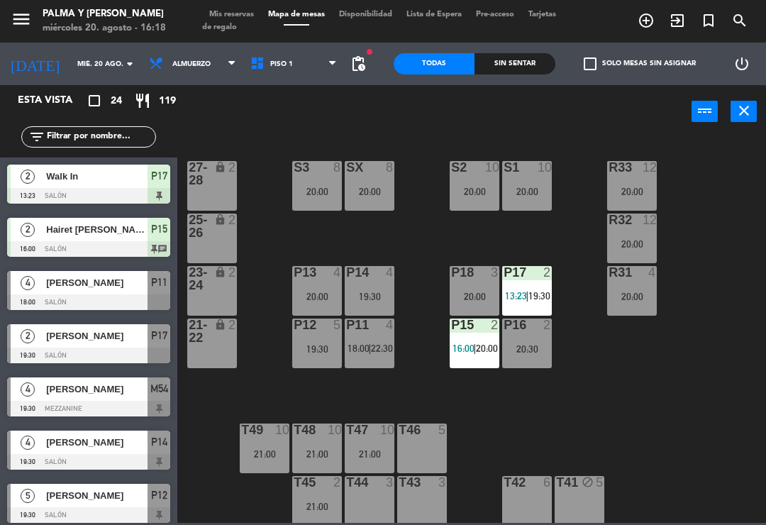
click at [590, 394] on div "R33 12 20:00 S1 10 20:00 S2 10 20:00 S3 8 20:00 SX 8 20:00 27-28 lock 2 R32 12 …" at bounding box center [475, 329] width 581 height 387
click at [594, 392] on div "R33 12 20:00 S1 10 20:00 S2 10 20:00 S3 8 20:00 SX 8 20:00 27-28 lock 2 R32 12 …" at bounding box center [475, 329] width 581 height 387
click at [715, 177] on div "R33 12 20:00 S1 10 20:00 S2 10 20:00 S3 8 20:00 SX 8 20:00 27-28 lock 2 R32 12 …" at bounding box center [475, 329] width 581 height 387
click at [409, 400] on div "R33 12 20:00 S1 10 20:00 S2 10 20:00 S3 8 20:00 SX 8 20:00 27-28 lock 2 R32 12 …" at bounding box center [475, 329] width 581 height 387
click at [388, 354] on span "22:30" at bounding box center [382, 348] width 22 height 11
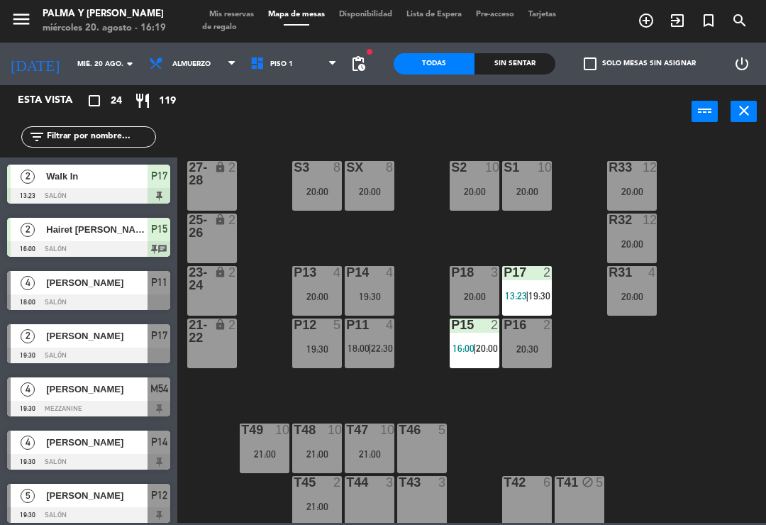
click at [584, 436] on div "R33 12 20:00 S1 10 20:00 S2 10 20:00 S3 8 20:00 SX 8 20:00 27-28 lock 2 R32 12 …" at bounding box center [475, 329] width 581 height 387
click at [426, 330] on div "R33 12 20:00 S1 10 20:00 S2 10 20:00 S3 8 20:00 SX 8 20:00 27-28 lock 2 R32 12 …" at bounding box center [475, 329] width 581 height 387
click at [299, 70] on span "Piso 1" at bounding box center [293, 63] width 101 height 31
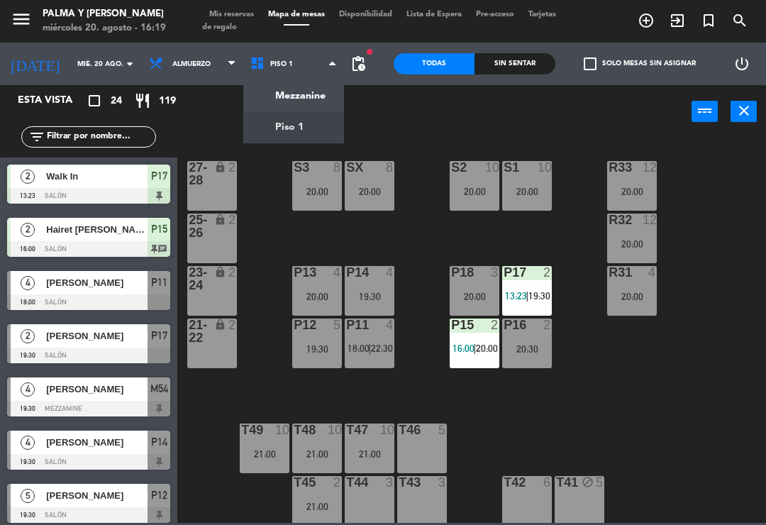
click at [312, 97] on ng-component "menu Palma y [PERSON_NAME][DATE] 20. agosto - 16:19 Mis reservas Mapa de mesas …" at bounding box center [383, 261] width 766 height 523
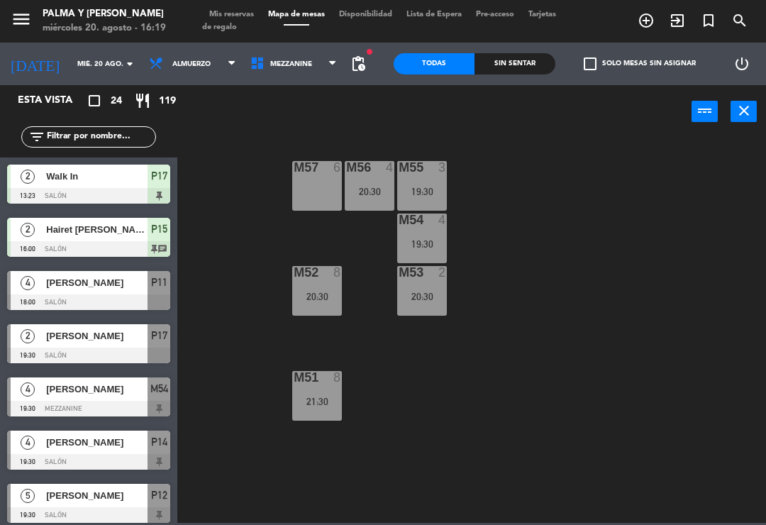
click at [321, 225] on div "M57 6 M56 4 20:30 M55 3 19:30 M54 4 19:30 M52 8 20:30 M53 2 20:30 M51 8 21:30" at bounding box center [475, 329] width 581 height 387
click at [368, 266] on div "M57 6 M56 4 20:30 M55 3 19:30 M54 4 19:30 M52 8 20:30 M53 2 20:30 M51 8 21:30" at bounding box center [475, 329] width 581 height 387
click at [324, 185] on div "M57 6" at bounding box center [317, 186] width 50 height 50
click at [690, 173] on div "M57 6 M56 4 20:30 M55 3 19:30 M54 4 19:30 M52 8 20:30 M53 2 20:30 M51 8 21:30" at bounding box center [475, 329] width 581 height 387
click at [314, 202] on div "M57 6" at bounding box center [317, 186] width 50 height 50
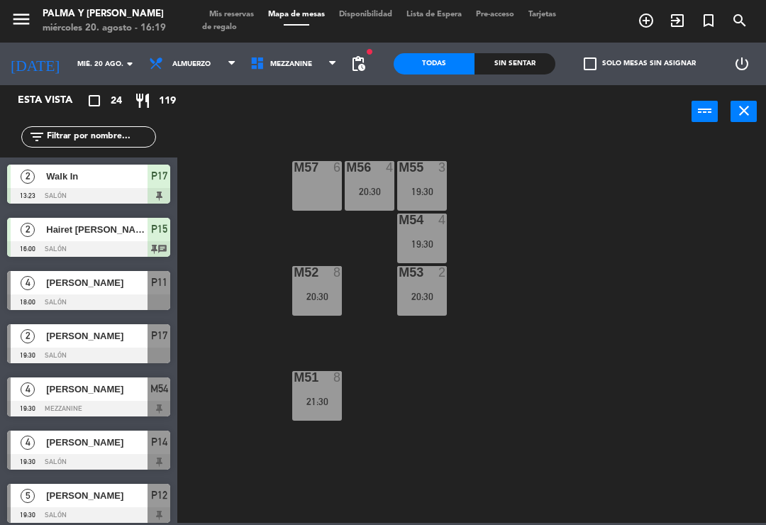
click at [510, 224] on div "M57 6 M56 4 20:30 M55 3 19:30 M54 4 19:30 M52 8 20:30 M53 2 20:30 M51 8 21:30" at bounding box center [475, 329] width 581 height 387
click at [644, 69] on label "check_box_outline_blank Solo mesas sin asignar" at bounding box center [640, 63] width 112 height 13
click at [640, 64] on input "check_box_outline_blank Solo mesas sin asignar" at bounding box center [640, 64] width 0 height 0
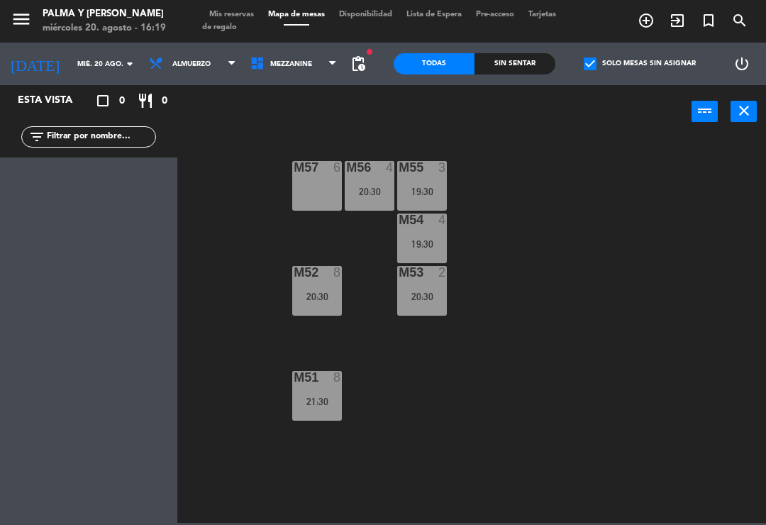
click at [624, 64] on label "check_box Solo mesas sin asignar" at bounding box center [640, 63] width 112 height 13
click at [640, 64] on input "check_box Solo mesas sin asignar" at bounding box center [640, 64] width 0 height 0
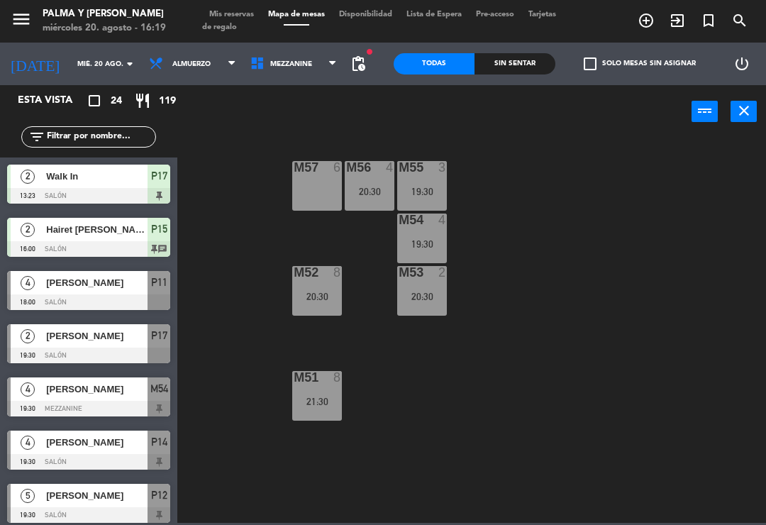
click at [309, 192] on div "M57 6" at bounding box center [317, 186] width 50 height 50
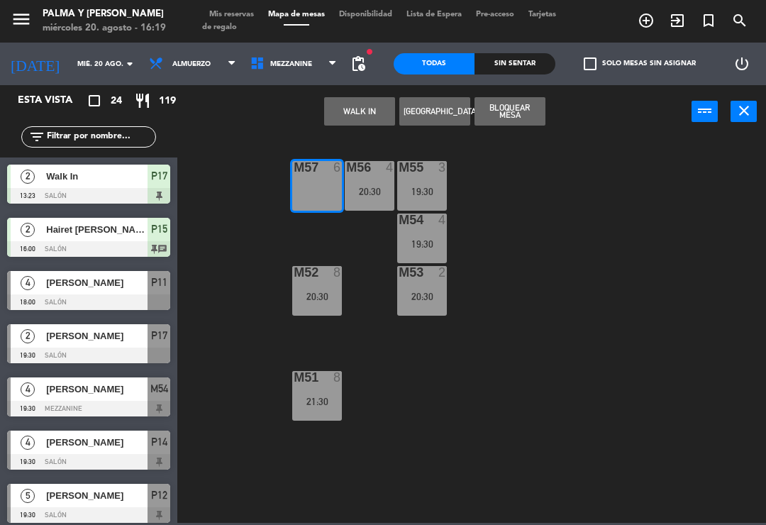
click at [522, 111] on button "Bloquear Mesa" at bounding box center [510, 111] width 71 height 28
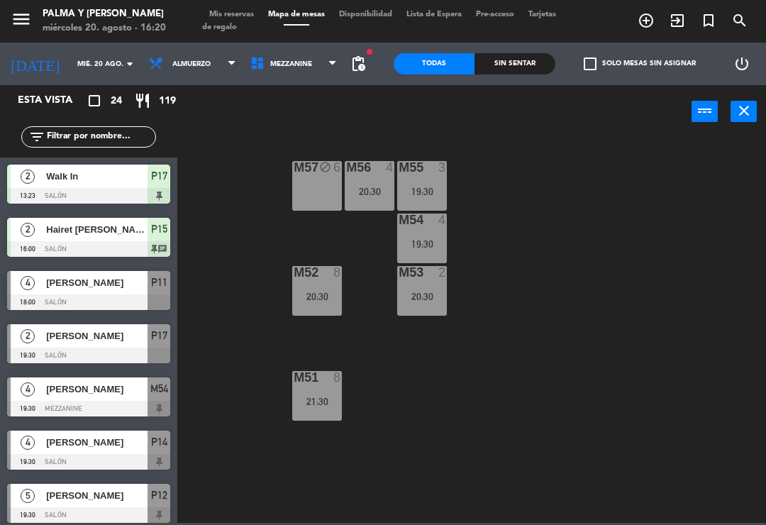
click at [265, 257] on div "M57 block 6 M56 4 20:30 M55 3 19:30 M54 4 19:30 M52 8 20:30 M53 2 20:30 M51 8 2…" at bounding box center [475, 329] width 581 height 387
click at [325, 190] on div "M57 block 6" at bounding box center [317, 186] width 50 height 50
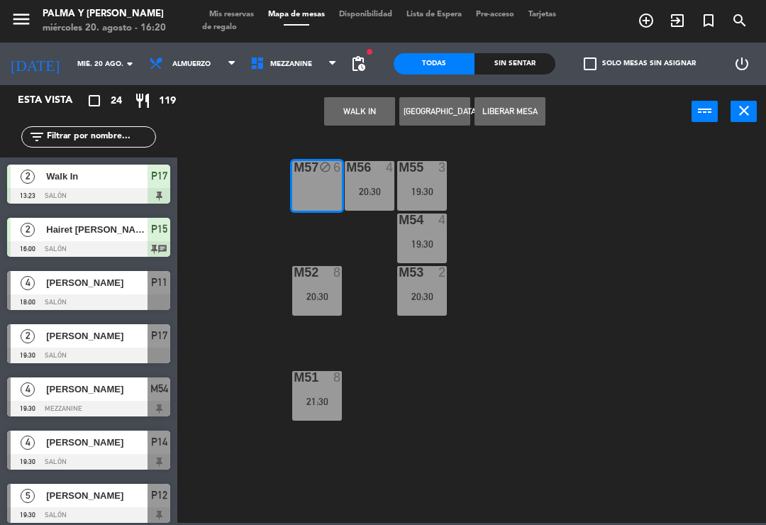
scroll to position [-1, 0]
click at [328, 194] on div "M57 block 6" at bounding box center [317, 186] width 50 height 50
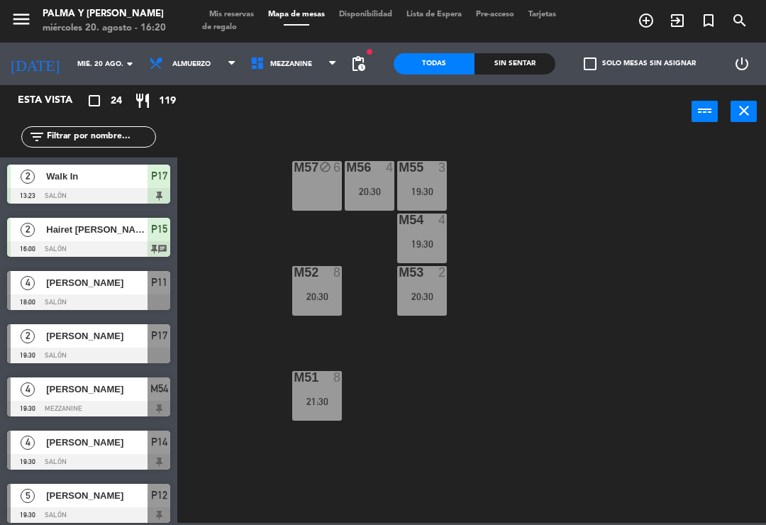
click at [527, 182] on div "M57 block 6 M56 4 20:30 M55 3 19:30 M54 4 19:30 M52 8 20:30 M53 2 20:30 M51 8 2…" at bounding box center [475, 329] width 581 height 387
click at [319, 191] on div "M57 block 6" at bounding box center [317, 186] width 50 height 50
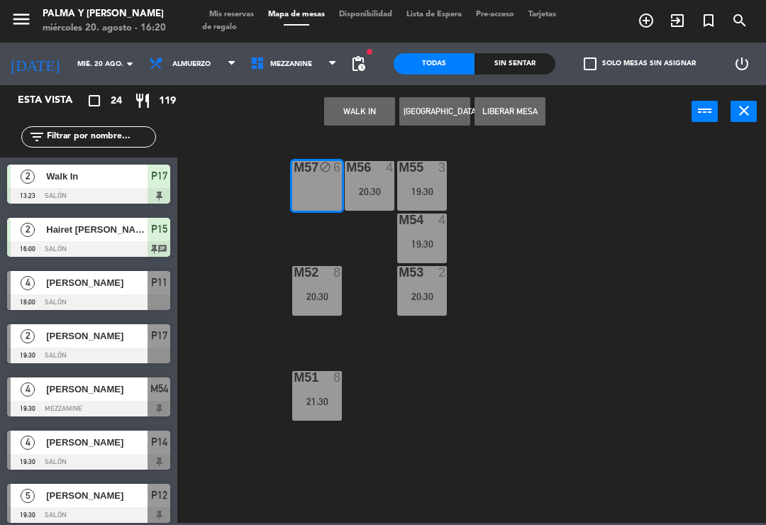
click at [543, 111] on button "Liberar Mesa" at bounding box center [510, 111] width 71 height 28
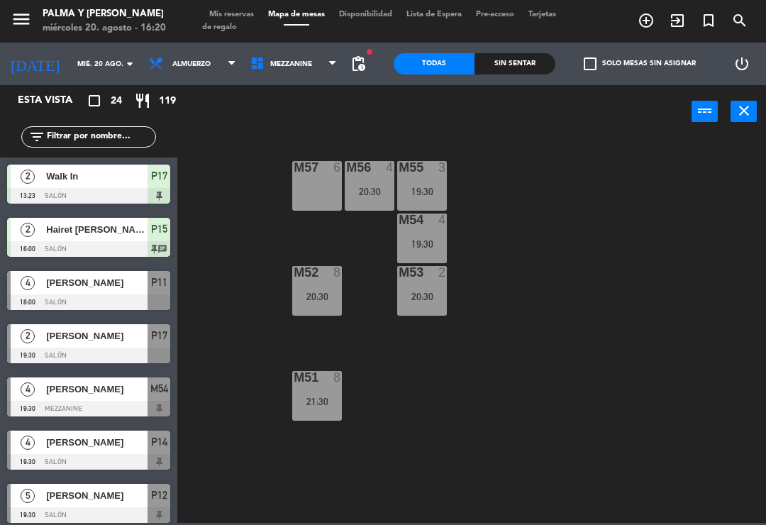
click at [304, 73] on span "Mezzanine" at bounding box center [293, 63] width 101 height 31
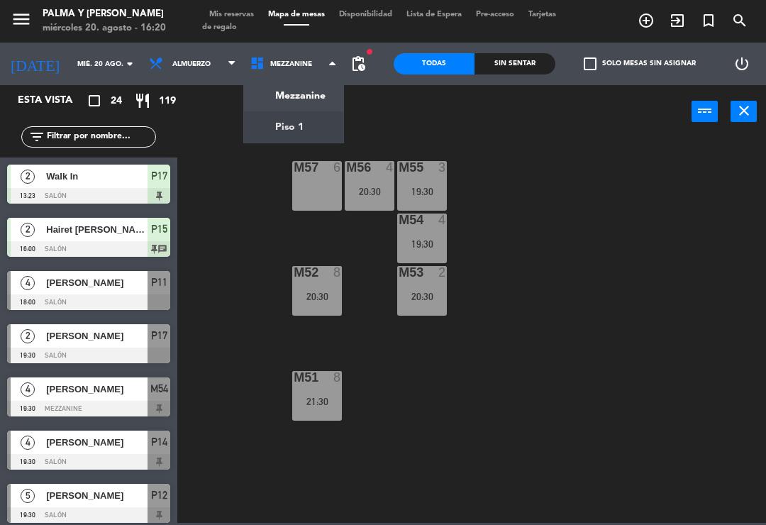
click at [327, 133] on ng-component "menu Palma y [PERSON_NAME][DATE] 20. agosto - 16:20 Mis reservas Mapa de mesas …" at bounding box center [383, 261] width 766 height 523
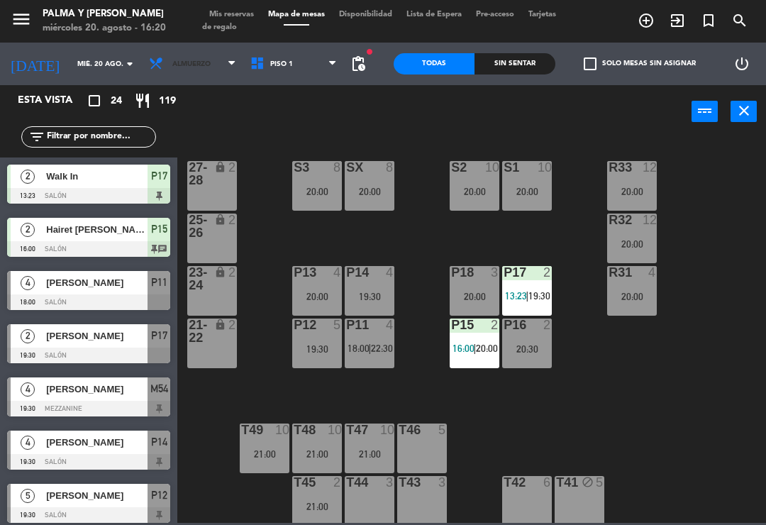
click at [148, 70] on icon at bounding box center [158, 64] width 21 height 16
click at [99, 68] on input "mié. 20 ago." at bounding box center [118, 64] width 97 height 22
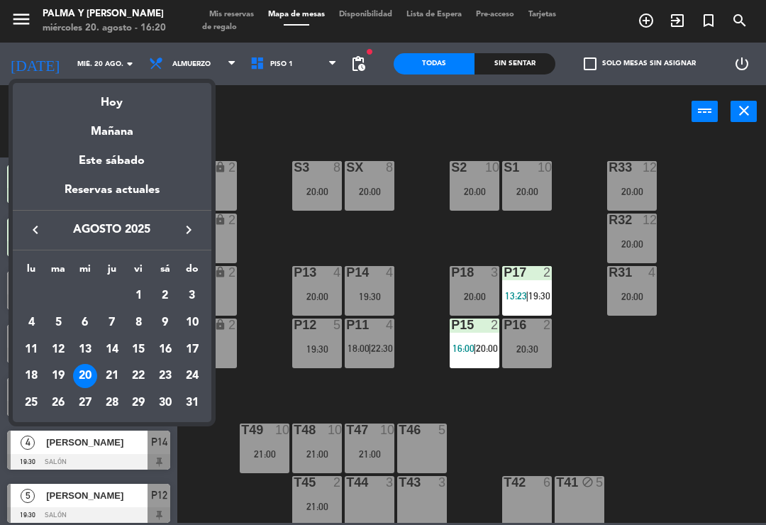
click at [141, 378] on div "22" at bounding box center [138, 376] width 24 height 24
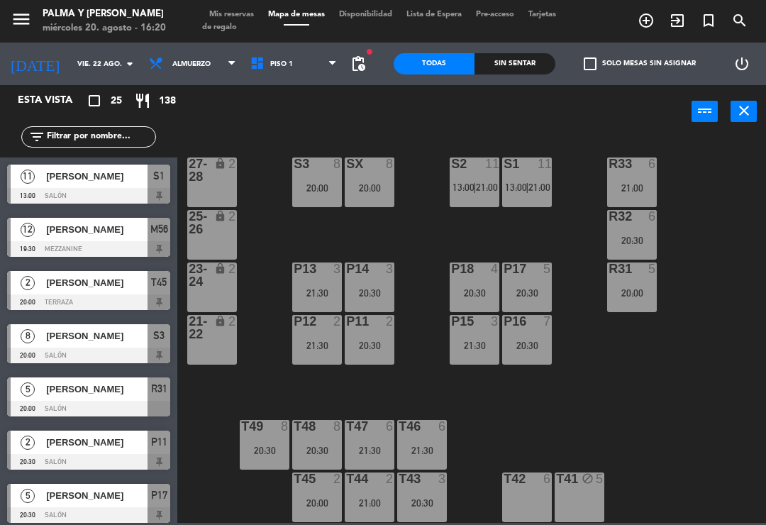
scroll to position [4, 0]
click at [359, 441] on div "T47 6 21:30" at bounding box center [370, 445] width 50 height 50
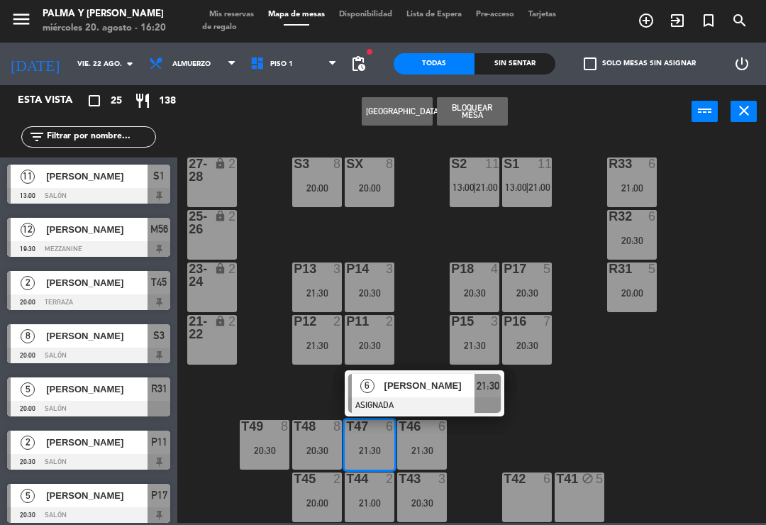
click at [449, 399] on div at bounding box center [424, 405] width 153 height 16
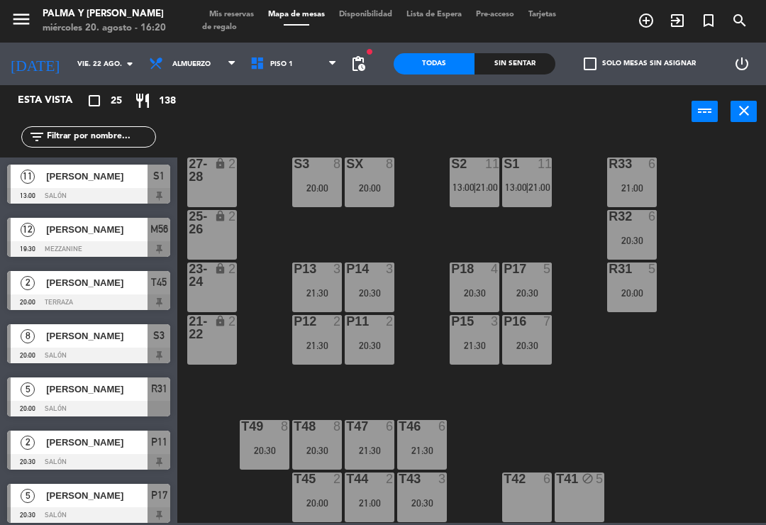
scroll to position [312, 0]
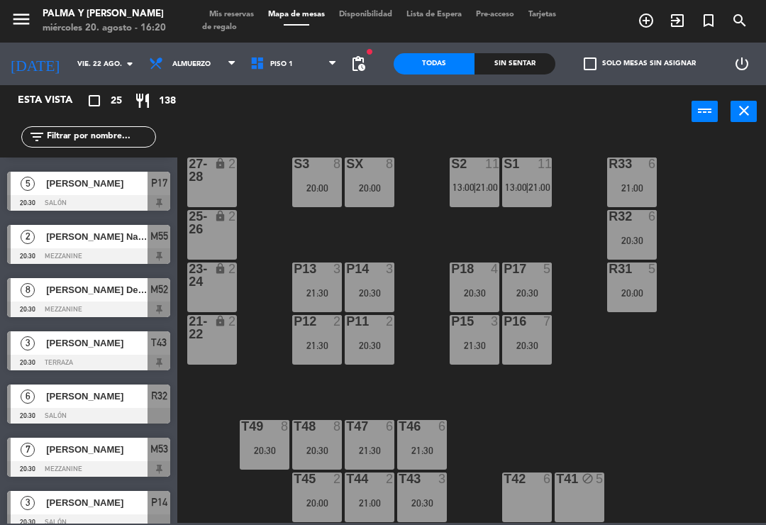
click at [368, 446] on div "21:30" at bounding box center [370, 451] width 50 height 10
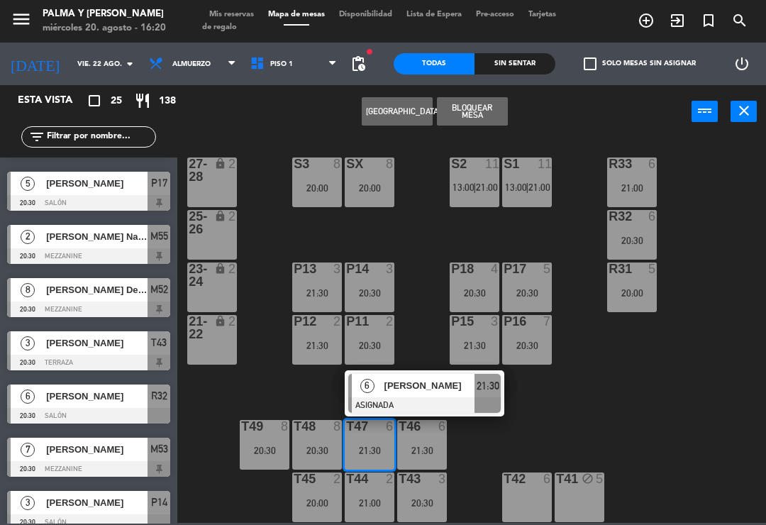
click at [449, 391] on span "[PERSON_NAME]" at bounding box center [430, 385] width 91 height 15
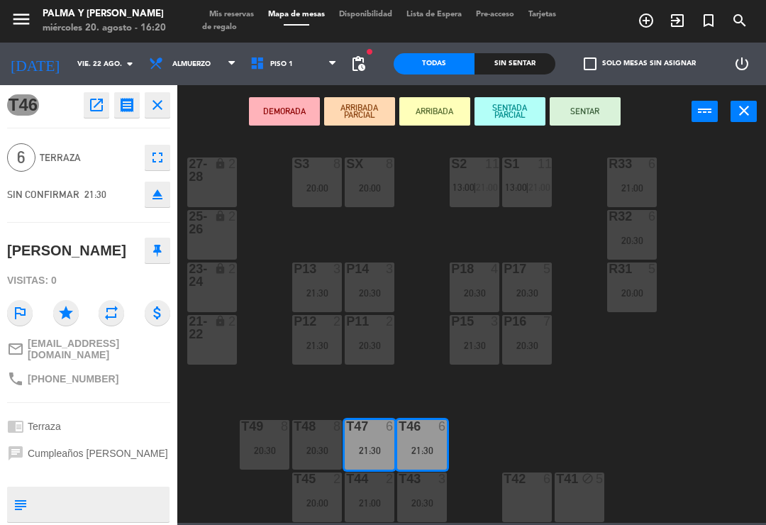
click at [523, 519] on div "T42 6" at bounding box center [527, 498] width 50 height 50
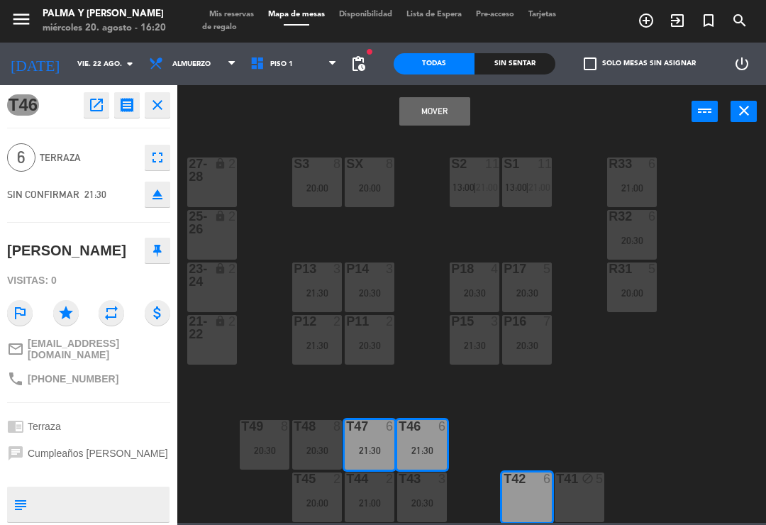
click at [457, 121] on button "Mover" at bounding box center [435, 111] width 71 height 28
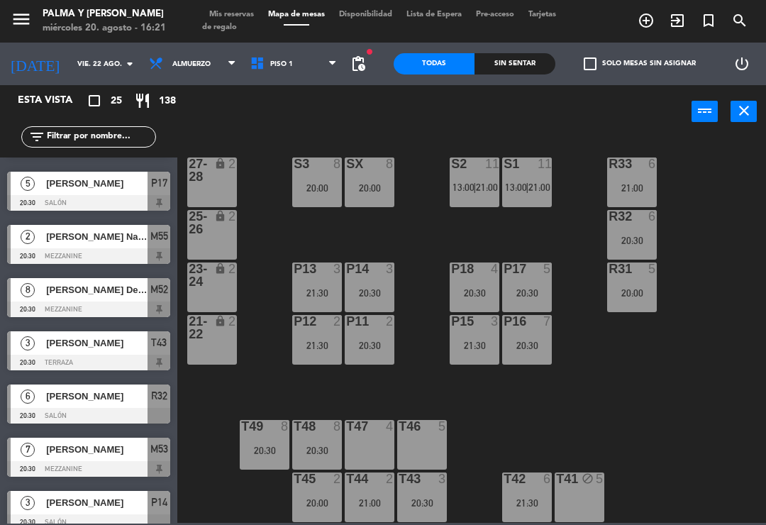
click at [248, 314] on div "R33 6 21:00 S1 11 13:00 | 21:00 S2 11 13:00 | 21:00 S3 8 20:00 SX 8 20:00 27-28…" at bounding box center [475, 329] width 581 height 387
click at [70, 72] on input "vie. 22 ago." at bounding box center [118, 64] width 97 height 22
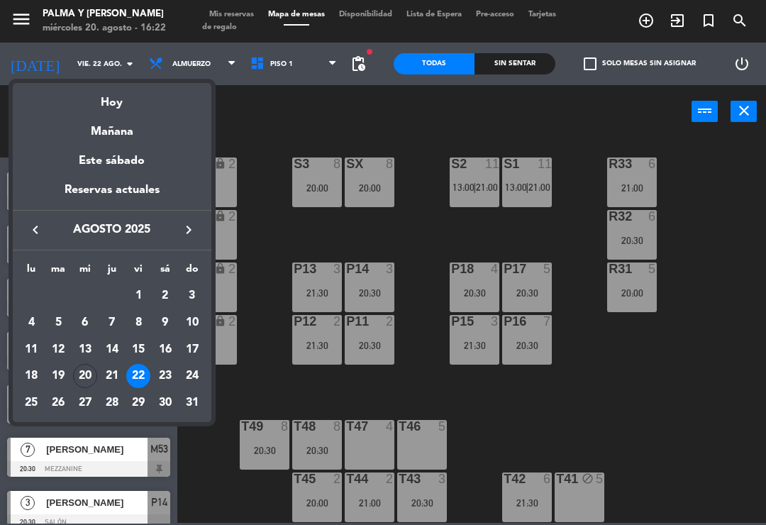
click at [113, 103] on div "Hoy" at bounding box center [112, 97] width 199 height 29
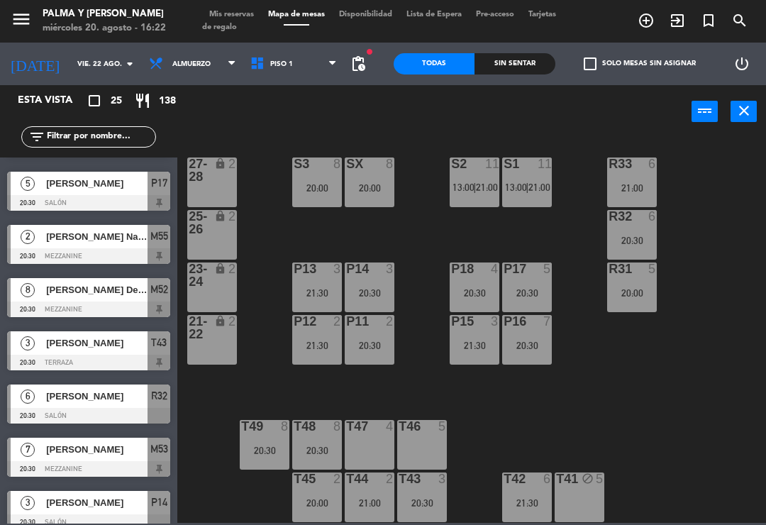
type input "mié. 20 ago."
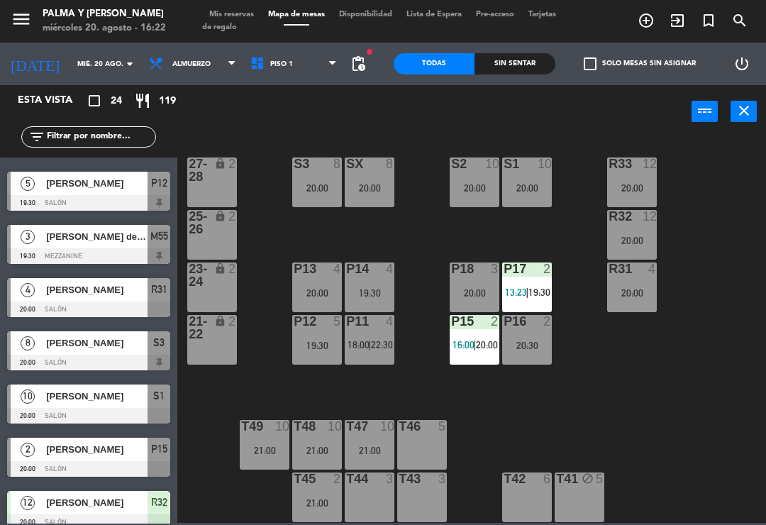
scroll to position [4, 0]
click at [331, 438] on div "T48 10 21:00" at bounding box center [317, 445] width 50 height 50
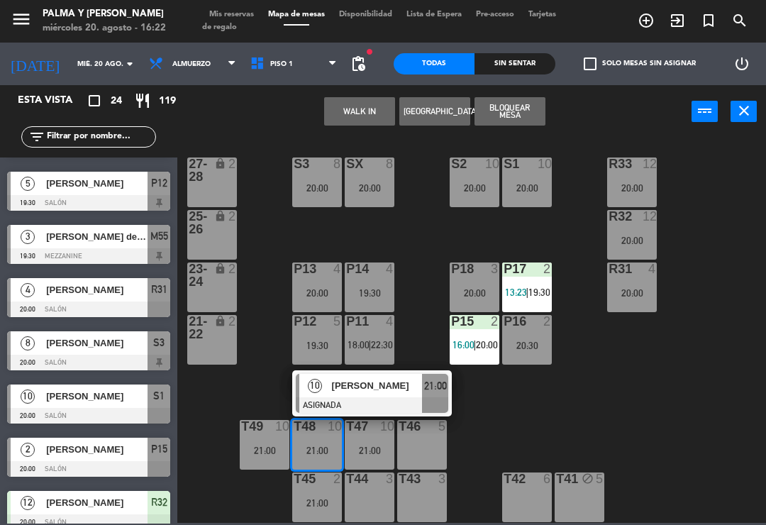
click at [380, 405] on div at bounding box center [372, 405] width 153 height 16
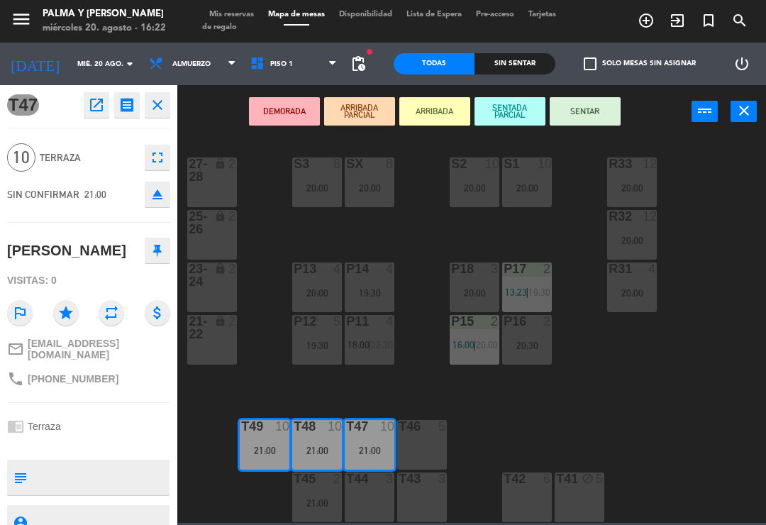
click at [534, 501] on div "T42 6" at bounding box center [527, 498] width 50 height 50
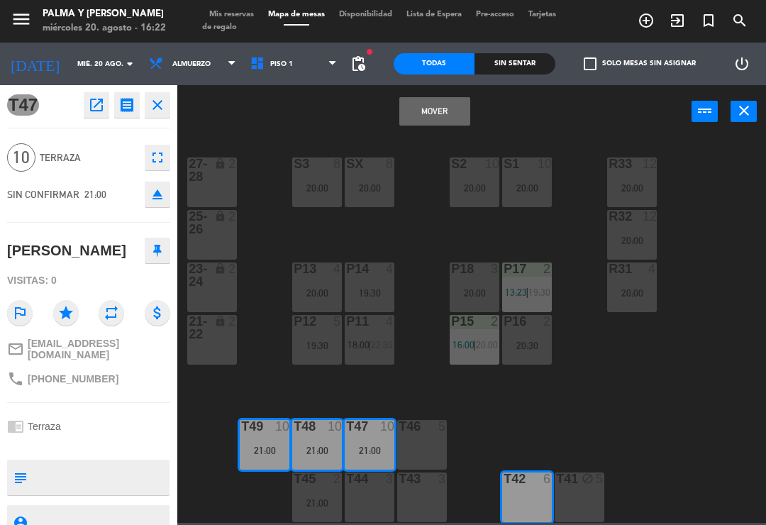
click at [531, 512] on div "T42 6" at bounding box center [527, 498] width 50 height 50
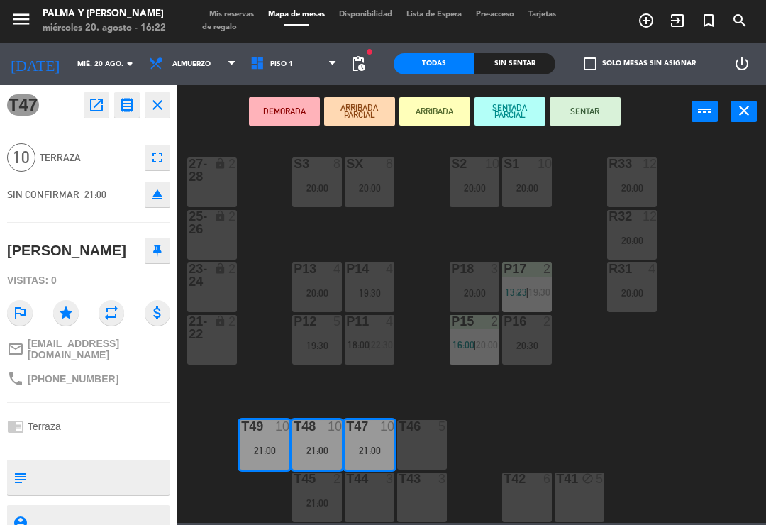
click at [509, 501] on div "T42 6" at bounding box center [527, 498] width 50 height 50
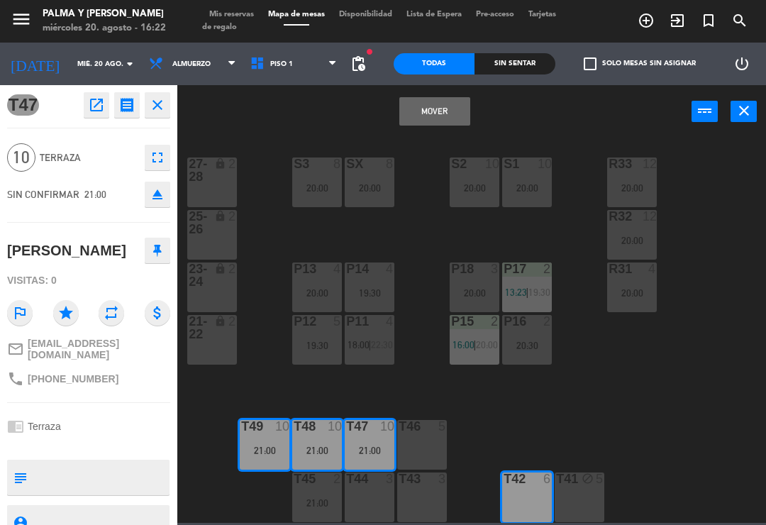
click at [422, 124] on button "Mover" at bounding box center [435, 111] width 71 height 28
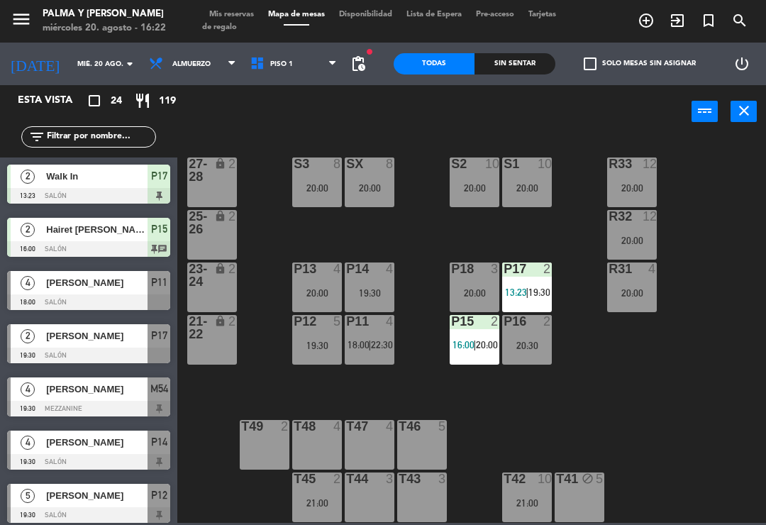
scroll to position [294, 0]
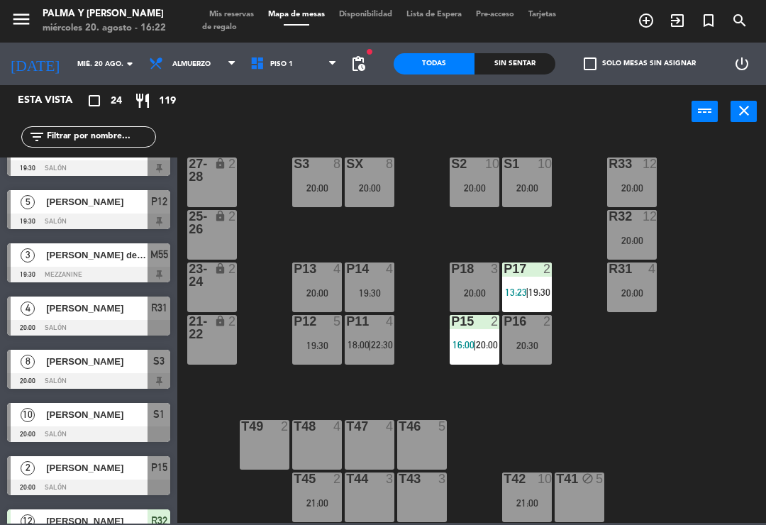
click at [527, 508] on div "21:00" at bounding box center [527, 503] width 50 height 10
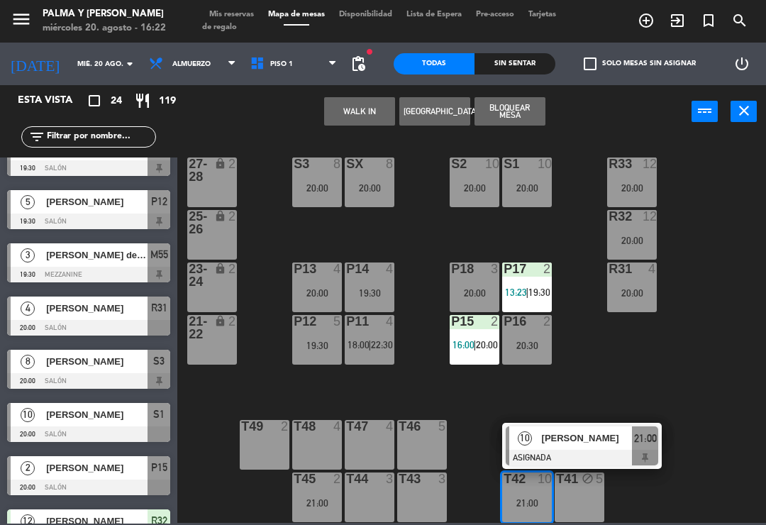
click at [566, 449] on div "[PERSON_NAME]" at bounding box center [587, 438] width 92 height 23
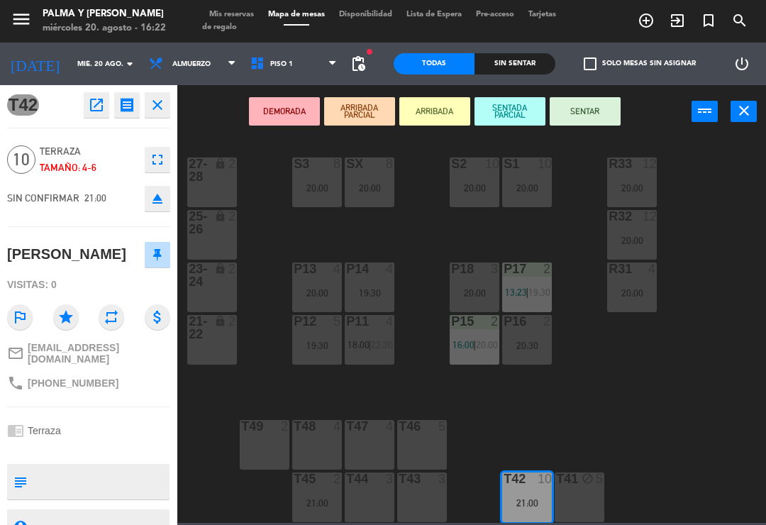
click at [275, 444] on div "T49 2" at bounding box center [265, 445] width 50 height 50
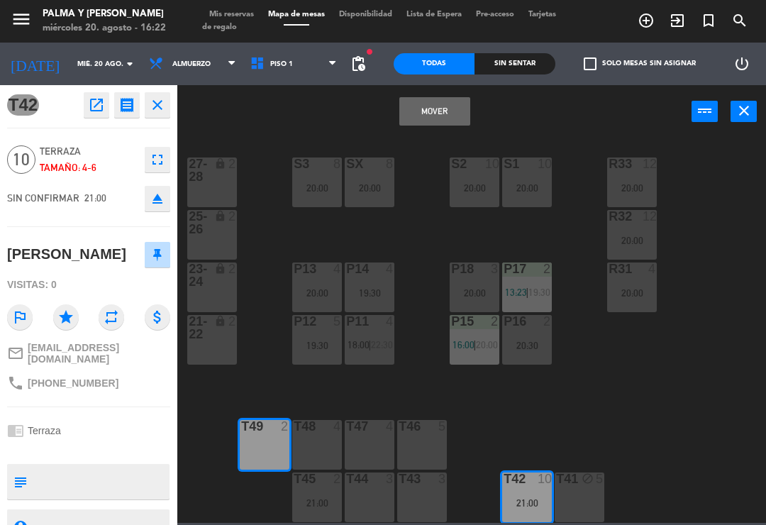
click at [312, 442] on div "T48 4" at bounding box center [317, 445] width 50 height 50
click at [425, 124] on button "Mover y Unir" at bounding box center [435, 111] width 71 height 28
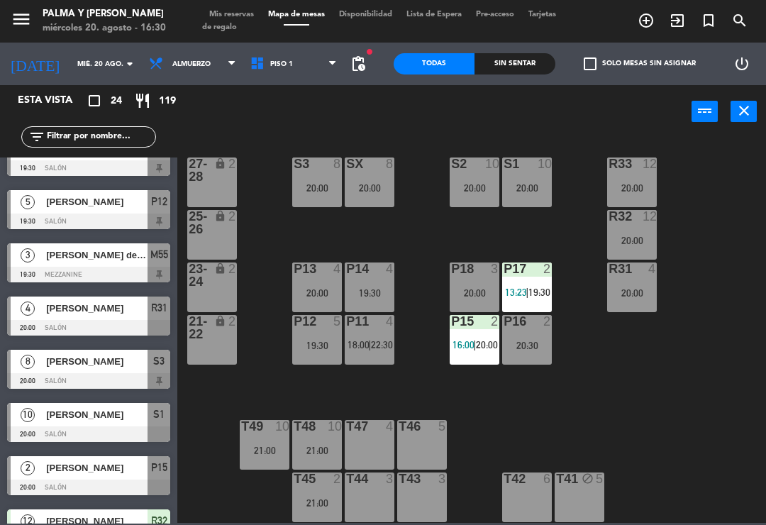
click at [290, 76] on span "Piso 1" at bounding box center [293, 63] width 101 height 31
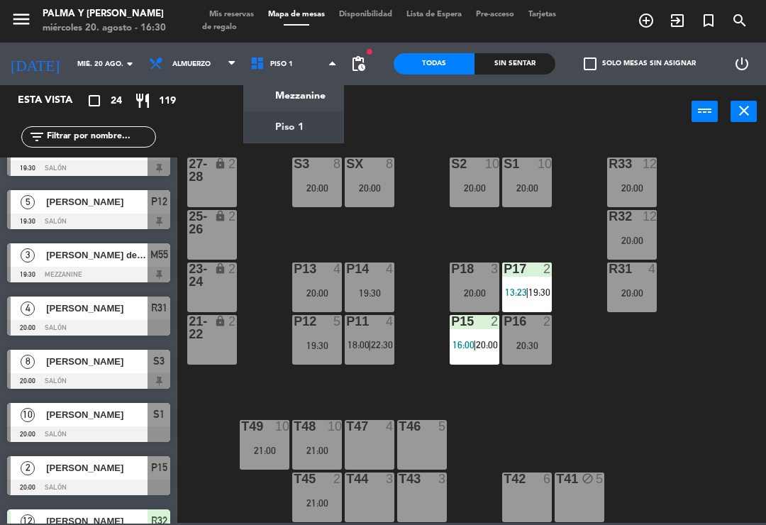
click at [314, 101] on ng-component "menu Palma y [PERSON_NAME][DATE] 20. agosto - 16:30 Mis reservas Mapa de mesas …" at bounding box center [383, 261] width 766 height 523
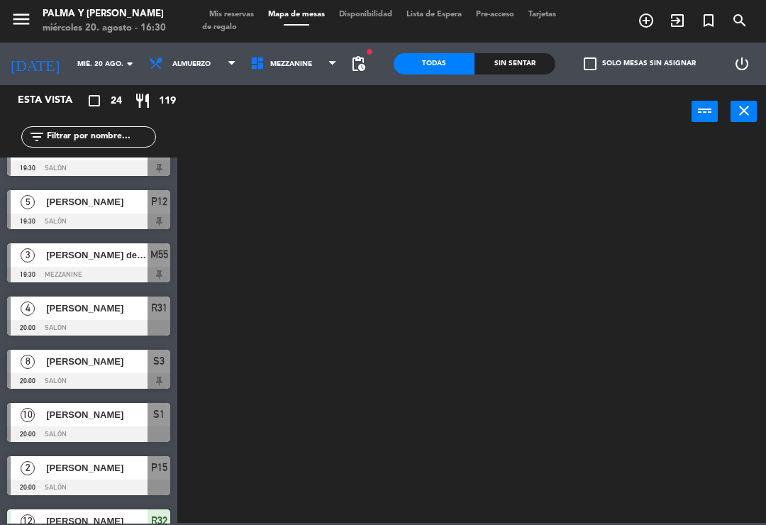
scroll to position [0, 0]
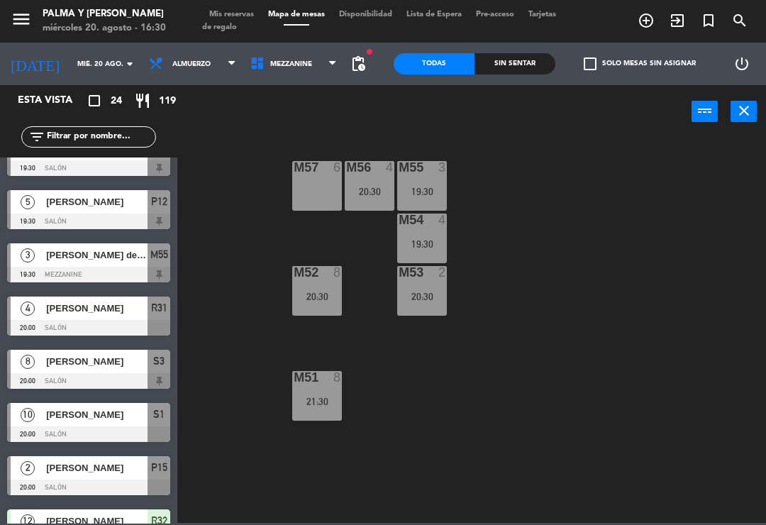
click at [407, 395] on div "M57 6 M56 4 20:30 M55 3 19:30 M54 4 19:30 M52 8 20:30 M53 2 20:30 M51 8 21:30" at bounding box center [475, 329] width 581 height 387
click at [343, 326] on div "M57 6 M56 4 20:30 M55 3 19:30 M54 4 19:30 M52 8 20:30 M53 2 20:30 M51 8 21:30" at bounding box center [475, 329] width 581 height 387
click at [418, 145] on div "M57 6 M56 4 20:30 M55 3 19:30 M54 4 19:30 M52 8 20:30 M53 2 20:30 M51 8 21:30" at bounding box center [475, 329] width 581 height 387
click at [488, 136] on div "M57 6 M56 4 20:30 M55 3 19:30 M54 4 19:30 M52 8 20:30 M53 2 20:30 M51 8 21:30" at bounding box center [475, 329] width 581 height 387
click at [488, 235] on div "M57 6 M56 4 20:30 M55 3 19:30 M54 4 19:30 M52 8 20:30 M53 2 20:30 M51 8 21:30" at bounding box center [475, 329] width 581 height 387
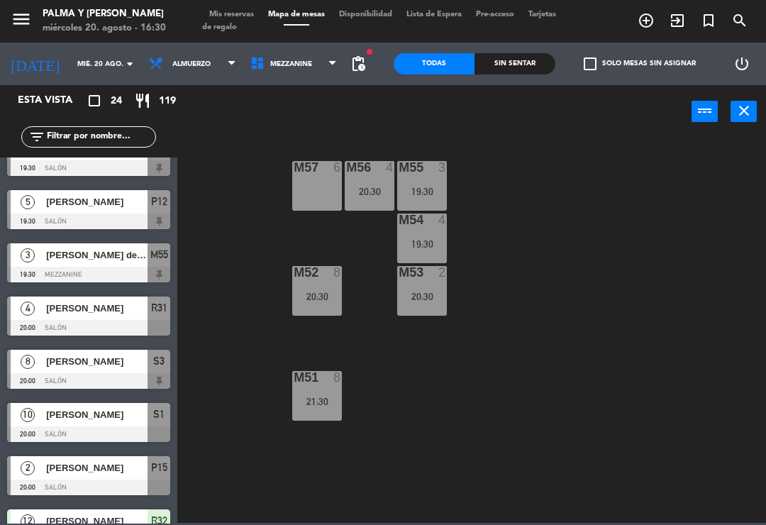
click at [464, 299] on div "M57 6 M56 4 20:30 M55 3 19:30 M54 4 19:30 M52 8 20:30 M53 2 20:30 M51 8 21:30" at bounding box center [475, 329] width 581 height 387
click at [321, 70] on span "Mezzanine" at bounding box center [293, 63] width 101 height 31
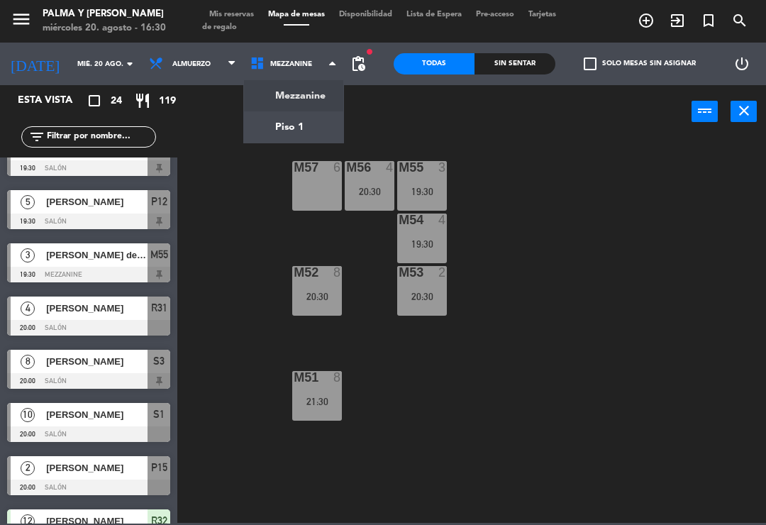
click at [275, 109] on ng-component "menu Palma y [PERSON_NAME][DATE] 20. agosto - 16:30 Mis reservas Mapa de mesas …" at bounding box center [383, 261] width 766 height 523
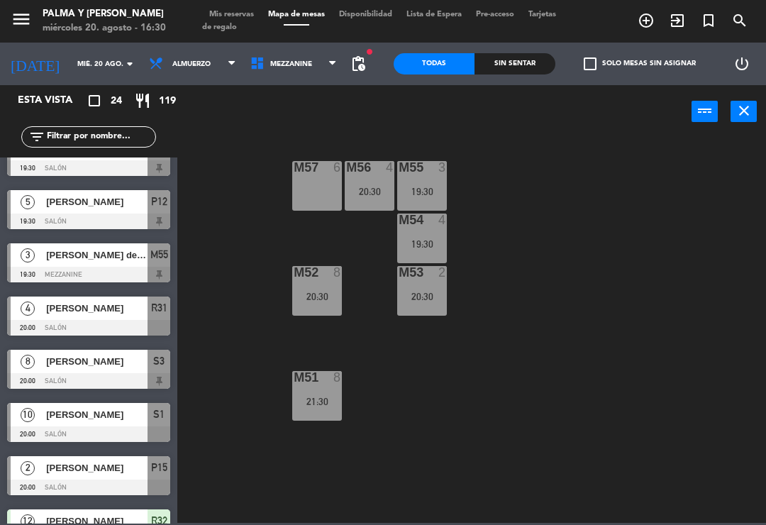
click at [287, 64] on span "Mezzanine" at bounding box center [291, 64] width 42 height 8
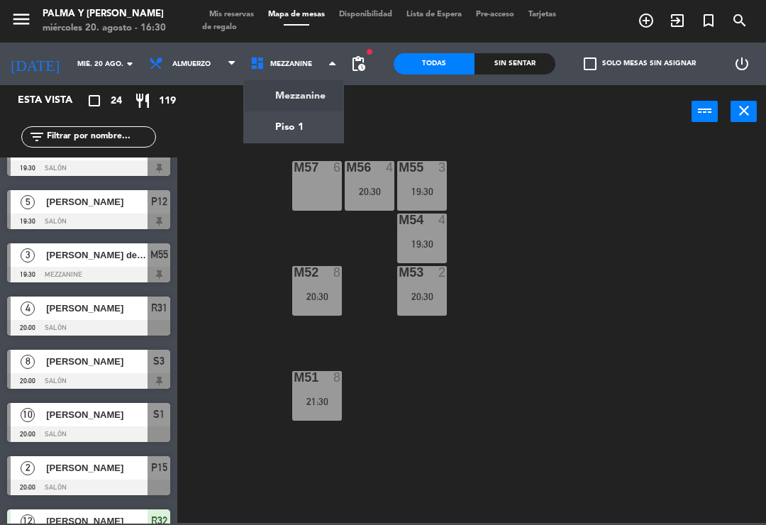
click at [282, 126] on ng-component "menu Palma y [PERSON_NAME][DATE] 20. agosto - 16:30 Mis reservas Mapa de mesas …" at bounding box center [383, 261] width 766 height 523
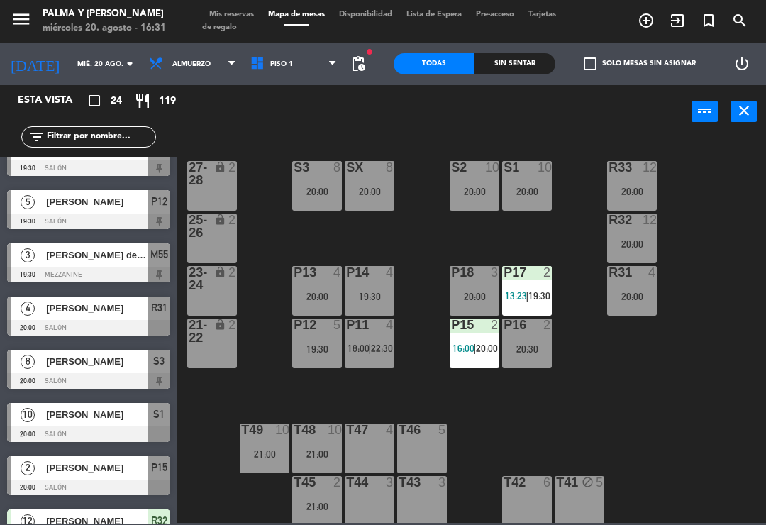
click at [661, 454] on div "R33 12 20:00 S1 10 20:00 S2 10 20:00 S3 8 20:00 SX 8 20:00 27-28 lock 2 R32 12 …" at bounding box center [475, 329] width 581 height 387
click at [522, 56] on div "Sin sentar" at bounding box center [515, 63] width 81 height 21
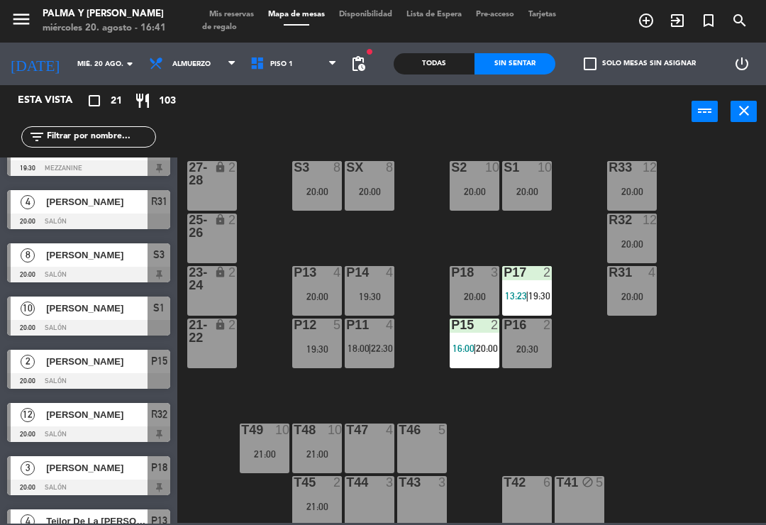
click at [378, 194] on div "20:00" at bounding box center [370, 192] width 50 height 10
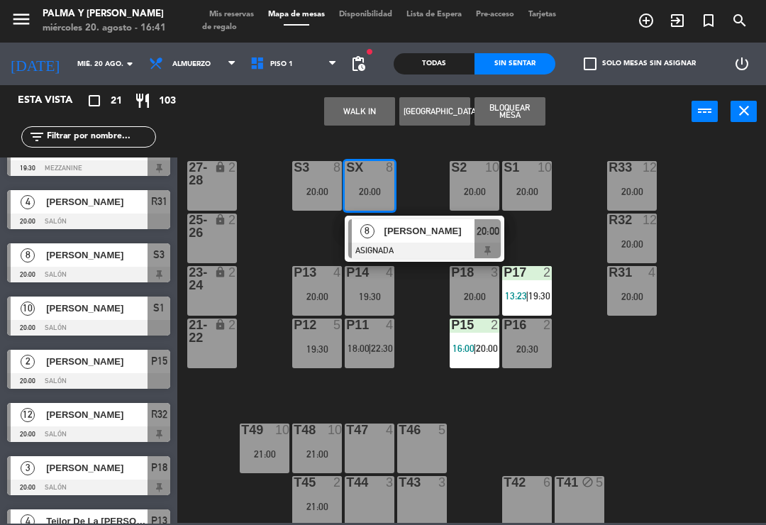
click at [448, 236] on span "[PERSON_NAME]" at bounding box center [430, 231] width 91 height 15
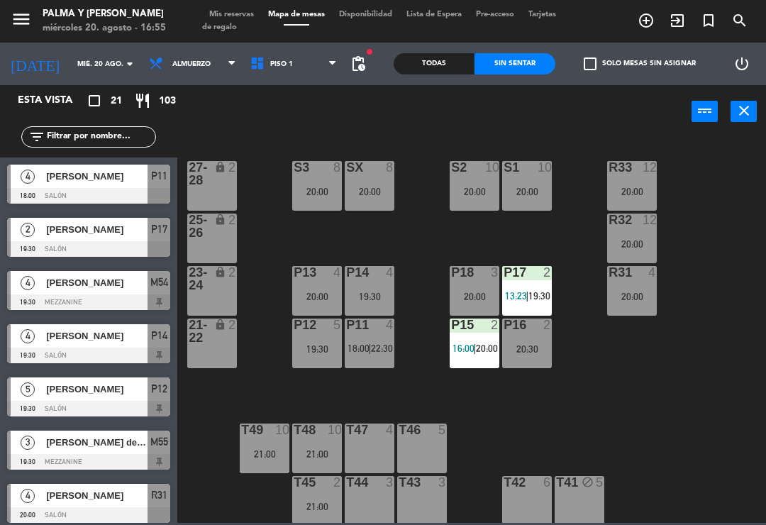
click at [323, 446] on div "T48 10 21:00" at bounding box center [317, 449] width 50 height 50
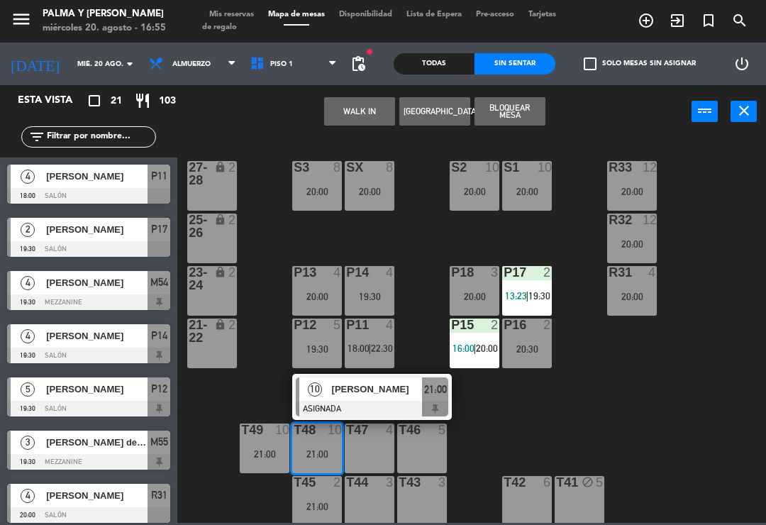
click at [419, 394] on span "[PERSON_NAME]" at bounding box center [377, 389] width 91 height 15
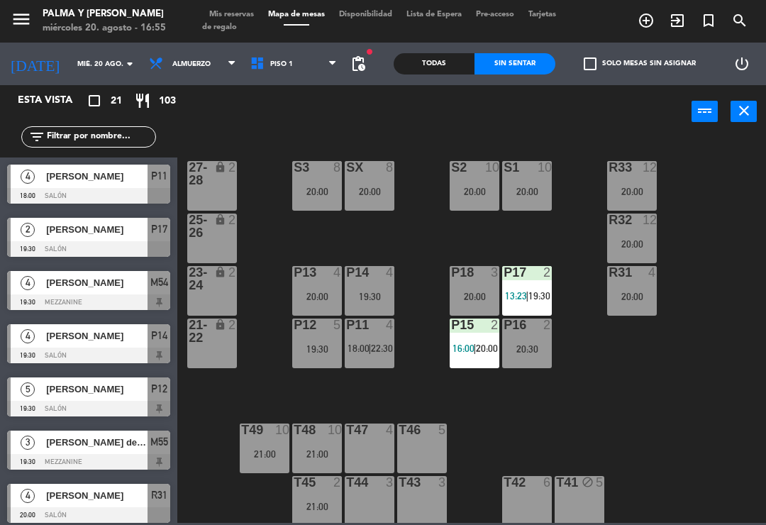
scroll to position [238, 0]
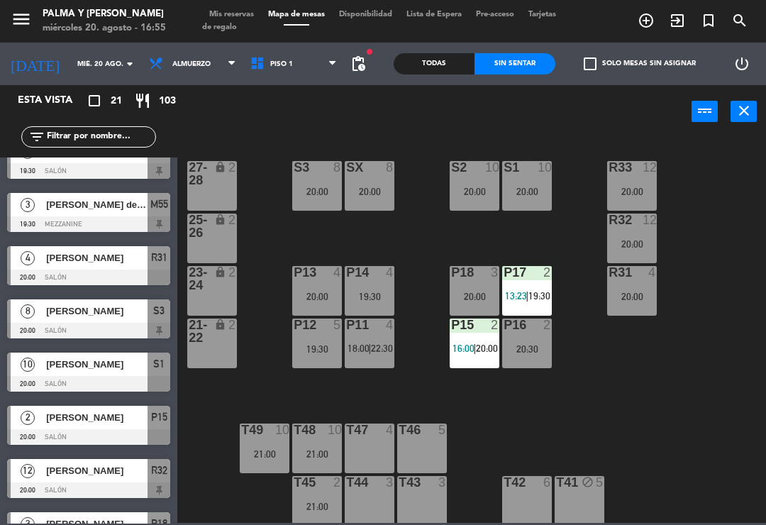
click at [307, 66] on span "Piso 1" at bounding box center [293, 63] width 101 height 31
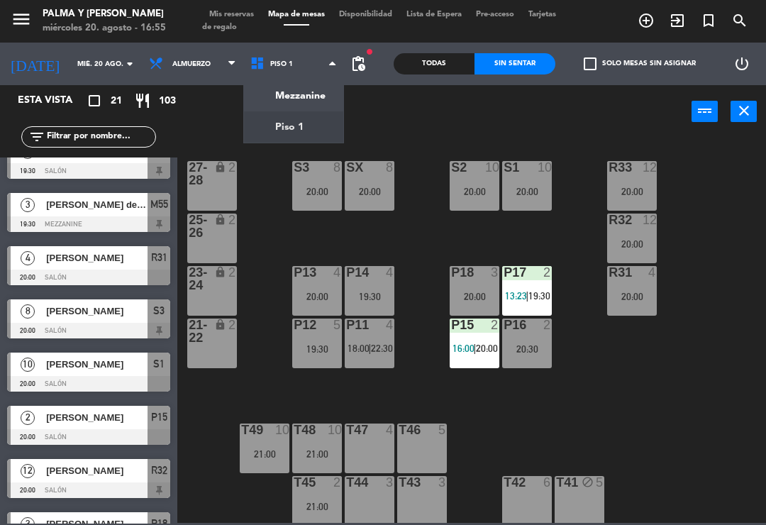
click at [310, 100] on ng-component "menu Palma y [PERSON_NAME][DATE] 20. agosto - 16:55 Mis reservas Mapa de mesas …" at bounding box center [383, 261] width 766 height 523
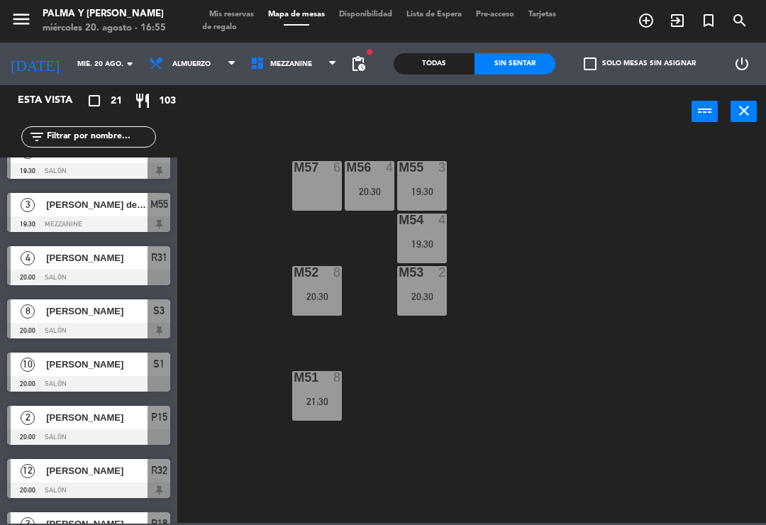
click at [483, 338] on div "M57 6 M56 4 20:30 M55 3 19:30 M54 4 19:30 M52 8 20:30 M53 2 20:30 M51 8 21:30" at bounding box center [475, 329] width 581 height 387
click at [376, 244] on div "M57 6 M56 4 20:30 M55 3 19:30 M54 4 19:30 M52 8 20:30 M53 2 20:30 M51 8 21:30" at bounding box center [475, 329] width 581 height 387
click at [319, 72] on span "Mezzanine" at bounding box center [293, 63] width 101 height 31
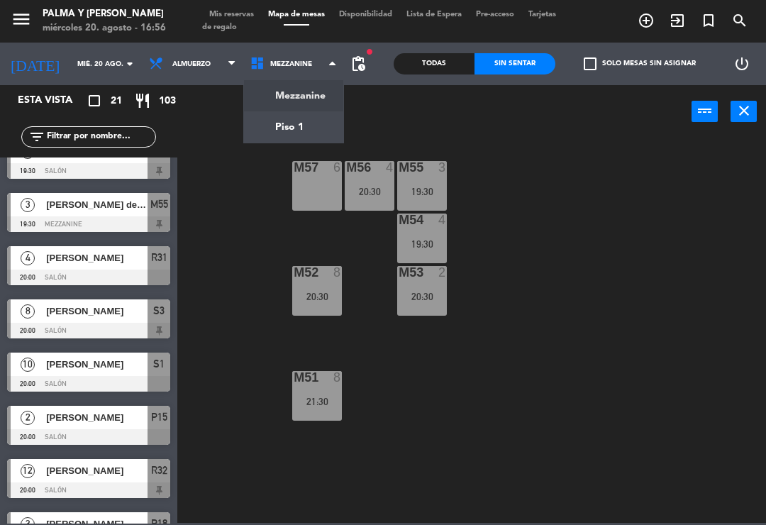
click at [625, 290] on div "M57 6 M56 4 20:30 M55 3 19:30 M54 4 19:30 M52 8 20:30 M53 2 20:30 M51 8 21:30" at bounding box center [475, 329] width 581 height 387
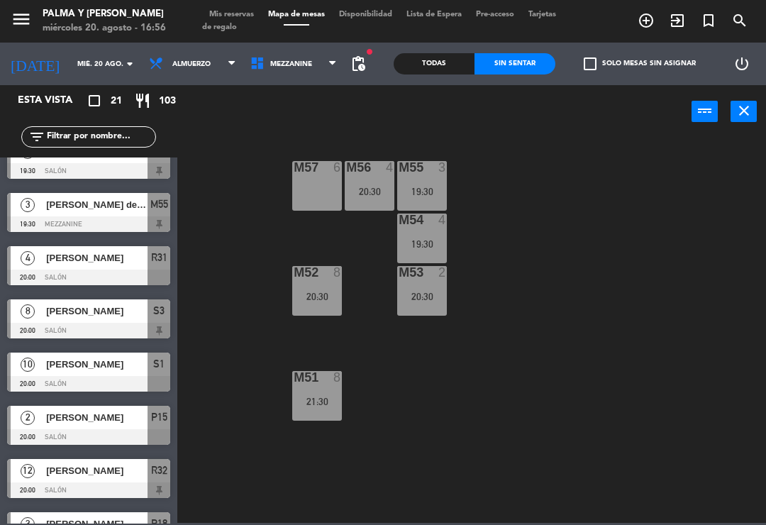
click at [630, 305] on div "M57 6 M56 4 20:30 M55 3 19:30 M54 4 19:30 M52 8 20:30 M53 2 20:30 M51 8 21:30" at bounding box center [475, 329] width 581 height 387
click at [318, 68] on span "Mezzanine" at bounding box center [293, 63] width 101 height 31
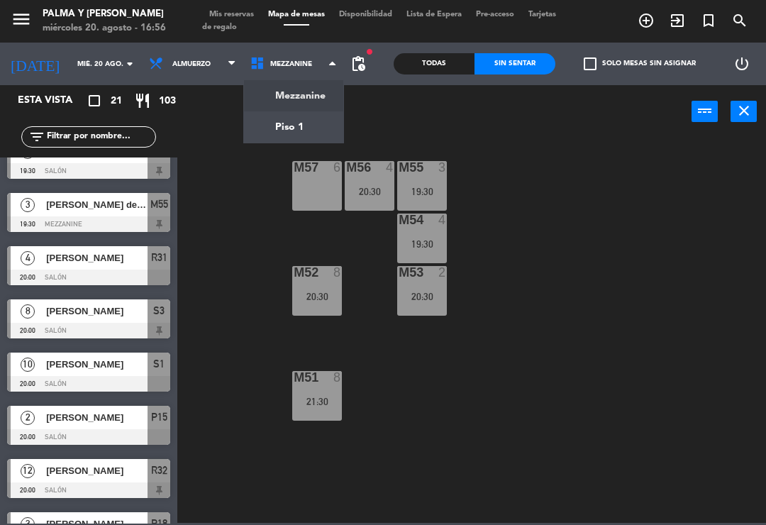
click at [316, 121] on ng-component "menu Palma y [PERSON_NAME][DATE] 20. agosto - 16:56 Mis reservas Mapa de mesas …" at bounding box center [383, 261] width 766 height 523
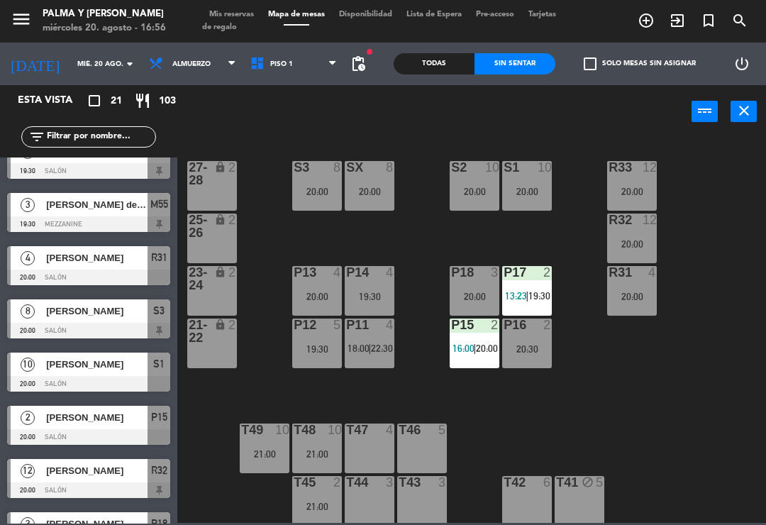
click at [422, 251] on div "R33 12 20:00 S1 10 20:00 S2 10 20:00 S3 8 20:00 SX 8 20:00 27-28 lock 2 R32 12 …" at bounding box center [475, 329] width 581 height 387
click at [314, 79] on span "Piso 1" at bounding box center [293, 63] width 101 height 31
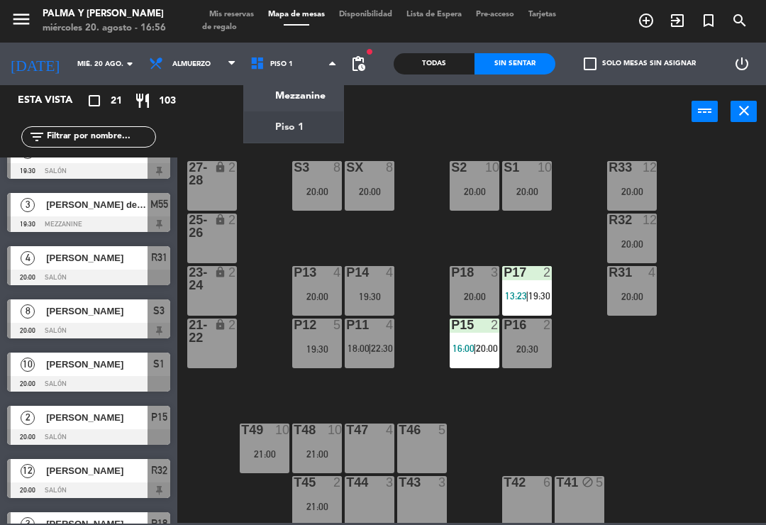
click at [313, 90] on ng-component "menu Palma y [PERSON_NAME][DATE] 20. agosto - 16:56 Mis reservas Mapa de mesas …" at bounding box center [383, 261] width 766 height 523
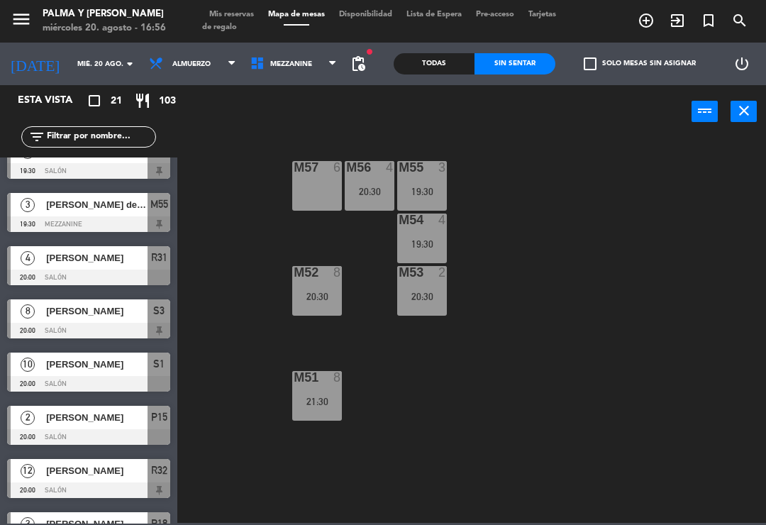
click at [428, 194] on div "19:30" at bounding box center [422, 192] width 50 height 10
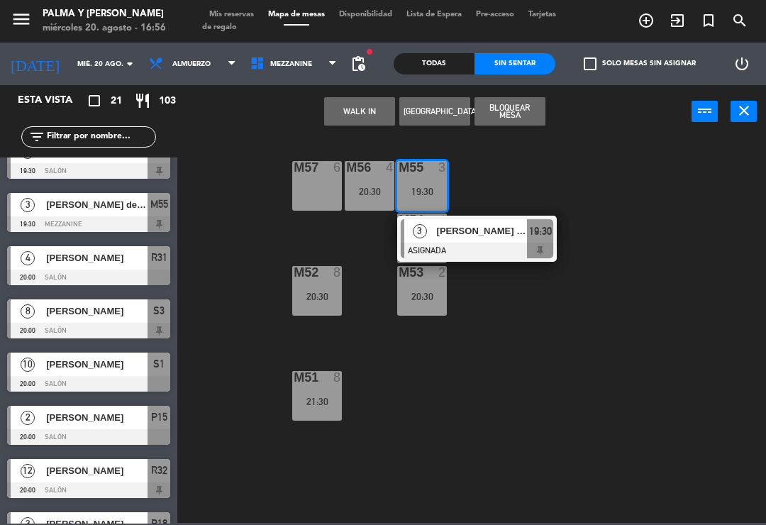
click at [515, 306] on div "M57 6 M56 4 20:30 M55 3 19:30 3 [PERSON_NAME] de [PERSON_NAME] ASIGNADA 19:30 M…" at bounding box center [475, 329] width 581 height 387
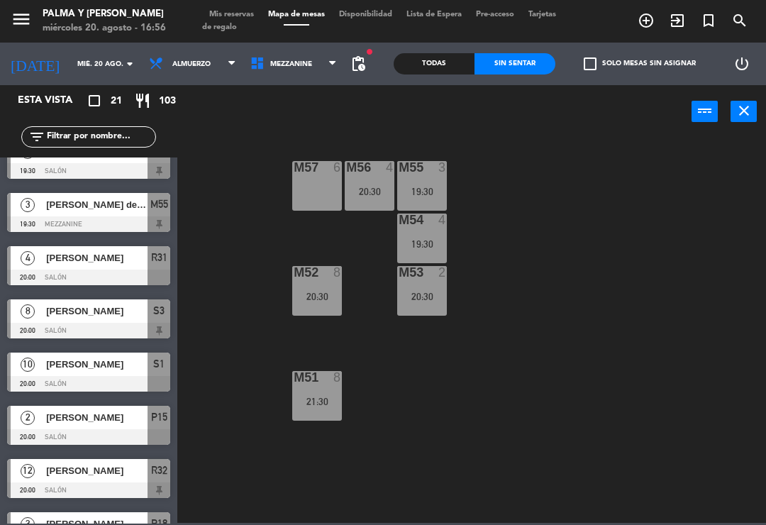
click at [427, 194] on div "19:30" at bounding box center [422, 192] width 50 height 10
click at [525, 170] on div "M57 6 M56 4 20:30 M55 3 19:30 M54 4 19:30 M52 8 20:30 M53 2 20:30 M51 8 21:30" at bounding box center [475, 329] width 581 height 387
click at [296, 61] on span "Mezzanine" at bounding box center [291, 64] width 42 height 8
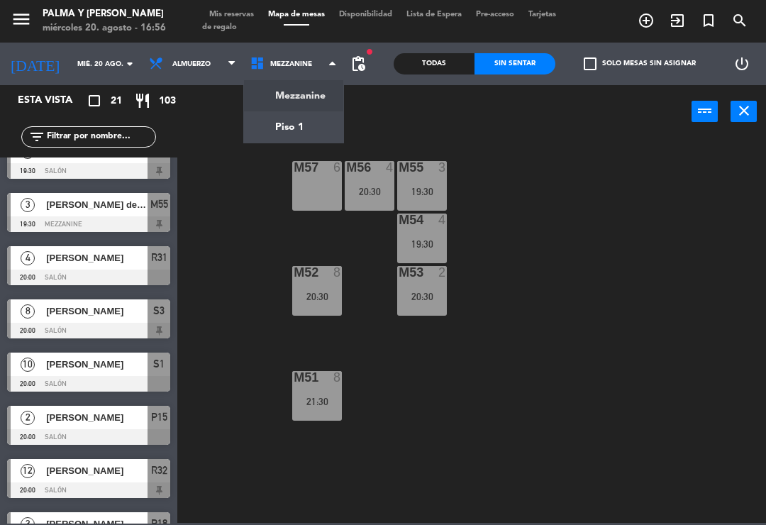
click at [290, 128] on ng-component "menu Palma y [PERSON_NAME][DATE] 20. agosto - 16:56 Mis reservas Mapa de mesas …" at bounding box center [383, 261] width 766 height 523
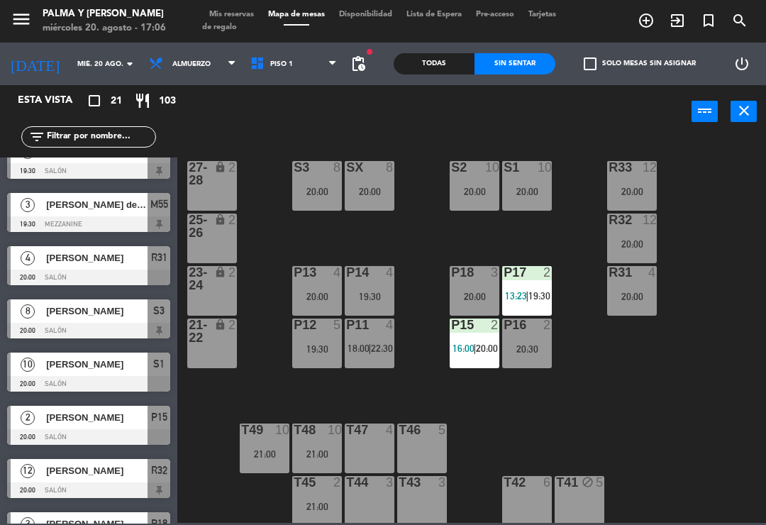
click at [453, 354] on span "16:00" at bounding box center [464, 348] width 22 height 11
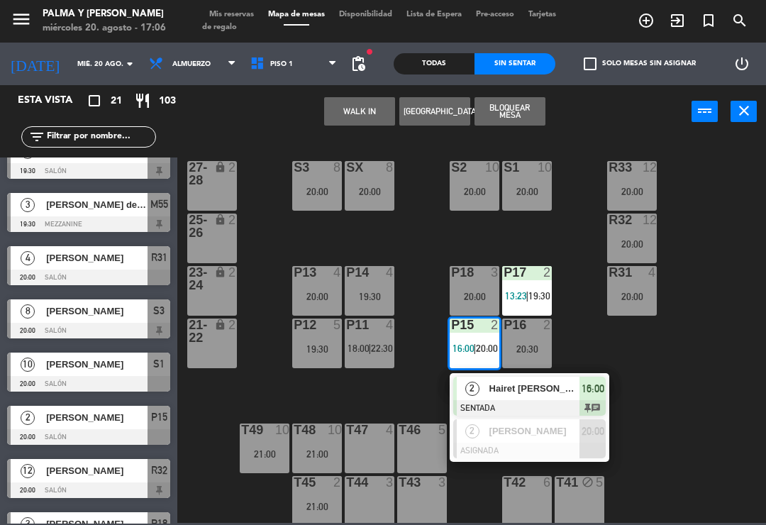
click at [485, 389] on div "2" at bounding box center [472, 388] width 31 height 23
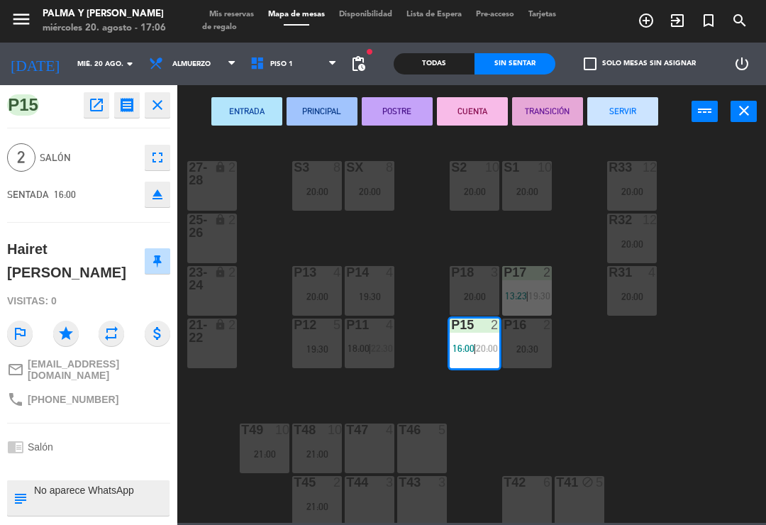
click at [620, 109] on button "SERVIR" at bounding box center [623, 111] width 71 height 28
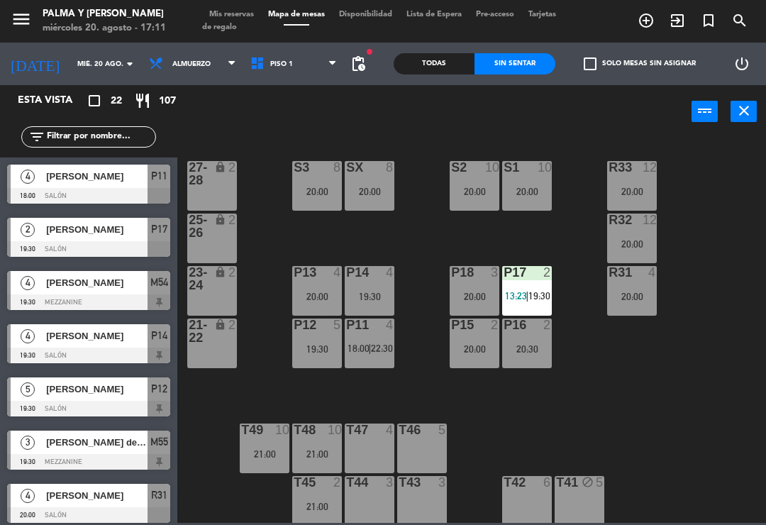
click at [566, 400] on div "R33 12 20:00 S1 10 20:00 S2 10 20:00 S3 8 20:00 SX 8 20:00 27-28 lock 2 R32 12 …" at bounding box center [475, 329] width 581 height 387
click at [91, 73] on input "mié. 20 ago." at bounding box center [118, 64] width 97 height 22
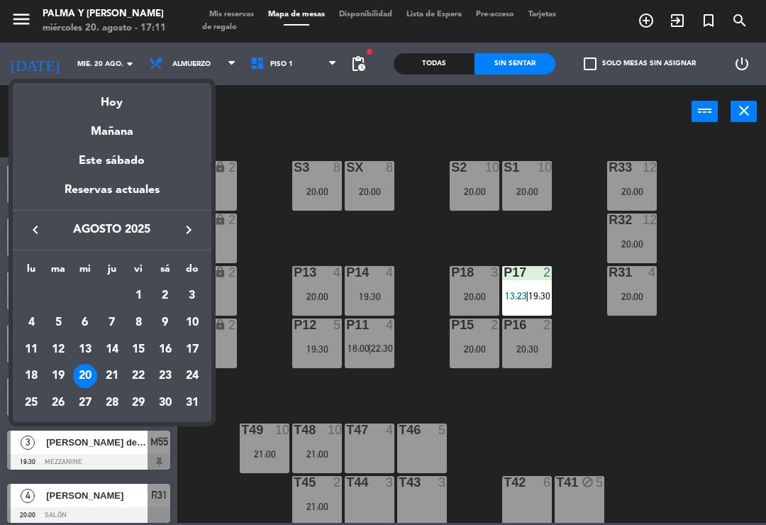
click at [123, 92] on div "Hoy" at bounding box center [112, 97] width 199 height 29
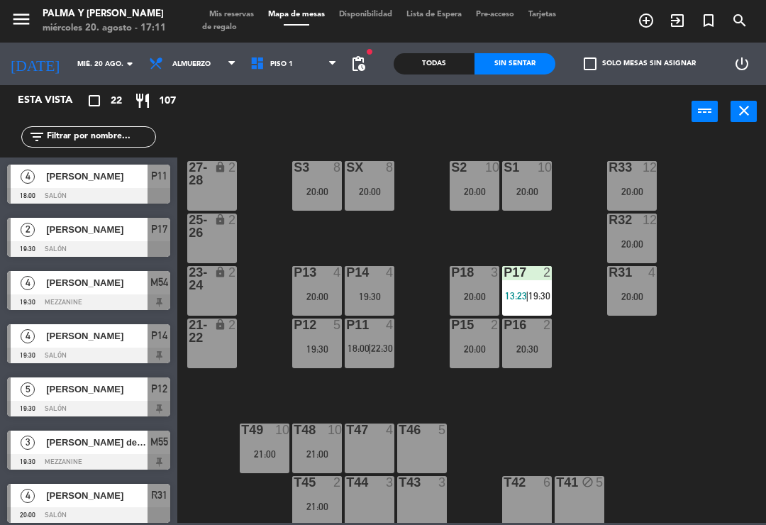
click at [131, 195] on div at bounding box center [88, 196] width 163 height 16
click at [64, 136] on input "text" at bounding box center [100, 137] width 110 height 16
click at [718, 189] on div "R33 12 20:00 S1 10 20:00 S2 10 20:00 S3 8 20:00 SX 8 20:00 27-28 lock 2 R32 12 …" at bounding box center [475, 329] width 581 height 387
click at [66, 139] on input "text" at bounding box center [100, 137] width 110 height 16
click at [318, 109] on div "power_input close" at bounding box center [434, 112] width 515 height 54
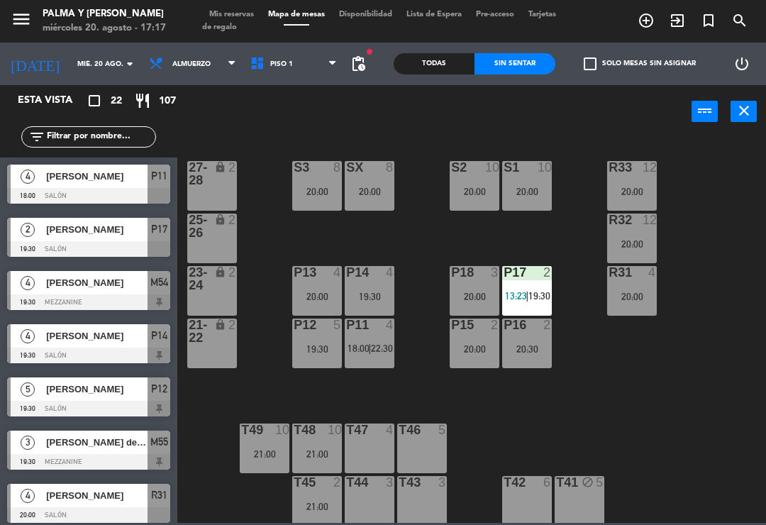
click at [370, 338] on div "P11 4 18:00 | 22:30" at bounding box center [370, 344] width 50 height 50
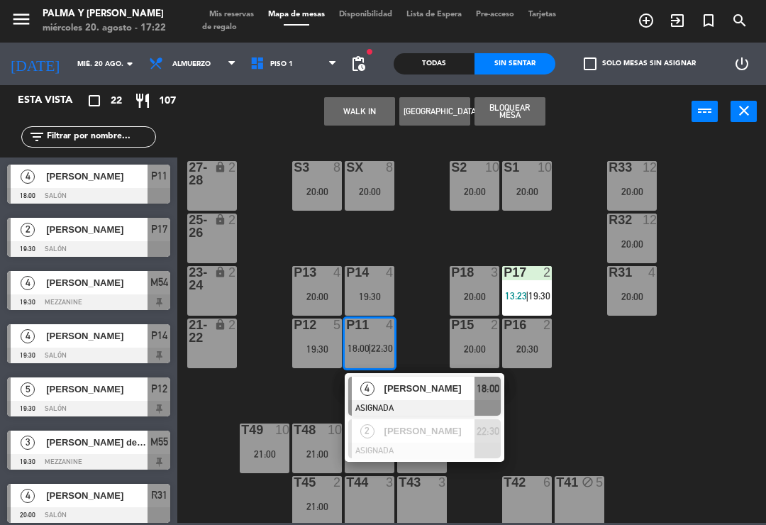
click at [529, 285] on div "P17 2 13:23 | 19:30" at bounding box center [527, 291] width 50 height 50
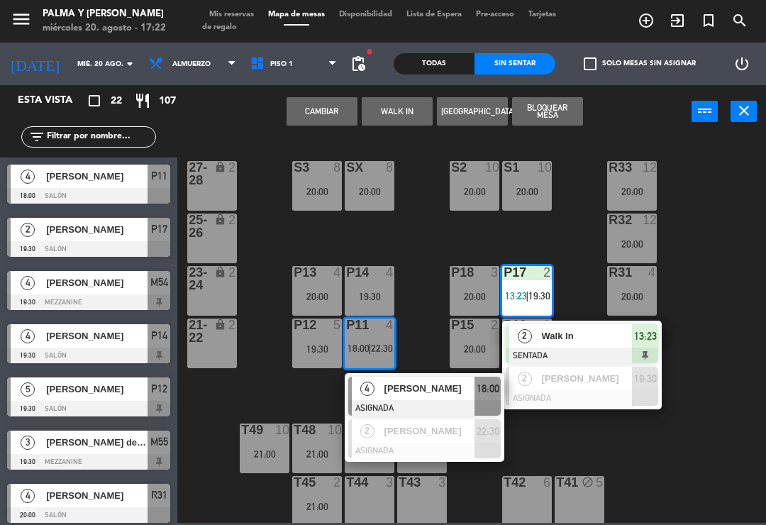
click at [549, 336] on span "Walk In" at bounding box center [587, 336] width 91 height 15
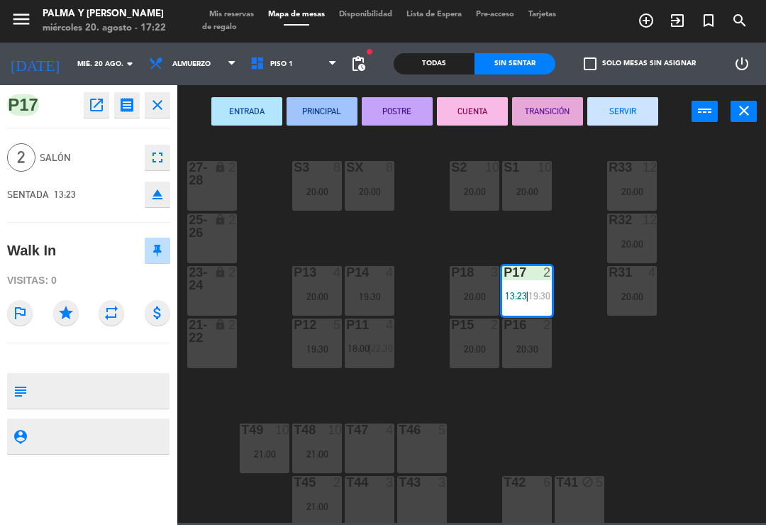
click at [611, 115] on button "SERVIR" at bounding box center [623, 111] width 71 height 28
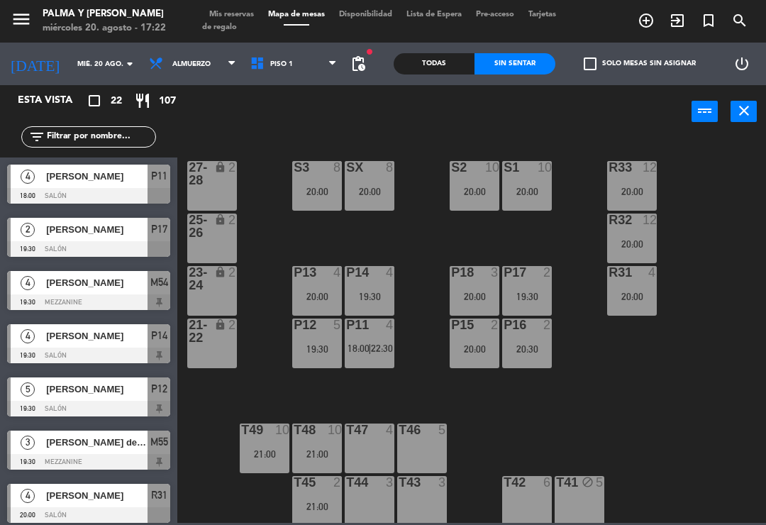
click at [515, 425] on div "R33 12 20:00 S1 10 20:00 S2 10 20:00 S3 8 20:00 SX 8 20:00 27-28 lock 2 R32 12 …" at bounding box center [475, 329] width 581 height 387
